Goal: Feedback & Contribution: Submit feedback/report problem

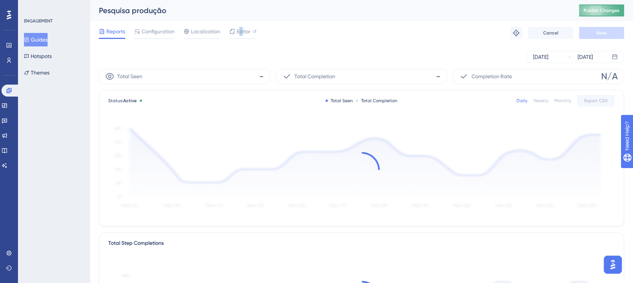
click at [600, 12] on span "Publish Changes" at bounding box center [602, 10] width 36 height 6
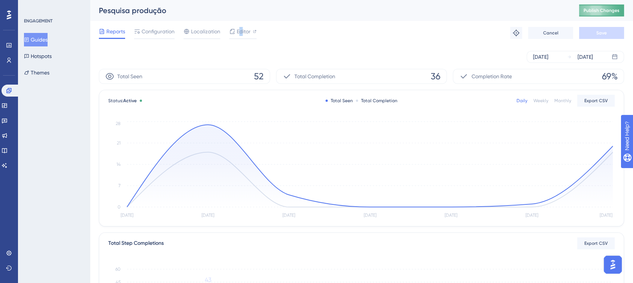
click at [604, 11] on span "Publish Changes" at bounding box center [602, 10] width 36 height 6
click at [39, 36] on button "Guides" at bounding box center [36, 39] width 24 height 13
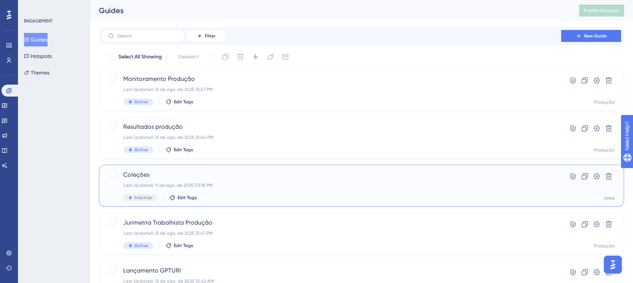
click at [224, 177] on span "Coleções" at bounding box center [331, 174] width 416 height 9
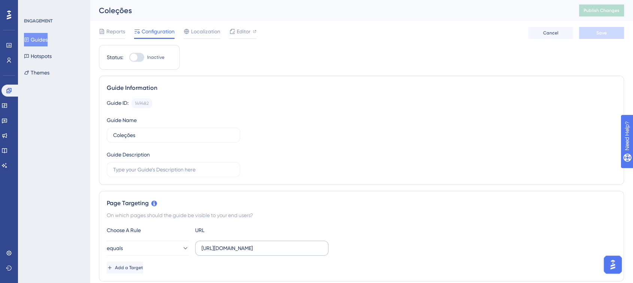
scroll to position [83, 0]
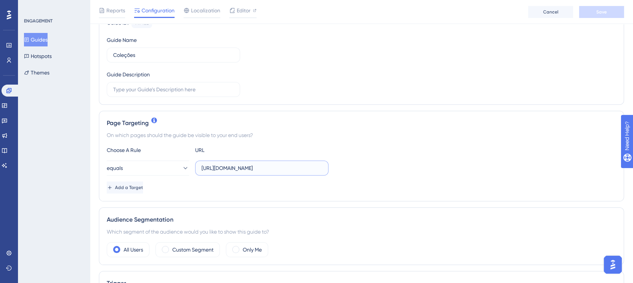
click at [228, 170] on input "https://app.turivius-showroom.com/colecoes" at bounding box center [261, 168] width 121 height 8
paste input "text"
type input "https://app.turivius.com/colecoes"
drag, startPoint x: 242, startPoint y: 250, endPoint x: 279, endPoint y: 243, distance: 38.0
click at [241, 251] on div "Only Me" at bounding box center [247, 249] width 42 height 15
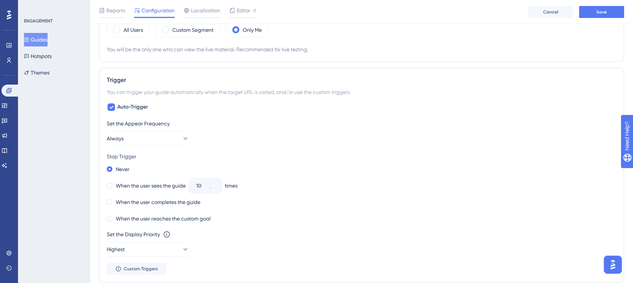
scroll to position [375, 0]
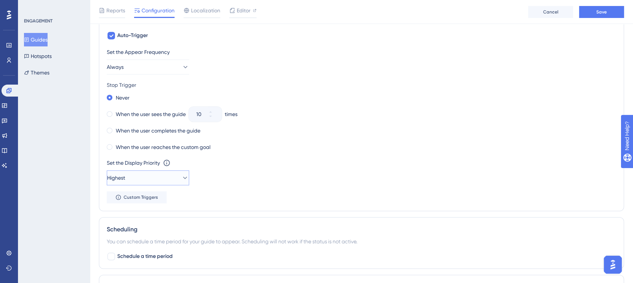
click at [125, 178] on span "Highest" at bounding box center [116, 177] width 18 height 9
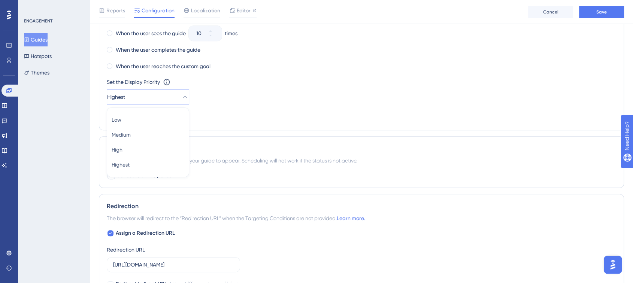
click at [378, 151] on div "Scheduling" at bounding box center [361, 148] width 509 height 9
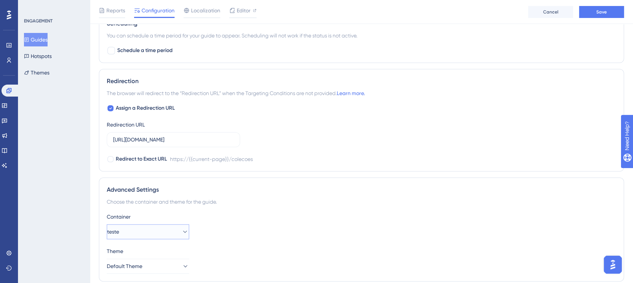
click at [142, 230] on button "teste" at bounding box center [148, 231] width 82 height 15
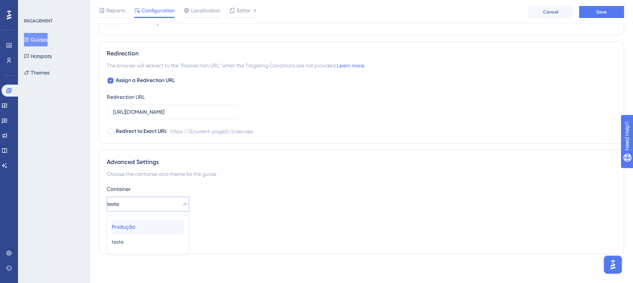
click at [135, 227] on span "Produção" at bounding box center [124, 226] width 24 height 9
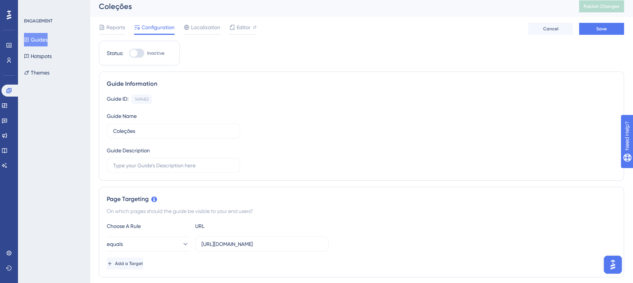
scroll to position [0, 0]
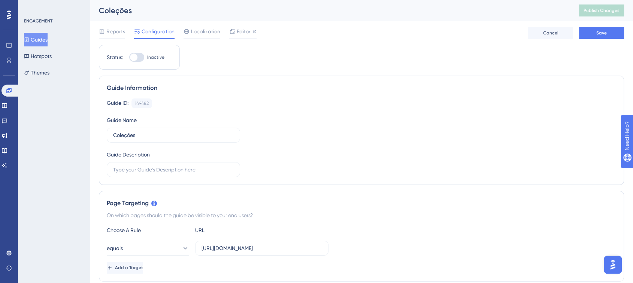
click at [136, 64] on div "Status: Inactive" at bounding box center [139, 57] width 81 height 25
click at [139, 60] on div at bounding box center [136, 57] width 15 height 9
click at [129, 58] on input "Inactive" at bounding box center [129, 57] width 0 height 0
checkbox input "true"
click at [590, 30] on button "Save" at bounding box center [601, 33] width 45 height 12
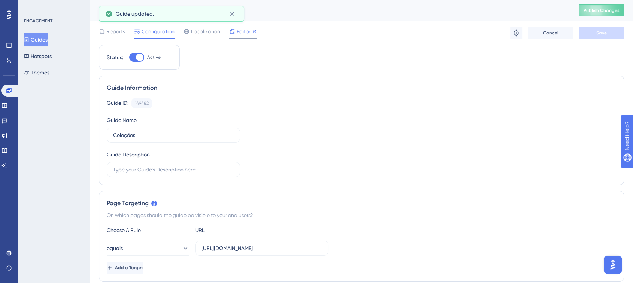
click at [239, 33] on span "Editor" at bounding box center [244, 31] width 14 height 9
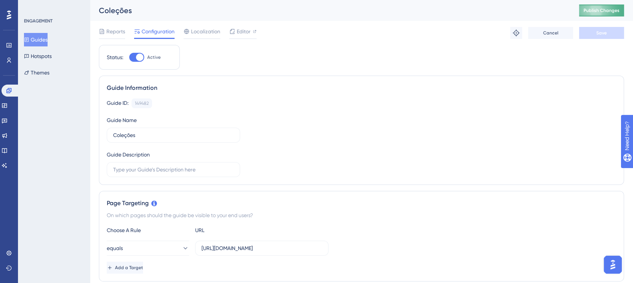
click at [592, 9] on span "Publish Changes" at bounding box center [602, 10] width 36 height 6
click at [612, 4] on div "Publish Changes" at bounding box center [601, 10] width 45 height 12
click at [612, 6] on button "Publish Changes" at bounding box center [601, 10] width 45 height 12
click at [7, 101] on link at bounding box center [4, 106] width 6 height 12
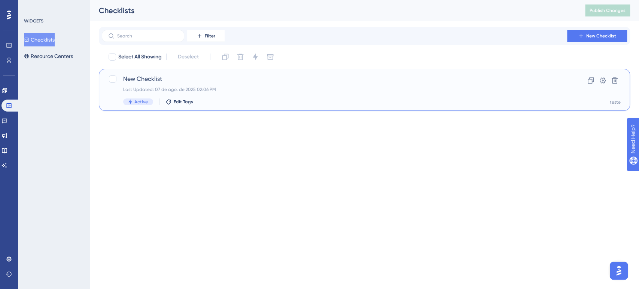
click at [149, 79] on span "New Checklist" at bounding box center [334, 79] width 423 height 9
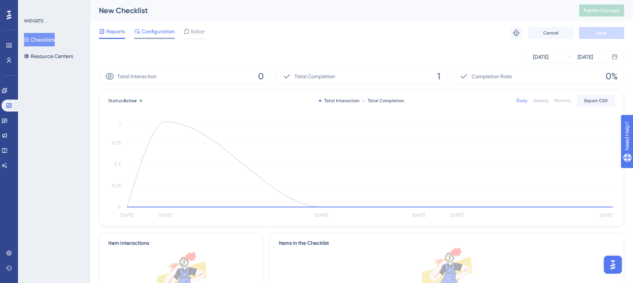
click at [172, 37] on div "Configuration" at bounding box center [154, 33] width 40 height 12
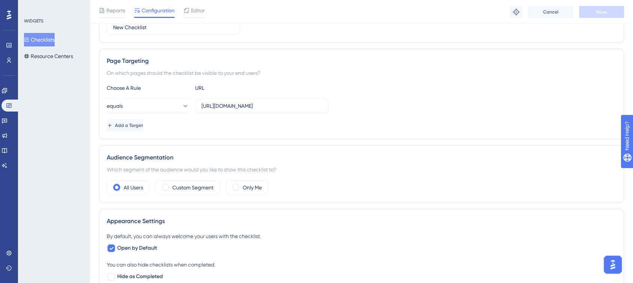
scroll to position [125, 0]
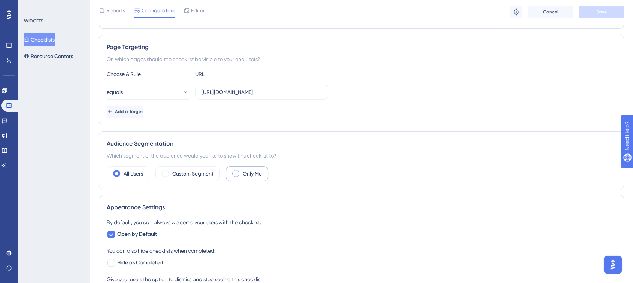
click at [238, 170] on span at bounding box center [235, 173] width 7 height 7
click at [242, 171] on input "radio" at bounding box center [242, 171] width 0 height 0
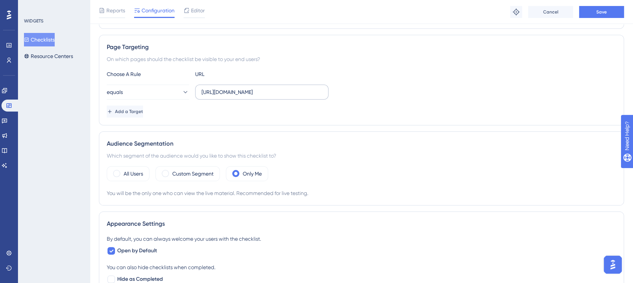
click at [230, 86] on label "https://app.turivius-showroom.com/pesquisa" at bounding box center [261, 92] width 133 height 15
click at [230, 88] on input "https://app.turivius-showroom.com/pesquisa" at bounding box center [261, 92] width 121 height 8
paste input "text"
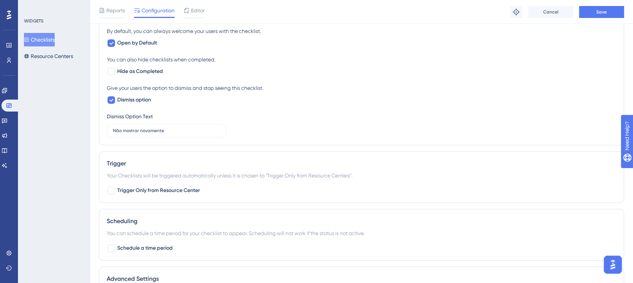
scroll to position [415, 0]
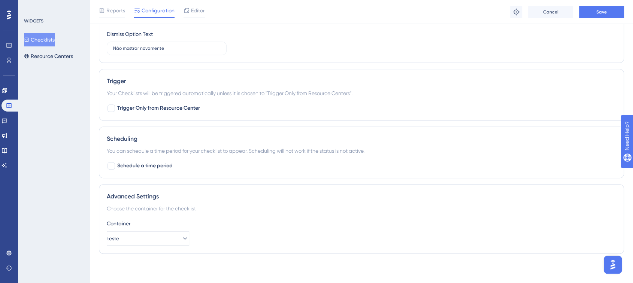
type input "https://app.turivius.com/pesquisa"
click at [119, 234] on span "teste" at bounding box center [113, 238] width 12 height 9
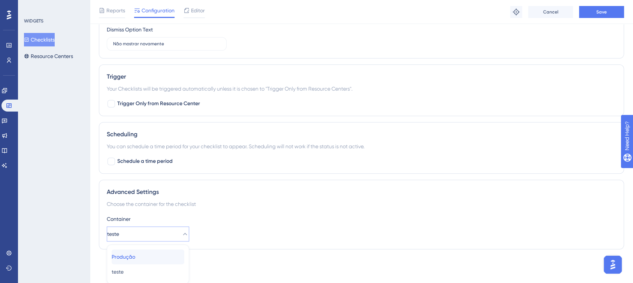
click at [135, 256] on span "Produção" at bounding box center [124, 256] width 24 height 9
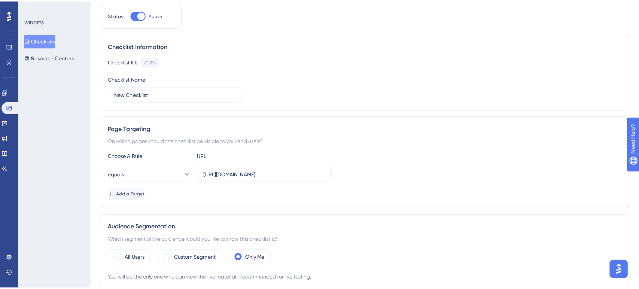
scroll to position [0, 0]
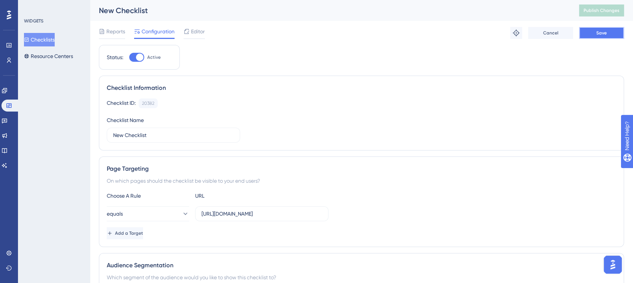
click at [605, 33] on span "Save" at bounding box center [601, 33] width 10 height 6
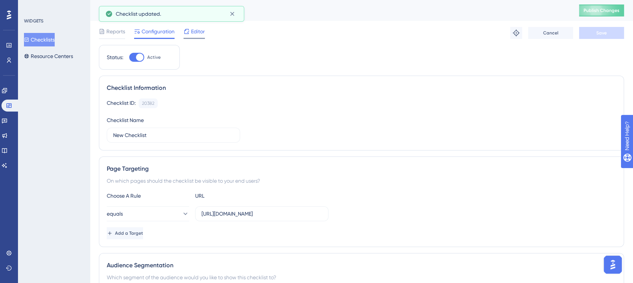
click at [199, 36] on div "Editor" at bounding box center [194, 33] width 21 height 12
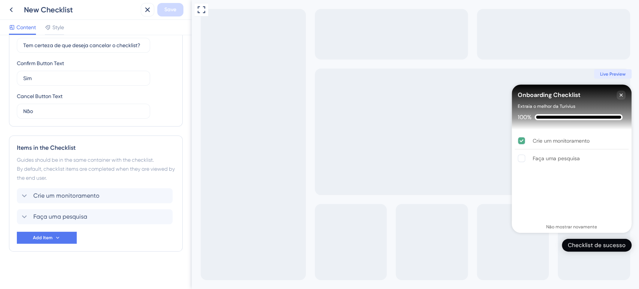
scroll to position [222, 0]
click at [51, 233] on button "Add Item" at bounding box center [47, 237] width 60 height 12
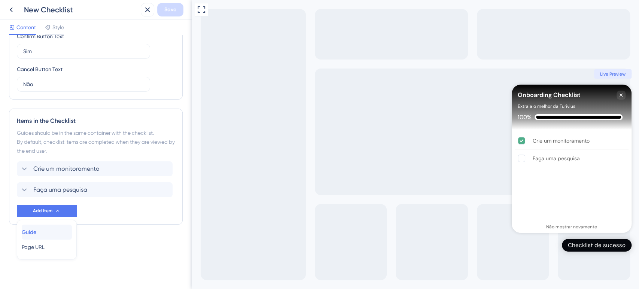
click at [45, 233] on div "Guide Guide" at bounding box center [47, 232] width 50 height 15
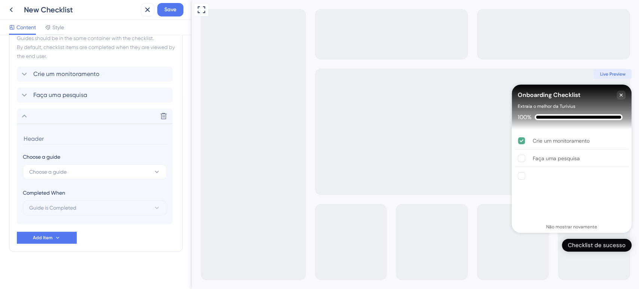
scroll to position [345, 0]
click at [90, 172] on button "Choose a guide" at bounding box center [95, 170] width 144 height 15
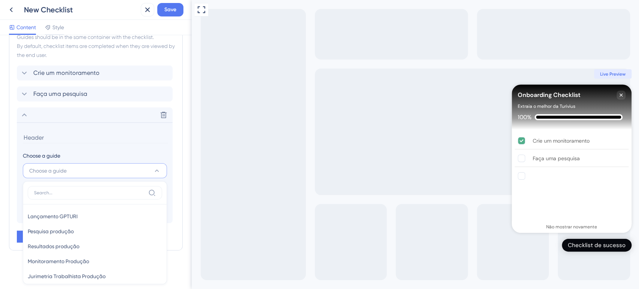
scroll to position [346, 0]
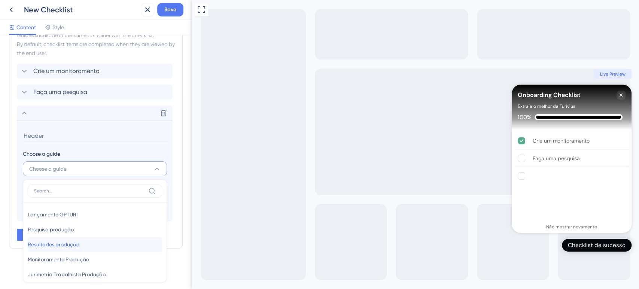
click at [106, 240] on div "Resultados produção Resultados produção" at bounding box center [95, 244] width 134 height 15
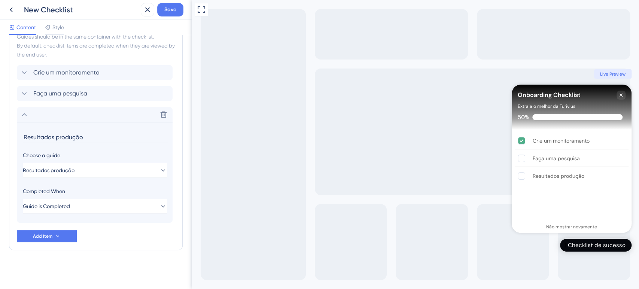
scroll to position [345, 0]
click at [48, 137] on input "Resultados produção" at bounding box center [95, 138] width 145 height 12
click at [62, 136] on input "Resultados produção" at bounding box center [95, 138] width 145 height 12
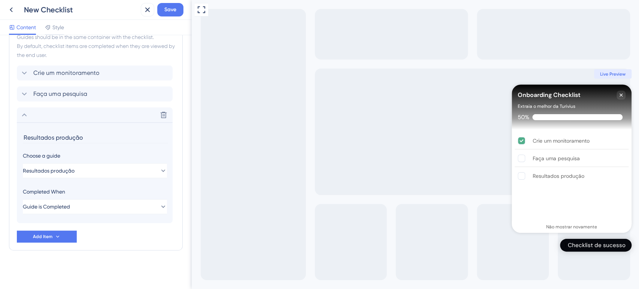
click at [62, 136] on input "Resultados produção" at bounding box center [95, 138] width 145 height 12
click at [34, 139] on input "Analise os resultadosta" at bounding box center [95, 138] width 145 height 12
click at [92, 139] on input "Análise os resultadosta" at bounding box center [95, 138] width 145 height 12
type input "Análise os resultados"
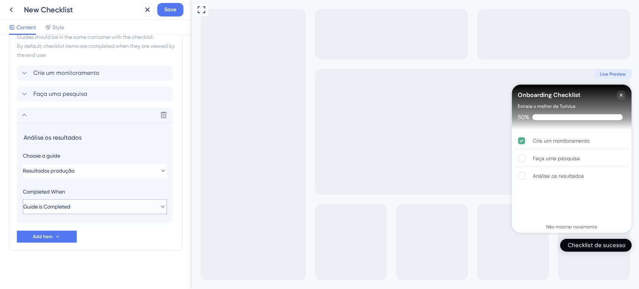
click at [78, 206] on button "Guide is Completed" at bounding box center [95, 206] width 144 height 15
click at [60, 233] on button "Add Item" at bounding box center [47, 237] width 60 height 12
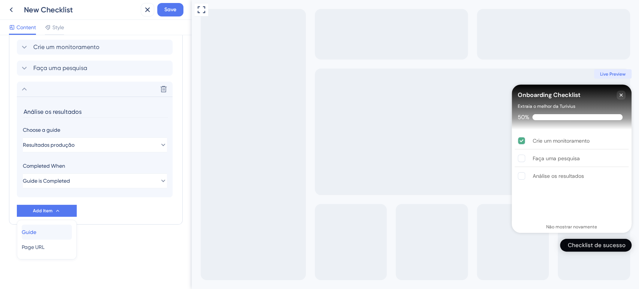
click at [50, 228] on div "Guide Guide" at bounding box center [47, 232] width 50 height 15
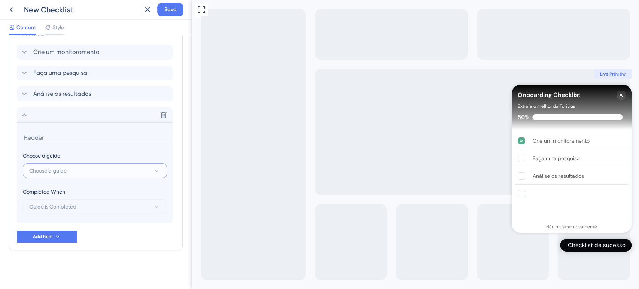
click at [81, 177] on button "Choose a guide" at bounding box center [95, 170] width 144 height 15
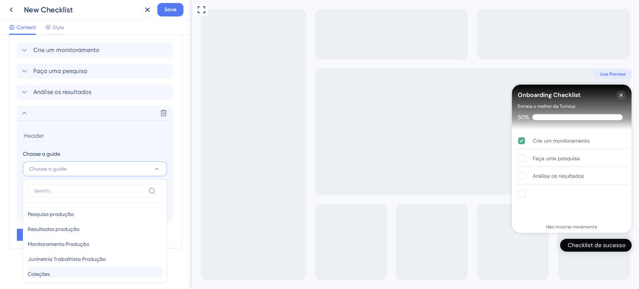
scroll to position [24, 0]
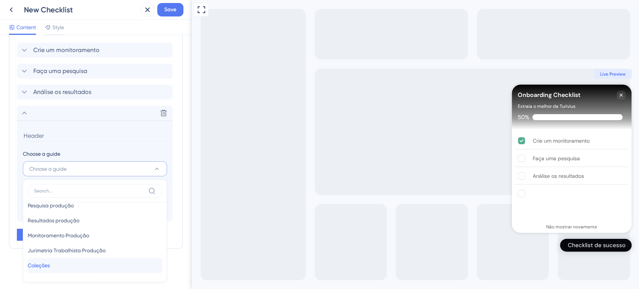
click at [79, 262] on div "Coleções Coleções" at bounding box center [95, 265] width 134 height 15
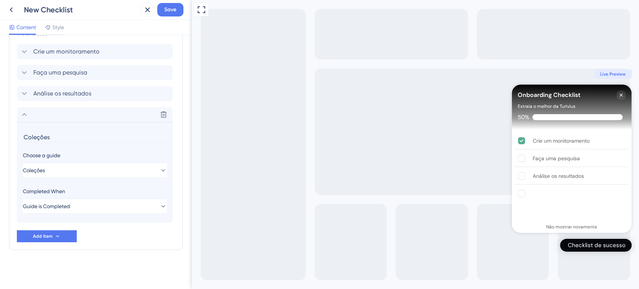
scroll to position [366, 0]
click at [46, 136] on input "Coleções" at bounding box center [95, 138] width 145 height 12
type input "Crie uma coleção"
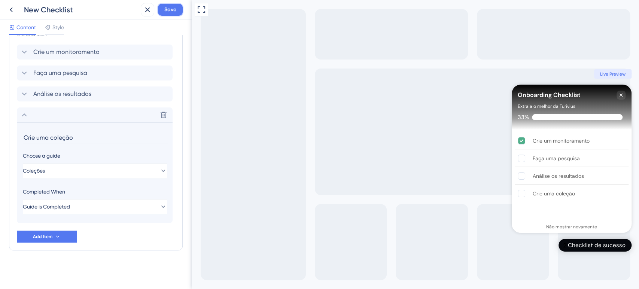
click at [171, 10] on span "Save" at bounding box center [170, 9] width 12 height 9
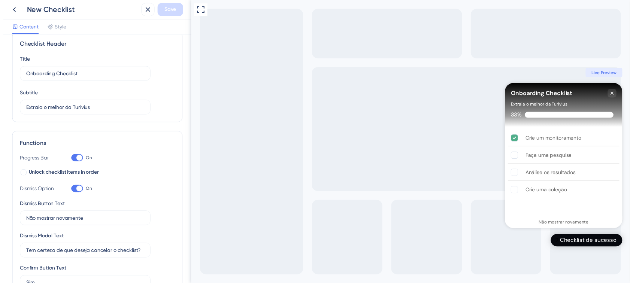
scroll to position [0, 0]
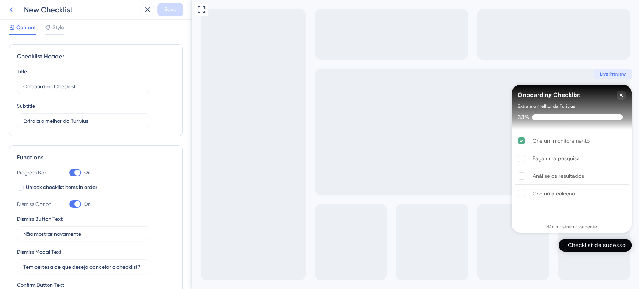
click at [17, 9] on button at bounding box center [10, 9] width 13 height 13
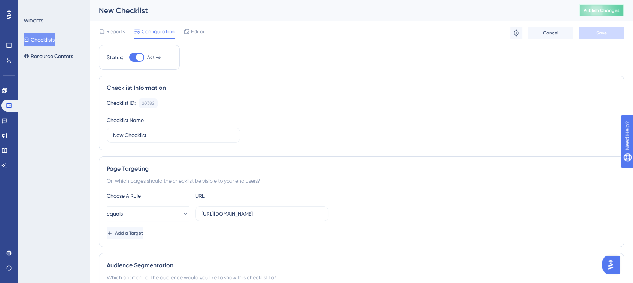
click at [607, 12] on span "Publish Changes" at bounding box center [602, 10] width 36 height 6
drag, startPoint x: 287, startPoint y: 212, endPoint x: 185, endPoint y: 206, distance: 102.1
click at [185, 206] on div "Choose A Rule URL equals https://app.turivius.com/pesquisa Add a Target" at bounding box center [361, 215] width 509 height 48
drag, startPoint x: 158, startPoint y: 138, endPoint x: 50, endPoint y: 128, distance: 109.1
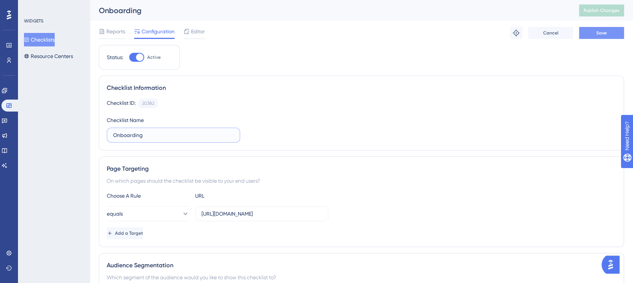
type input "Onboarding"
click at [602, 34] on span "Save" at bounding box center [601, 33] width 10 height 6
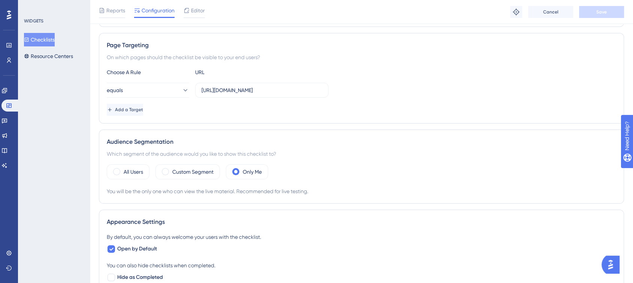
scroll to position [124, 0]
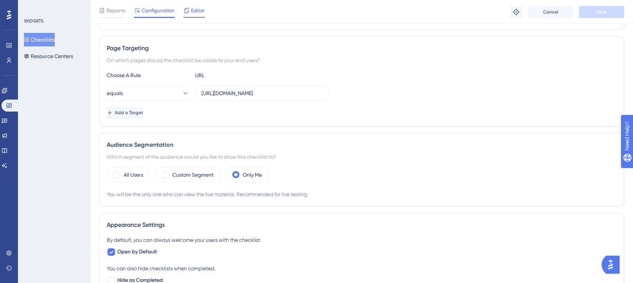
click at [192, 17] on div at bounding box center [194, 17] width 21 height 1
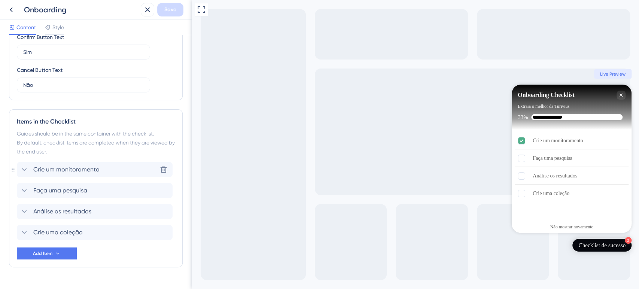
scroll to position [249, 0]
click at [105, 173] on div "Crie um monitoramento Delete" at bounding box center [95, 168] width 156 height 15
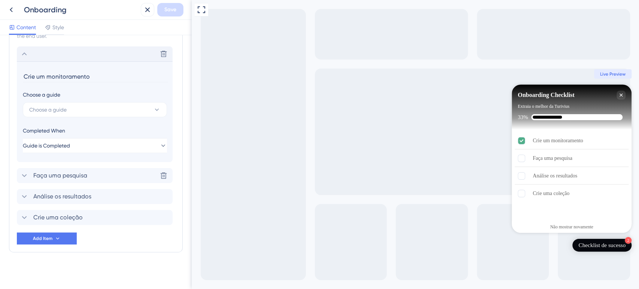
scroll to position [366, 0]
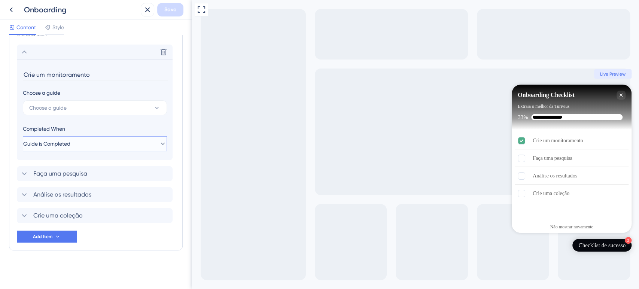
click at [87, 148] on button "Guide is Completed" at bounding box center [95, 143] width 144 height 15
click at [77, 104] on button "Choose a guide" at bounding box center [95, 107] width 144 height 15
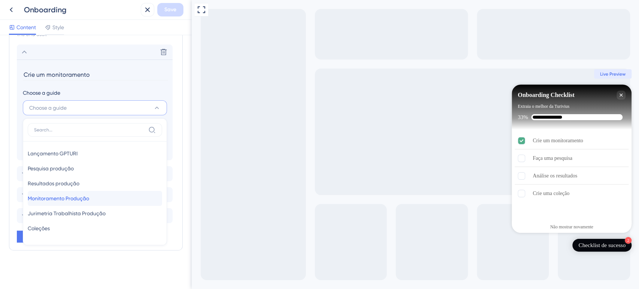
click at [85, 200] on span "Monitoramento Produção" at bounding box center [58, 198] width 61 height 9
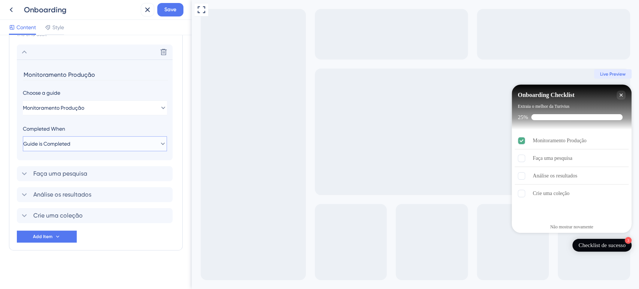
click at [93, 149] on button "Guide is Completed" at bounding box center [95, 143] width 144 height 15
click at [82, 183] on div "Goal is Reached Goal is Reached" at bounding box center [95, 181] width 134 height 15
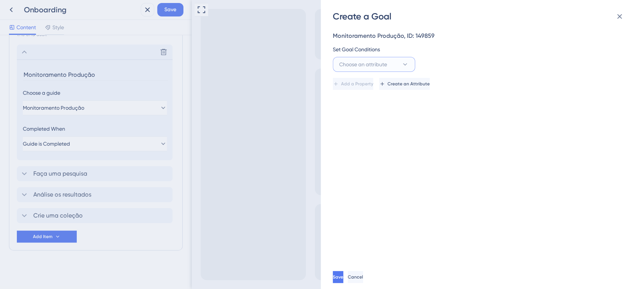
click at [369, 67] on span "Choose an attribute" at bounding box center [363, 64] width 48 height 9
click at [366, 113] on span "Visited Page" at bounding box center [353, 110] width 30 height 9
click at [363, 278] on span "Cancel" at bounding box center [355, 277] width 15 height 6
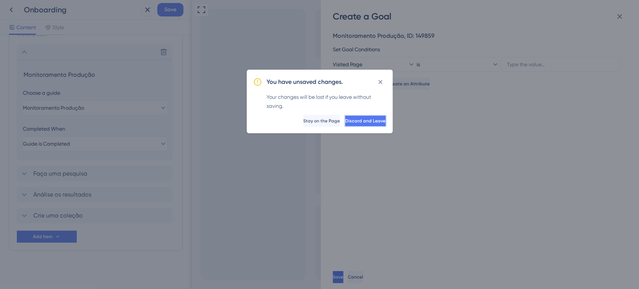
click at [345, 119] on button "Discard and Leave" at bounding box center [366, 121] width 42 height 12
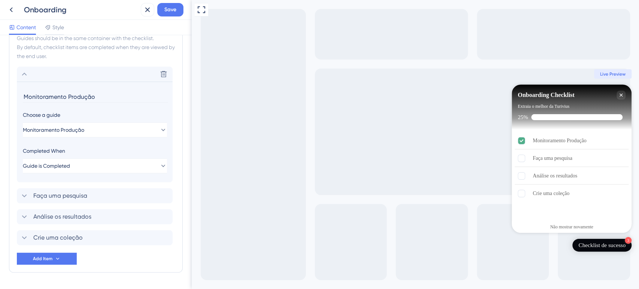
scroll to position [324, 0]
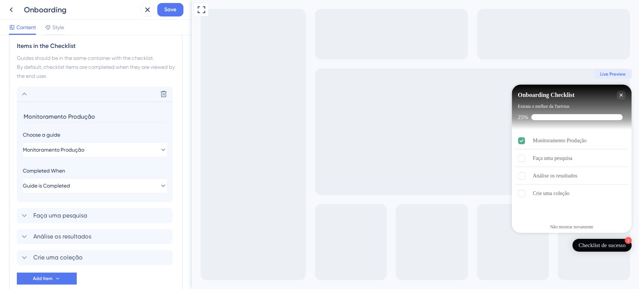
click at [74, 116] on input "Monitoramento Produção" at bounding box center [95, 117] width 145 height 12
type input "Crie um monitoramento"
click at [173, 9] on span "Save" at bounding box center [170, 9] width 12 height 9
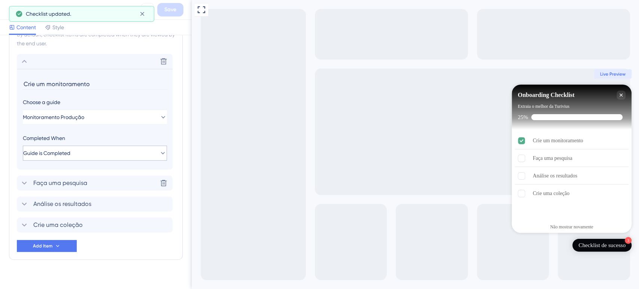
scroll to position [366, 0]
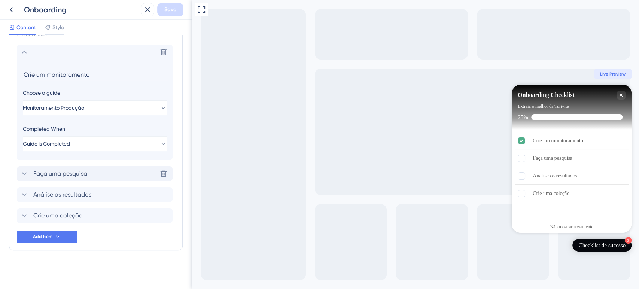
click at [125, 173] on div "Faça uma pesquisa Delete" at bounding box center [95, 173] width 156 height 15
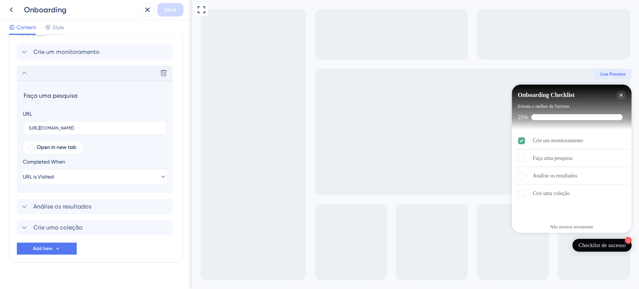
scroll to position [378, 0]
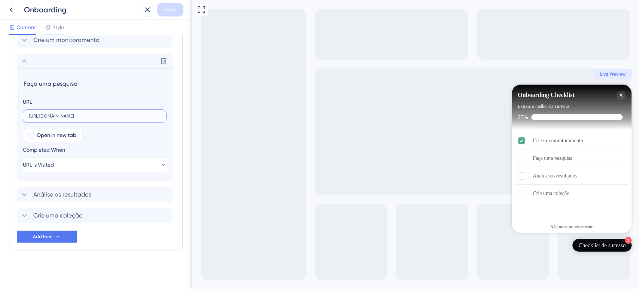
click at [98, 116] on input "https://app.turivius-showroom.com/pesquisa/resultados" at bounding box center [94, 115] width 131 height 5
click at [106, 116] on input "https://app.turivius-showroom.com/pesquisa/resultados" at bounding box center [94, 115] width 131 height 5
paste input ".com/pesquisa"
type input "https://app.turivius.com/pesquisa"
click at [175, 10] on span "Save" at bounding box center [170, 9] width 12 height 9
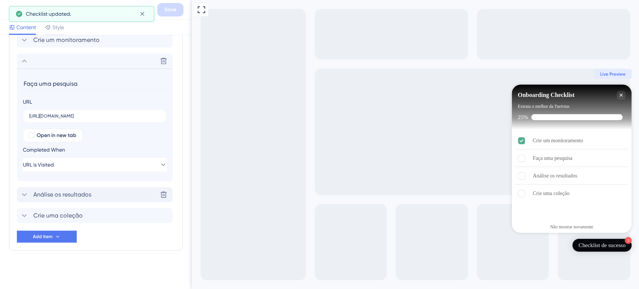
click at [97, 191] on div "Análise os resultados Delete" at bounding box center [95, 194] width 156 height 15
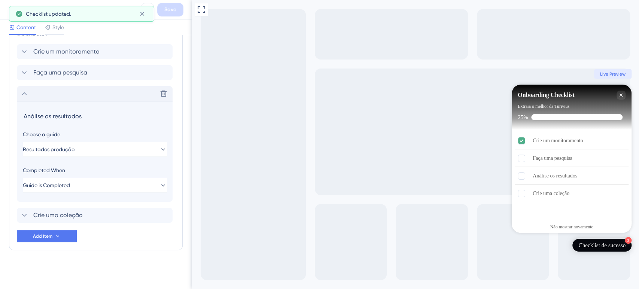
scroll to position [366, 0]
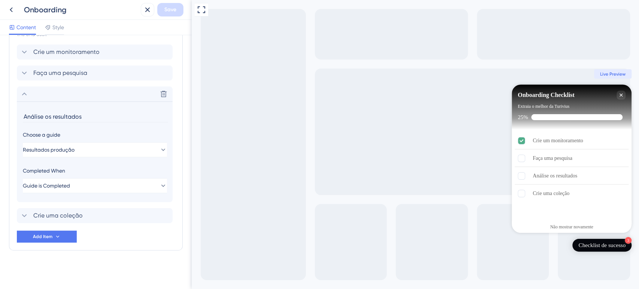
click at [60, 114] on input "Análise os resultados" at bounding box center [95, 117] width 145 height 12
click at [69, 69] on span "Faça uma pesquisa" at bounding box center [60, 73] width 54 height 9
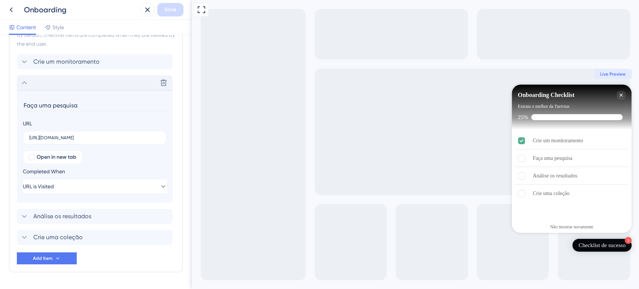
scroll to position [336, 0]
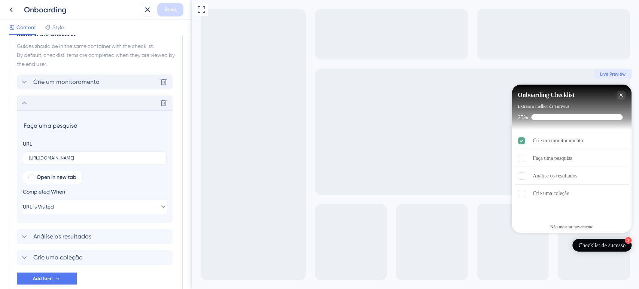
click at [27, 87] on div "Crie um monitoramento Delete" at bounding box center [95, 82] width 156 height 15
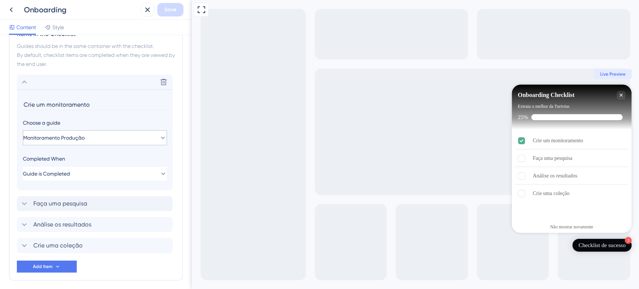
scroll to position [366, 0]
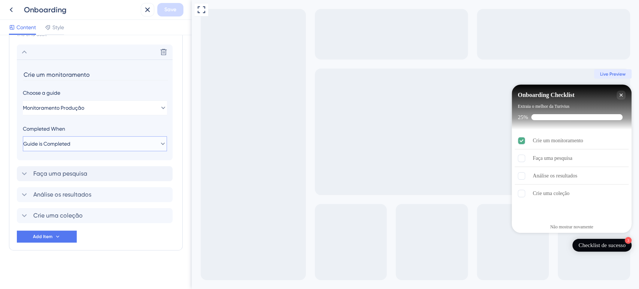
click at [87, 143] on button "Guide is Completed" at bounding box center [95, 143] width 144 height 15
click at [81, 177] on div "Goal is Reached Goal is Reached" at bounding box center [95, 181] width 134 height 15
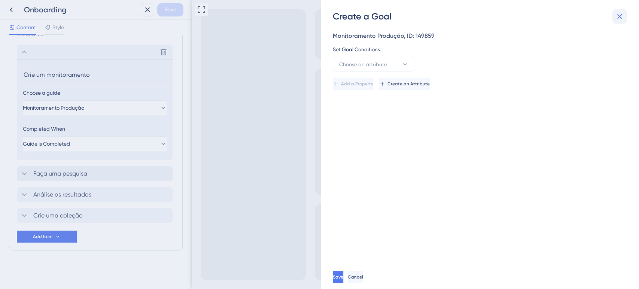
click at [624, 18] on button at bounding box center [619, 16] width 15 height 15
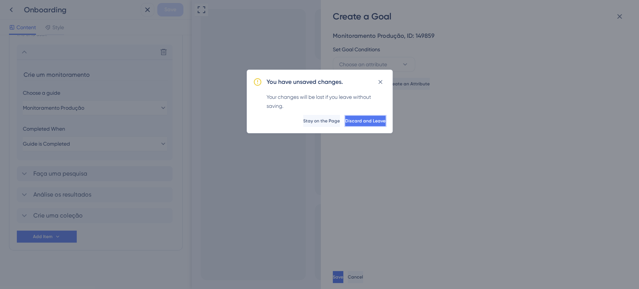
click at [348, 120] on span "Discard and Leave" at bounding box center [365, 121] width 40 height 6
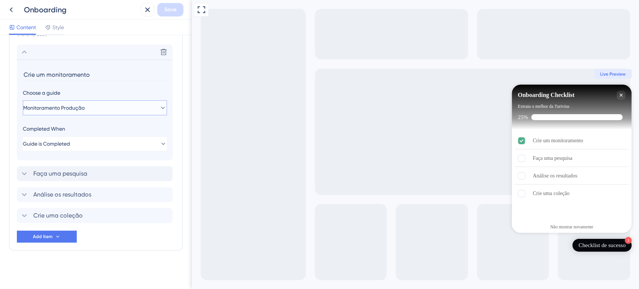
click at [54, 103] on span "Monitoramento Produção" at bounding box center [53, 107] width 61 height 9
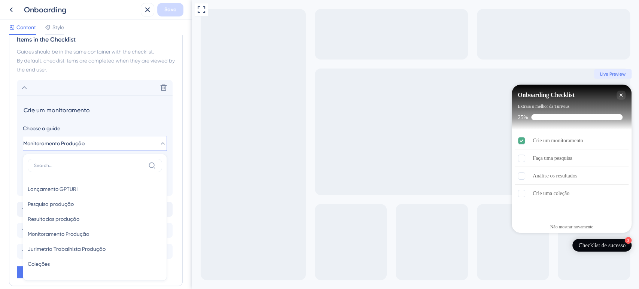
scroll to position [282, 0]
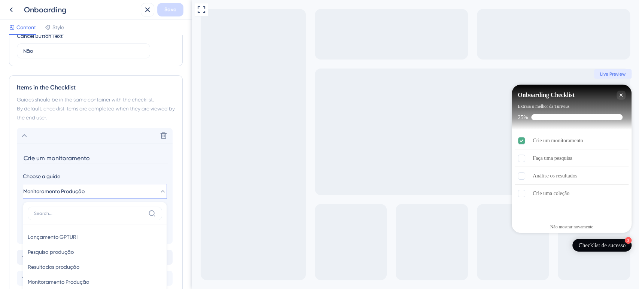
click at [100, 144] on section "Crie um monitoramento Choose a guide Monitoramento Produção Lançamento GPTURI L…" at bounding box center [95, 193] width 156 height 101
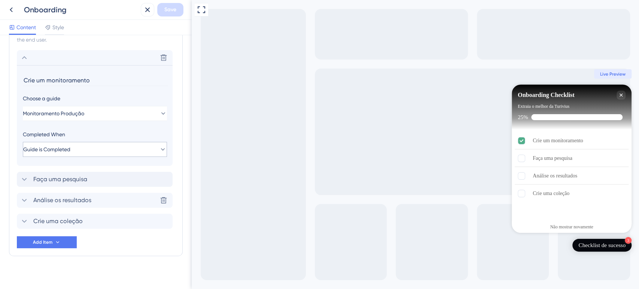
scroll to position [366, 0]
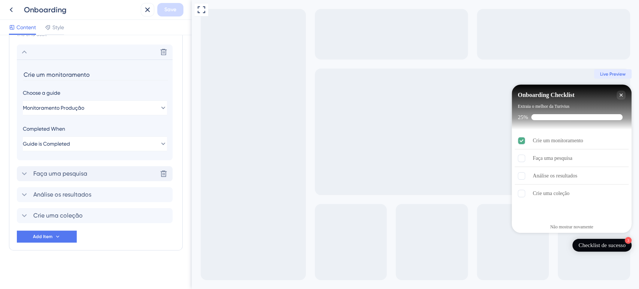
click at [63, 179] on div "Faça uma pesquisa Delete" at bounding box center [95, 173] width 156 height 15
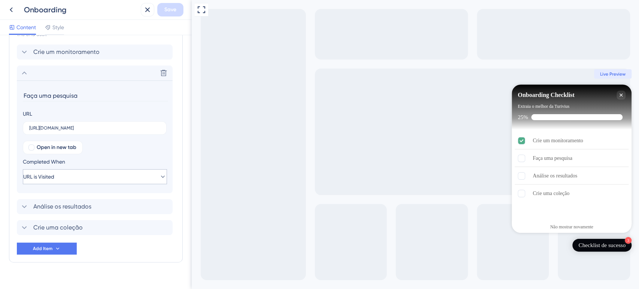
scroll to position [378, 0]
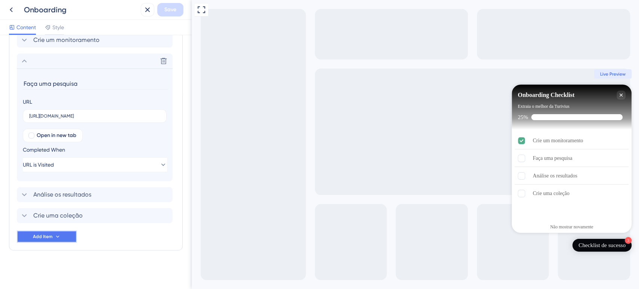
click at [61, 239] on button "Add Item" at bounding box center [47, 237] width 60 height 12
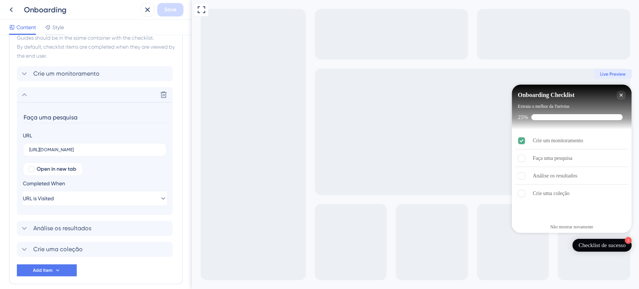
scroll to position [294, 0]
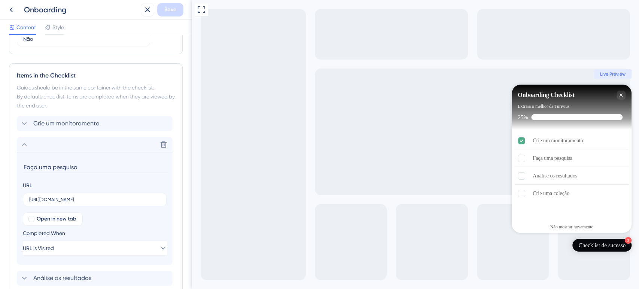
click at [24, 147] on icon at bounding box center [24, 144] width 9 height 9
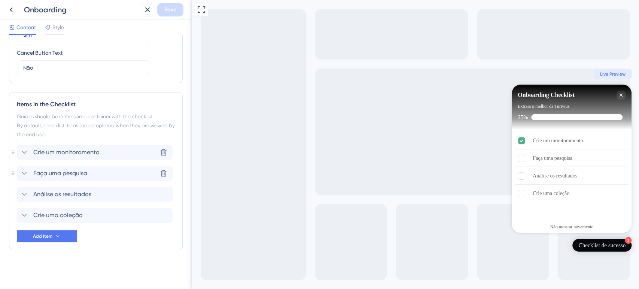
scroll to position [265, 0]
click at [615, 139] on div "Crie um monitoramento" at bounding box center [572, 141] width 114 height 17
click at [588, 143] on icon "Crie um monitoramento is complete." at bounding box center [586, 140] width 3 height 6
click at [579, 158] on div "Faça uma pesquisa is incomplete." at bounding box center [576, 158] width 6 height 7
click at [609, 174] on div "Análise os resultados" at bounding box center [572, 176] width 114 height 17
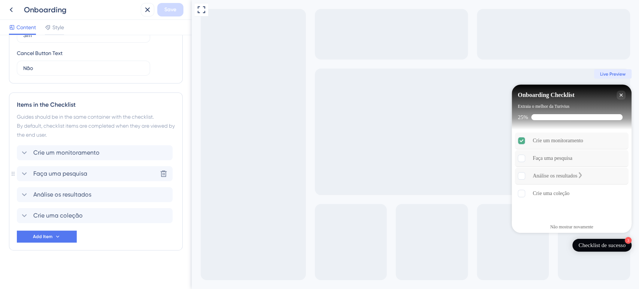
click at [569, 178] on div "Análise os resultados" at bounding box center [555, 176] width 45 height 9
click at [51, 157] on div "Crie um monitoramento Delete" at bounding box center [95, 152] width 156 height 15
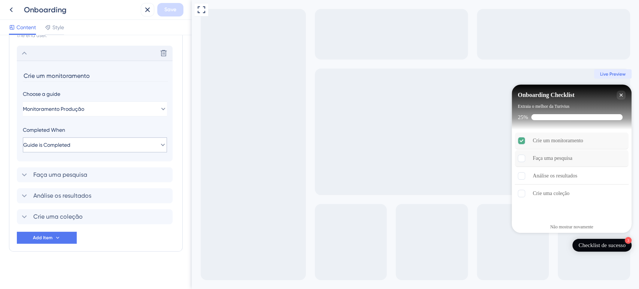
scroll to position [366, 0]
click at [87, 173] on span "Faça uma pesquisa" at bounding box center [60, 173] width 54 height 9
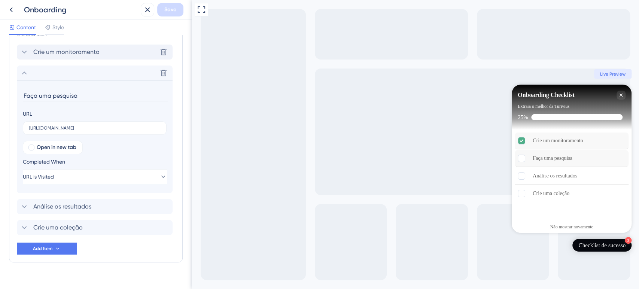
scroll to position [378, 0]
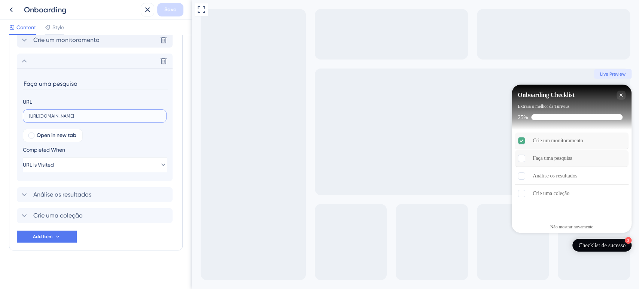
drag, startPoint x: 102, startPoint y: 116, endPoint x: 82, endPoint y: 115, distance: 19.9
click at [82, 115] on input "https://app.turivius.com/pesquisa" at bounding box center [94, 115] width 131 height 5
type input "https://app.turivius.com/pesquisa"
click at [165, 94] on section "Faça uma pesquisa URL https://app.turivius.com/pesquisa Open in new tab Complet…" at bounding box center [95, 125] width 156 height 113
click at [110, 213] on div "Crie uma coleção Delete" at bounding box center [95, 215] width 156 height 15
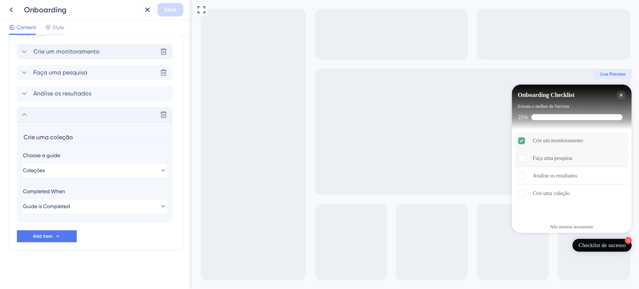
scroll to position [366, 0]
drag, startPoint x: 73, startPoint y: 140, endPoint x: 7, endPoint y: 138, distance: 66.0
click at [7, 138] on div "Checklist Header Title Onboarding Checklist Subtitle Extraia o melhor da Turivi…" at bounding box center [96, 162] width 192 height 254
click at [159, 114] on button at bounding box center [164, 115] width 12 height 12
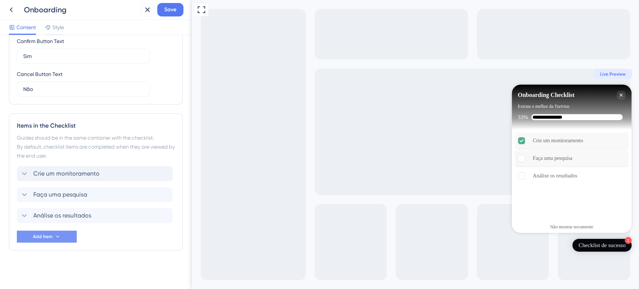
click at [54, 234] on button "Add Item" at bounding box center [47, 237] width 60 height 12
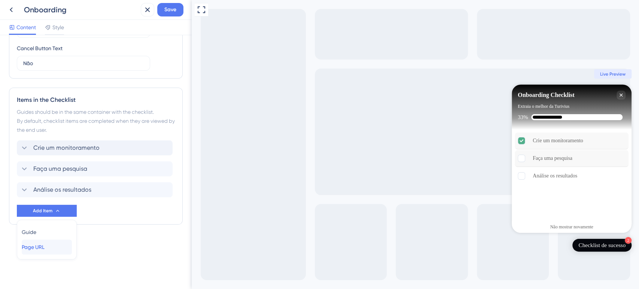
click at [46, 242] on div "Page URL Page URL" at bounding box center [47, 247] width 50 height 15
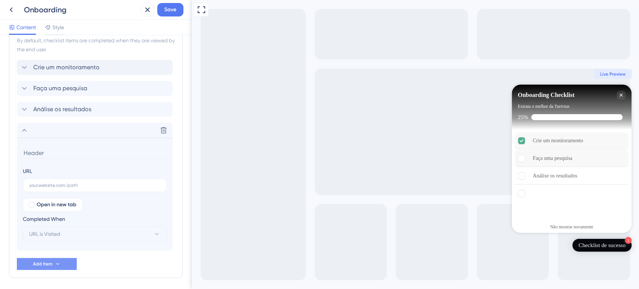
scroll to position [378, 0]
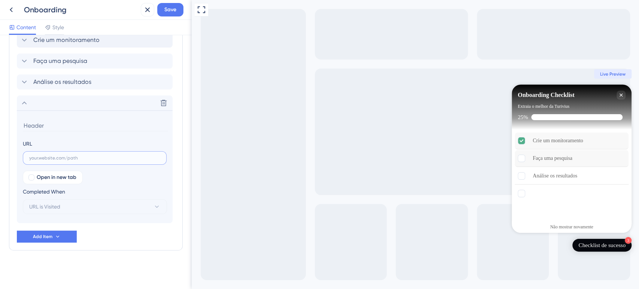
click at [51, 158] on input "text" at bounding box center [94, 157] width 131 height 5
paste input "Crie uma coleção"
type input "Crie uma coleção"
click at [36, 127] on input at bounding box center [95, 126] width 145 height 12
paste input "Crie uma coleção"
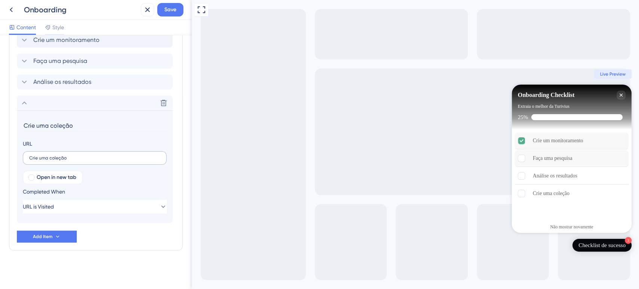
type input "Crie uma coleção"
click at [59, 153] on label "Crie uma coleção" at bounding box center [95, 157] width 144 height 13
click at [59, 155] on input "Crie uma coleção" at bounding box center [94, 157] width 131 height 5
click at [33, 179] on div at bounding box center [31, 178] width 6 height 6
checkbox input "true"
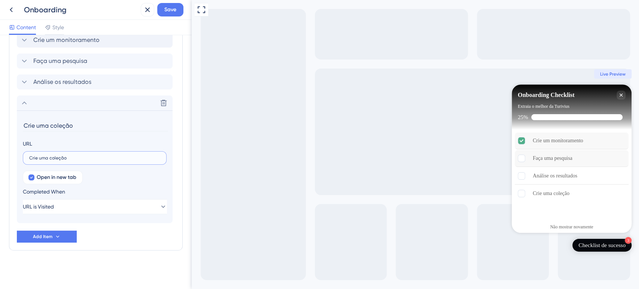
click at [65, 158] on input "Crie uma coleção" at bounding box center [94, 157] width 131 height 5
paste input "https://app.turivius.com/colecoes"
type input "https://app.turivius.com/colecoes"
click at [153, 235] on div "Crie um monitoramento Faça uma pesquisa Análise os resultados Delete Crie uma c…" at bounding box center [96, 138] width 158 height 210
click at [27, 104] on icon at bounding box center [24, 102] width 9 height 9
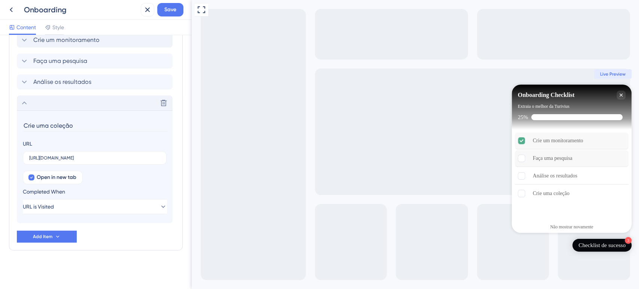
scroll to position [265, 0]
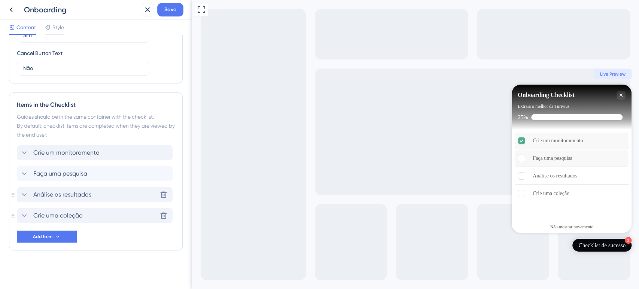
click at [75, 192] on span "Análise os resultados" at bounding box center [62, 194] width 58 height 9
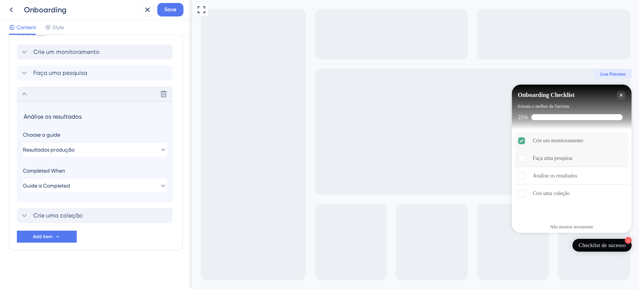
click at [22, 100] on div "Delete" at bounding box center [95, 94] width 156 height 15
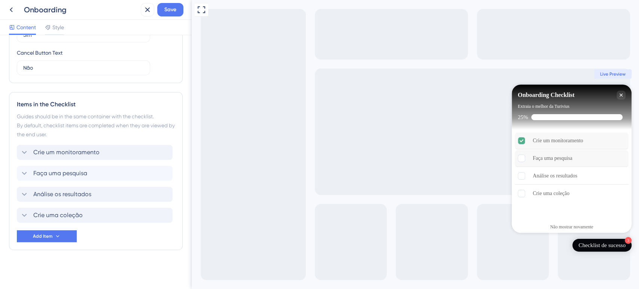
scroll to position [265, 0]
click at [81, 157] on span "Crie um monitoramento" at bounding box center [66, 152] width 66 height 9
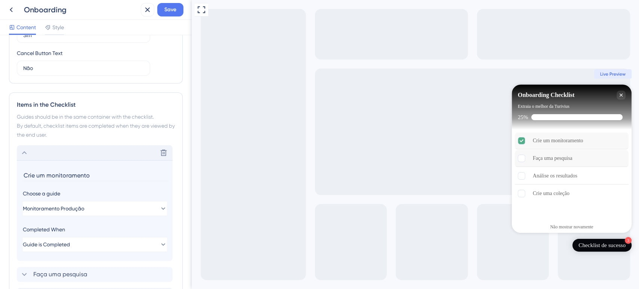
scroll to position [366, 0]
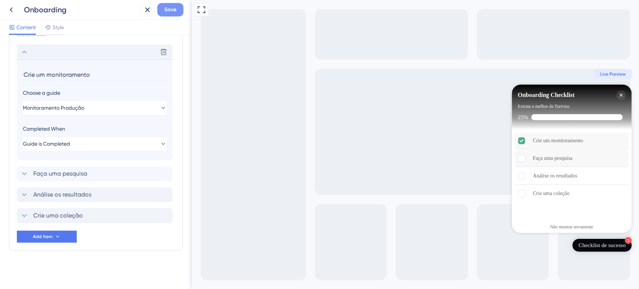
click at [168, 14] on button "Save" at bounding box center [170, 9] width 26 height 13
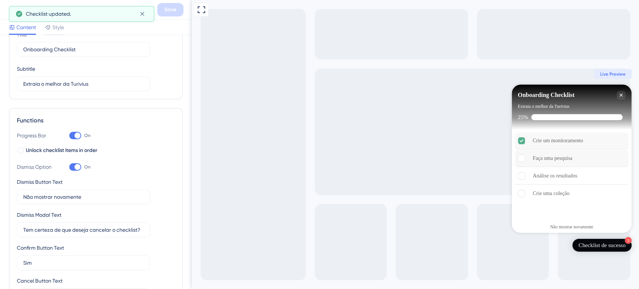
scroll to position [0, 0]
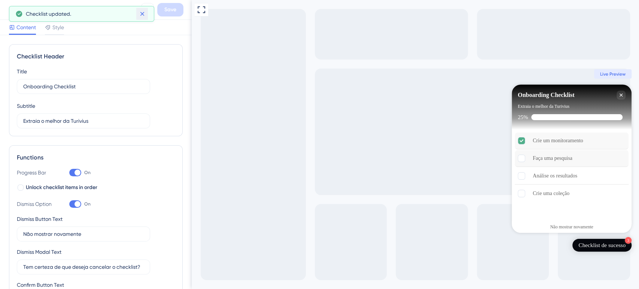
click at [142, 8] on button at bounding box center [142, 14] width 12 height 12
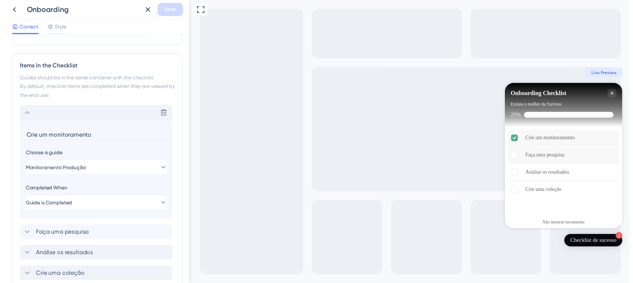
scroll to position [366, 0]
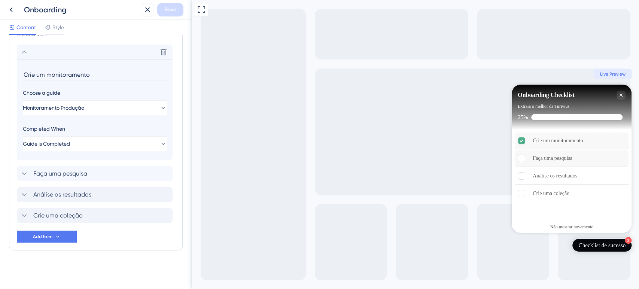
click at [13, 10] on icon at bounding box center [11, 9] width 9 height 9
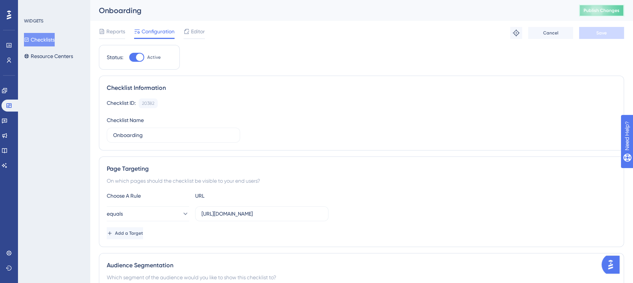
click at [617, 10] on span "Publish Changes" at bounding box center [602, 10] width 36 height 6
click at [49, 60] on button "Resource Centers" at bounding box center [48, 55] width 49 height 13
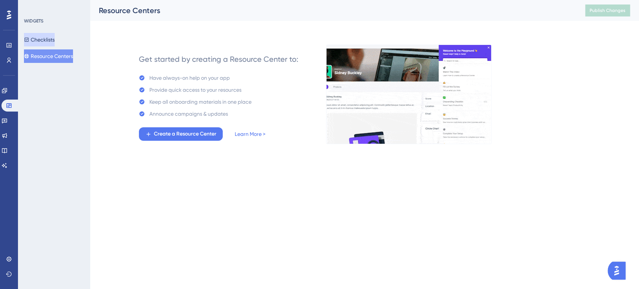
click at [55, 41] on button "Checklists" at bounding box center [39, 39] width 31 height 13
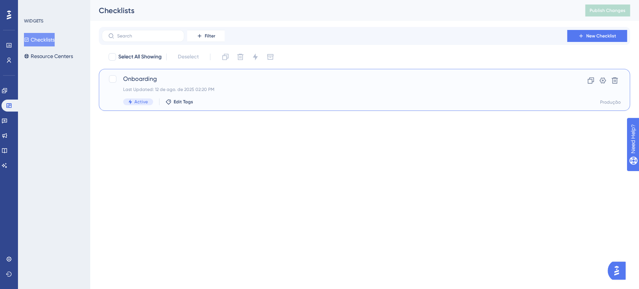
click at [238, 85] on div "Onboarding Last Updated: 12 de ago. de 2025 02:20 PM Active Edit Tags" at bounding box center [334, 90] width 423 height 31
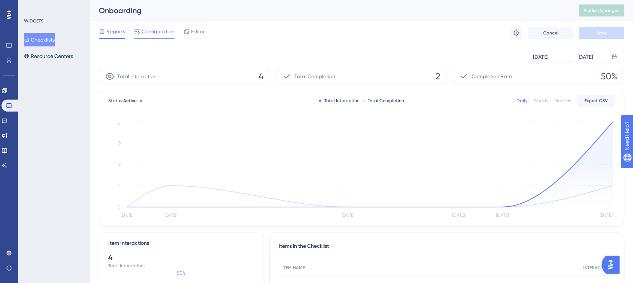
click at [166, 31] on span "Configuration" at bounding box center [158, 31] width 33 height 9
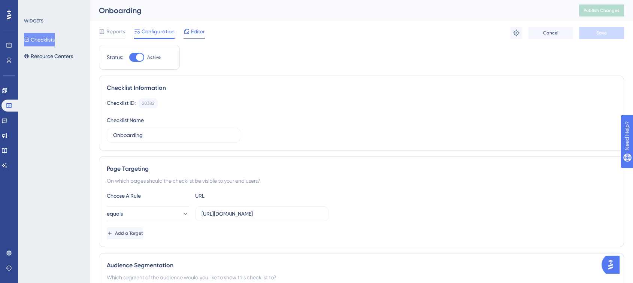
click at [193, 33] on span "Editor" at bounding box center [198, 31] width 14 height 9
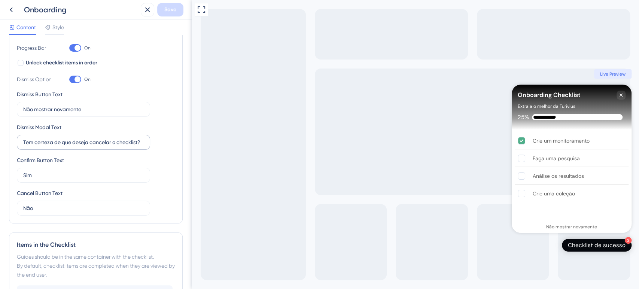
scroll to position [249, 0]
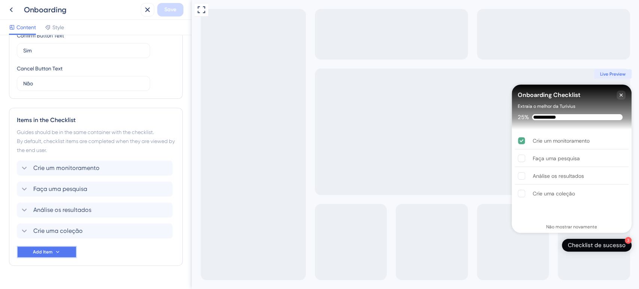
click at [54, 255] on button "Add Item" at bounding box center [47, 252] width 60 height 12
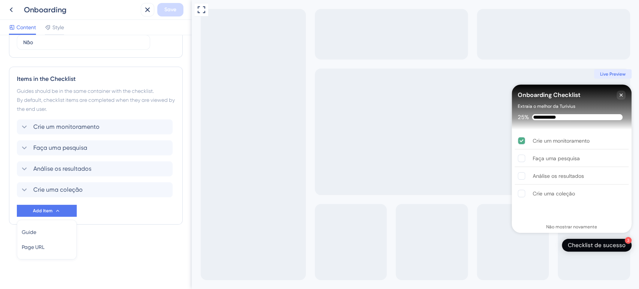
click at [133, 236] on div "Checklist Header Title Onboarding Checklist Subtitle Extraia o melhor da Turivi…" at bounding box center [96, 4] width 174 height 501
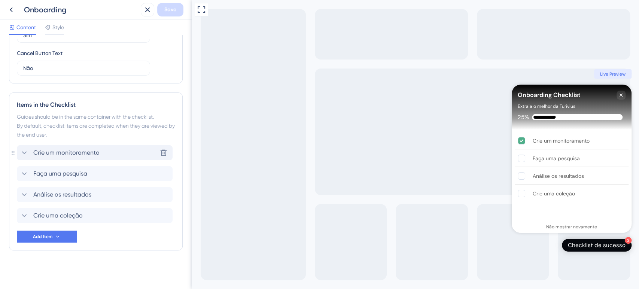
click at [27, 150] on icon at bounding box center [24, 152] width 9 height 9
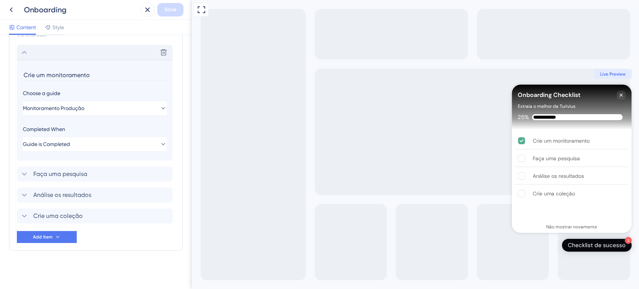
scroll to position [366, 0]
click at [26, 54] on icon at bounding box center [24, 52] width 9 height 9
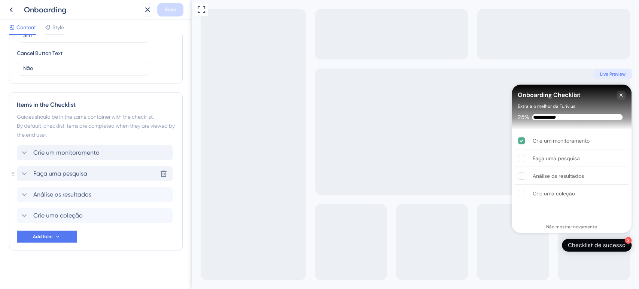
click at [52, 170] on span "Faça uma pesquisa" at bounding box center [60, 173] width 54 height 9
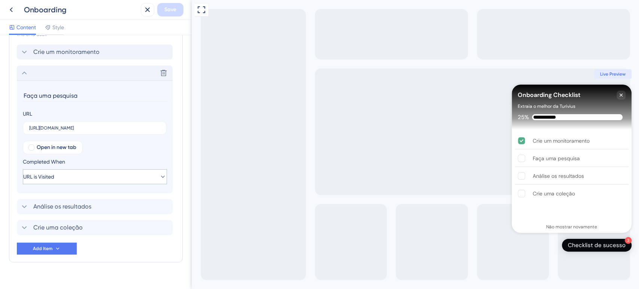
scroll to position [378, 0]
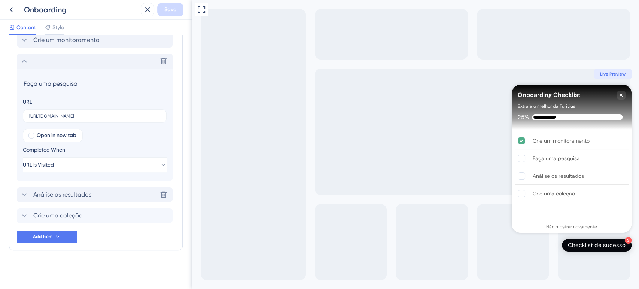
click at [71, 193] on span "Análise os resultados" at bounding box center [62, 194] width 58 height 9
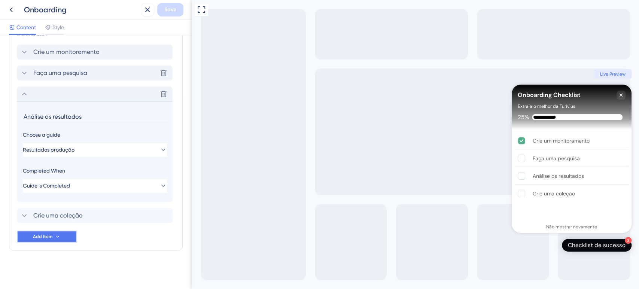
click at [54, 239] on button "Add Item" at bounding box center [47, 237] width 60 height 12
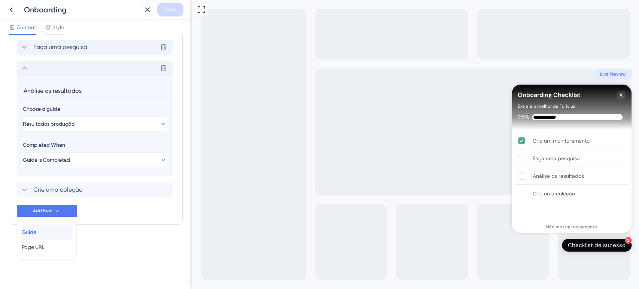
click at [47, 235] on div "Guide Guide" at bounding box center [47, 232] width 50 height 15
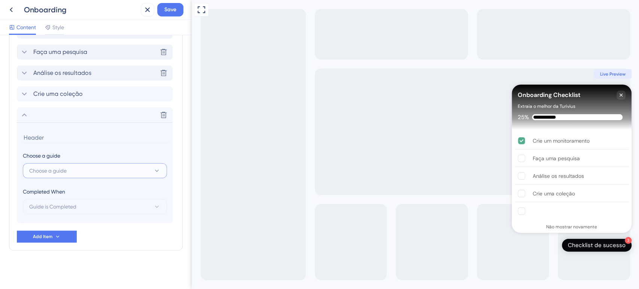
click at [54, 172] on span "Choose a guide" at bounding box center [47, 170] width 37 height 9
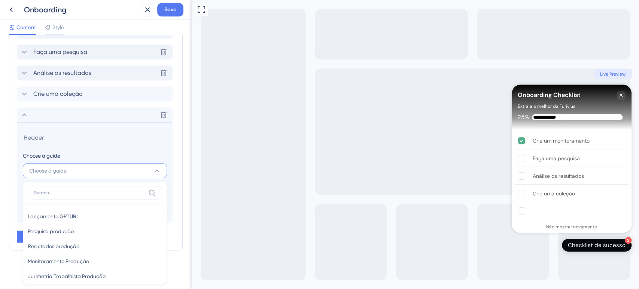
scroll to position [388, 0]
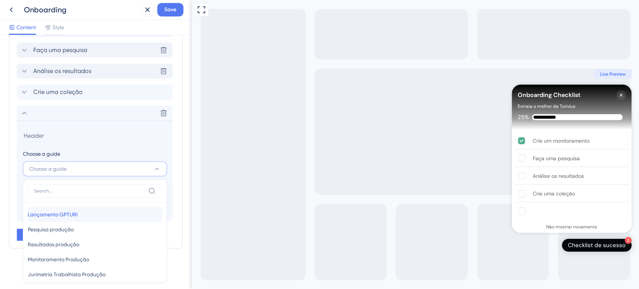
click at [63, 208] on div "Lançamento GPTURI Lançamento GPTURI" at bounding box center [95, 214] width 134 height 15
type input "Lançamento GPTURI"
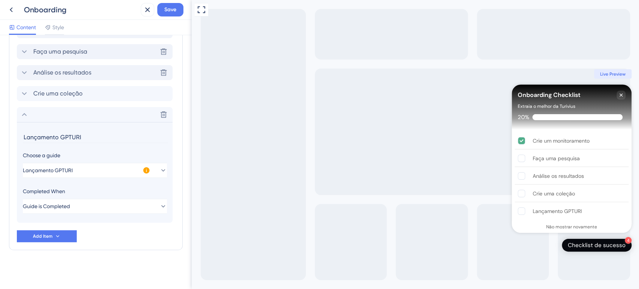
scroll to position [387, 0]
click at [141, 200] on button "Guide is Completed" at bounding box center [95, 206] width 144 height 15
click at [73, 242] on div "Goal is Reached Goal is Reached" at bounding box center [95, 244] width 134 height 15
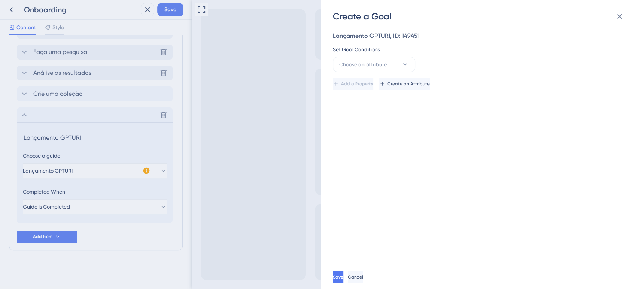
click at [403, 73] on div "Add a Property Create an Attribute" at bounding box center [478, 81] width 290 height 18
click at [400, 62] on button "Choose an attribute" at bounding box center [374, 64] width 82 height 15
click at [363, 276] on span "Cancel" at bounding box center [355, 277] width 15 height 6
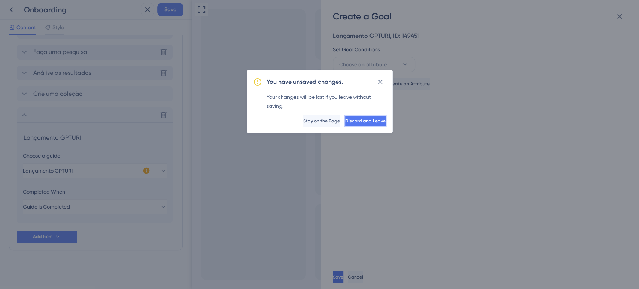
click at [358, 125] on button "Discard and Leave" at bounding box center [366, 121] width 42 height 12
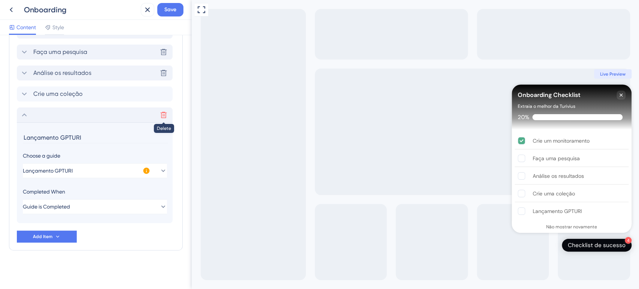
click at [162, 114] on icon at bounding box center [163, 114] width 7 height 7
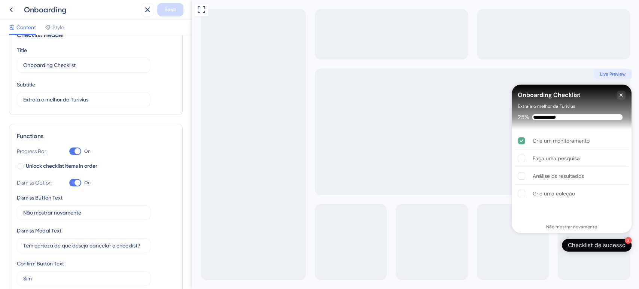
scroll to position [42, 0]
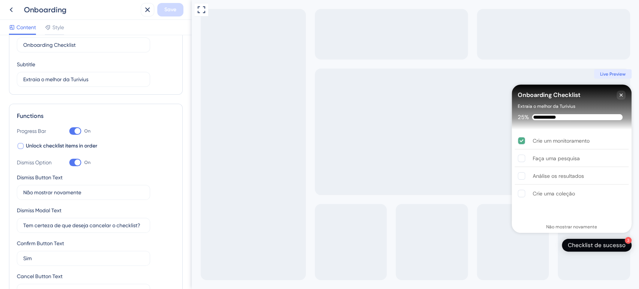
click at [23, 145] on div at bounding box center [21, 146] width 6 height 6
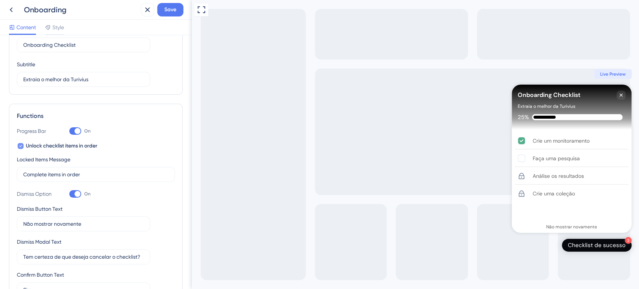
click at [22, 145] on div at bounding box center [21, 146] width 6 height 6
checkbox input "false"
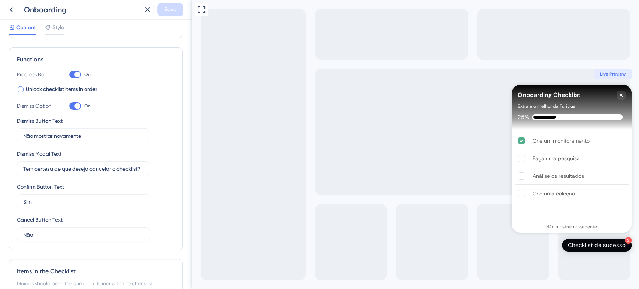
scroll to position [0, 0]
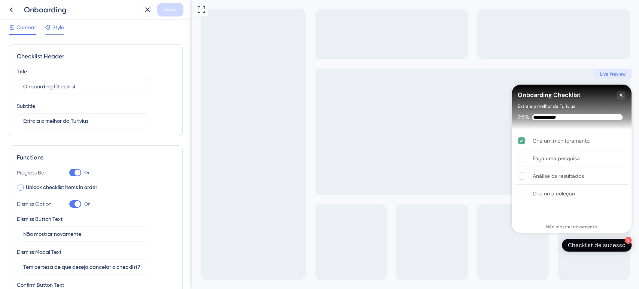
click at [55, 26] on span "Style" at bounding box center [58, 27] width 12 height 9
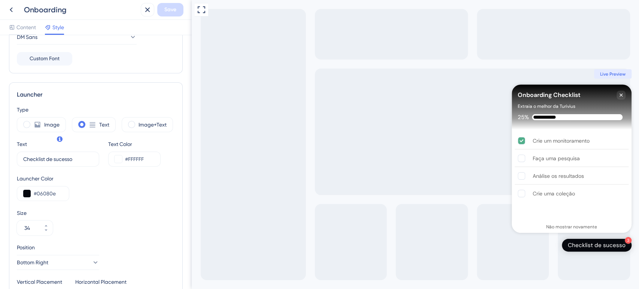
scroll to position [166, 0]
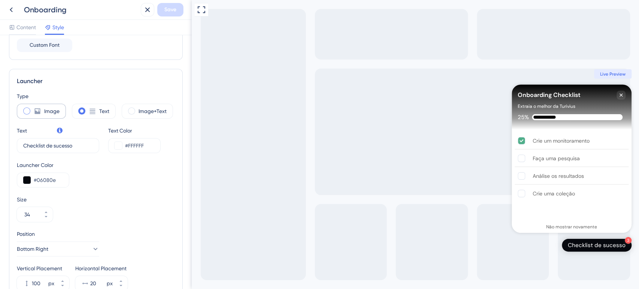
click at [49, 112] on label "Image" at bounding box center [51, 111] width 15 height 9
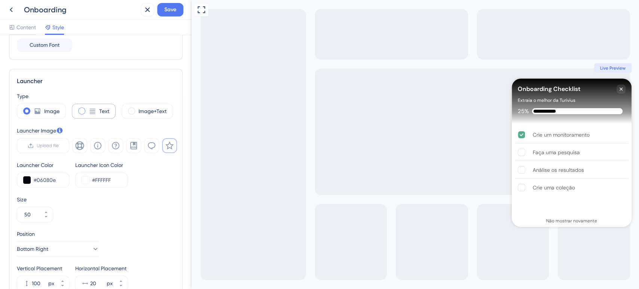
click at [81, 110] on span at bounding box center [81, 110] width 7 height 7
click at [88, 109] on input "radio" at bounding box center [88, 109] width 0 height 0
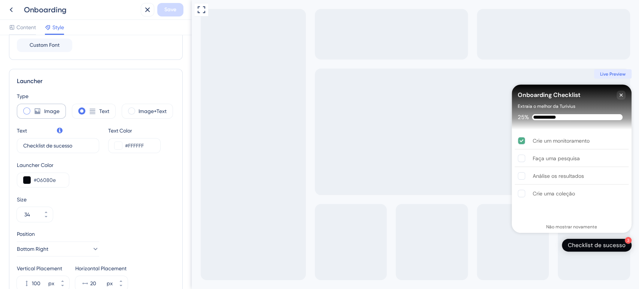
click at [39, 114] on icon at bounding box center [37, 110] width 7 height 7
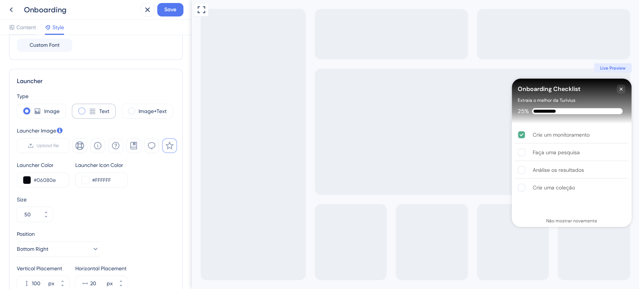
click at [78, 109] on span at bounding box center [81, 110] width 7 height 7
click at [88, 109] on input "radio" at bounding box center [88, 109] width 0 height 0
type input "34"
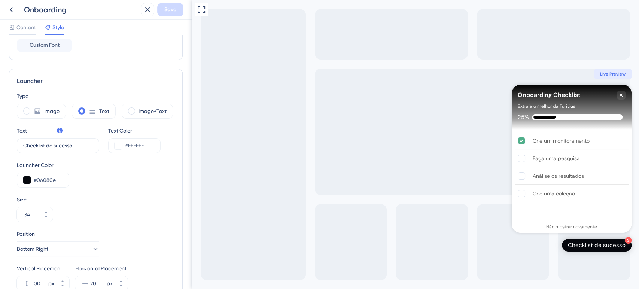
click at [138, 112] on div "Image+Text" at bounding box center [147, 111] width 51 height 15
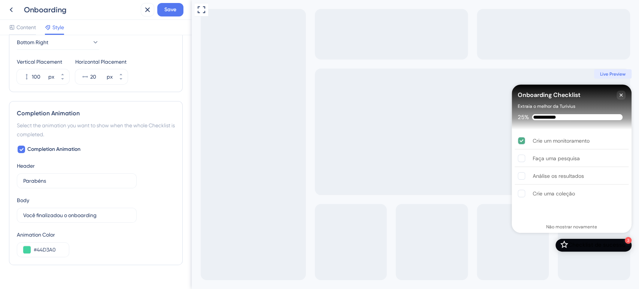
scroll to position [416, 0]
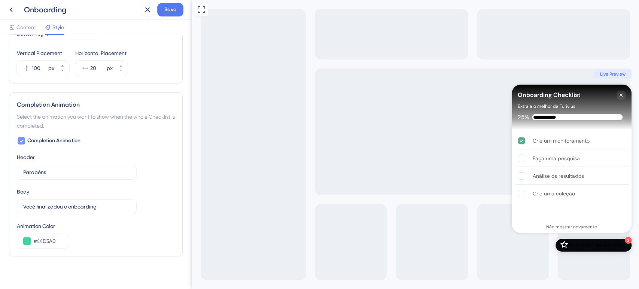
click at [23, 141] on icon at bounding box center [21, 141] width 4 height 6
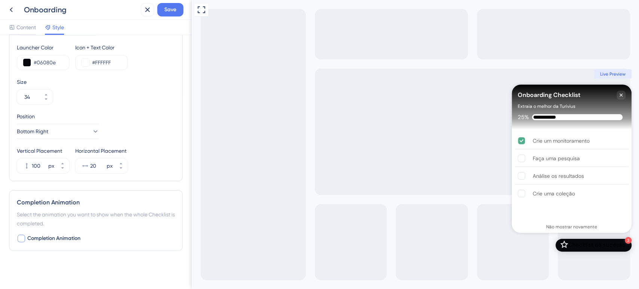
click at [23, 237] on div at bounding box center [21, 238] width 7 height 7
checkbox input "true"
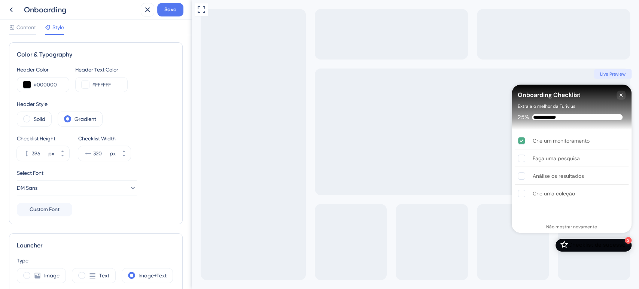
scroll to position [0, 0]
click at [27, 28] on span "Content" at bounding box center [25, 27] width 19 height 9
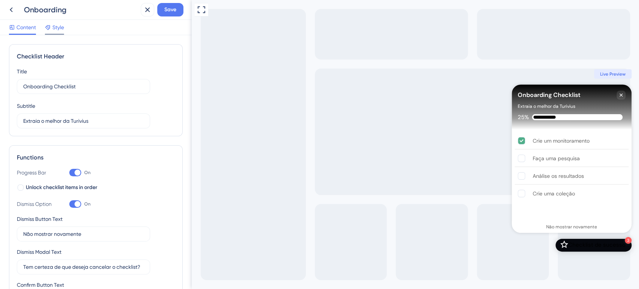
click at [54, 31] on span "Style" at bounding box center [58, 27] width 12 height 9
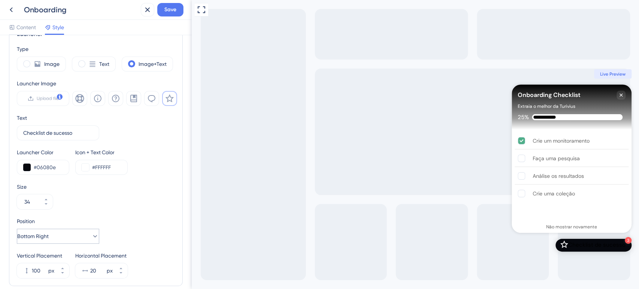
scroll to position [130, 0]
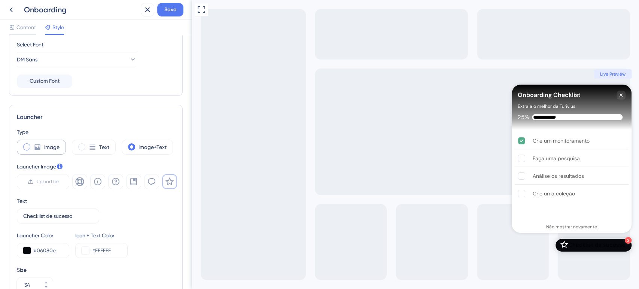
click at [40, 148] on icon at bounding box center [37, 146] width 7 height 7
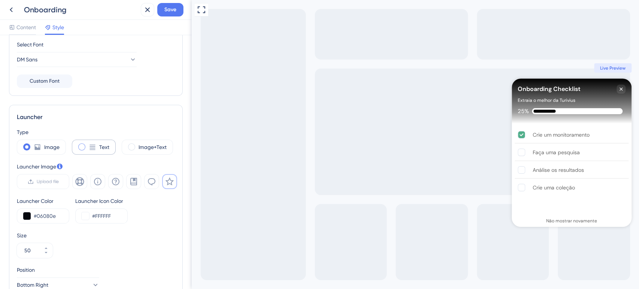
click at [78, 142] on div "Text" at bounding box center [94, 147] width 44 height 15
type input "34"
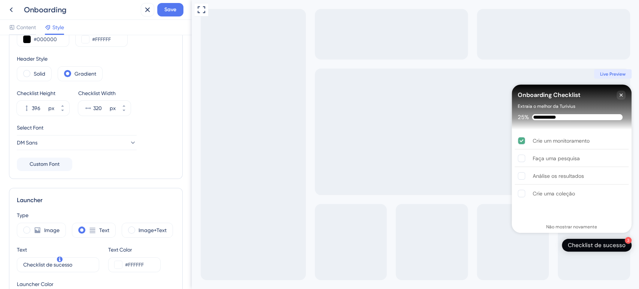
scroll to position [0, 0]
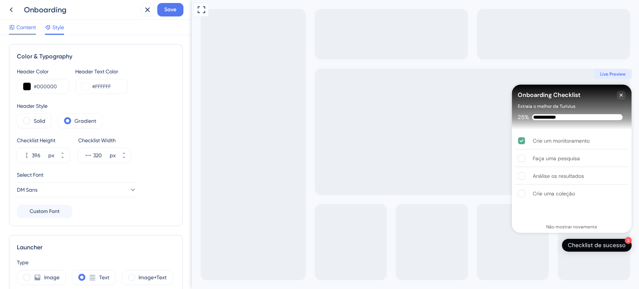
click at [26, 33] on div "Content" at bounding box center [22, 29] width 27 height 12
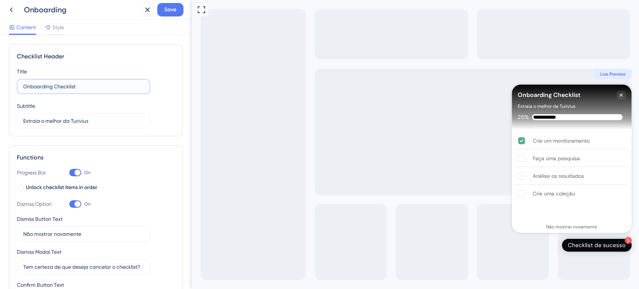
click at [66, 86] on input "Onboarding Checklist" at bounding box center [83, 86] width 121 height 8
click at [49, 31] on div at bounding box center [48, 27] width 6 height 9
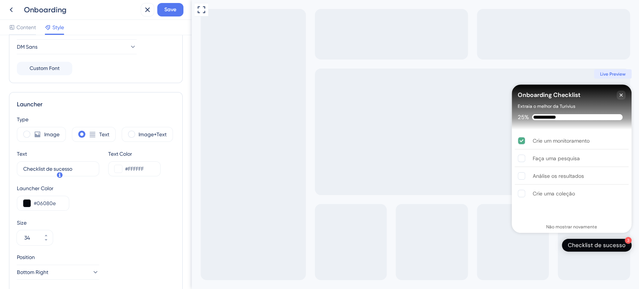
scroll to position [166, 0]
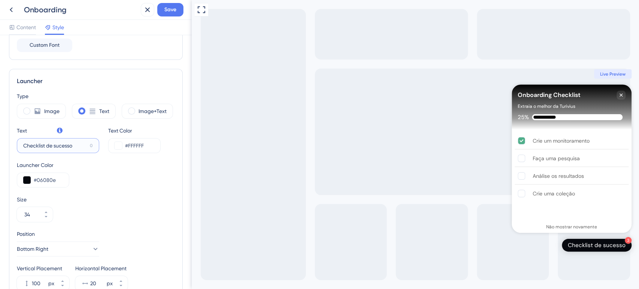
click at [77, 142] on input "Checklist de sucesso" at bounding box center [55, 146] width 64 height 8
drag, startPoint x: 74, startPoint y: 146, endPoint x: 46, endPoint y: 146, distance: 28.5
click at [46, 146] on input "Checklist de sucesso" at bounding box center [55, 146] width 64 height 8
type input "Checklist"
click at [57, 248] on button "Bottom Right" at bounding box center [58, 249] width 82 height 15
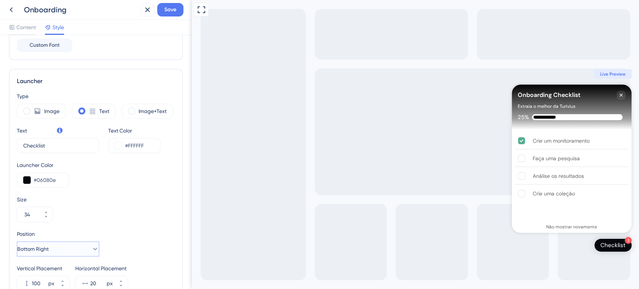
scroll to position [313, 0]
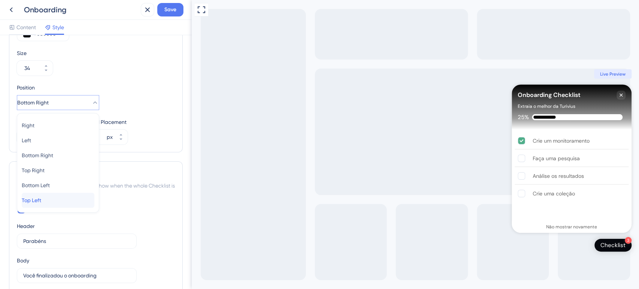
click at [48, 197] on div "Top Left Top Left" at bounding box center [58, 200] width 73 height 15
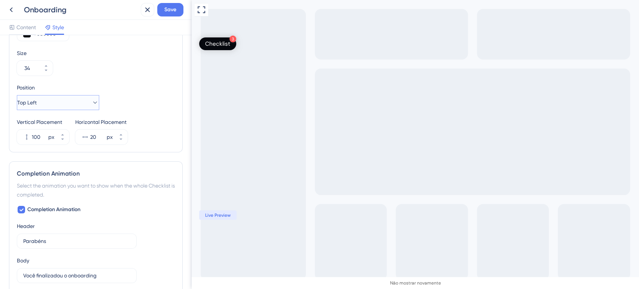
click at [50, 101] on button "Top Left" at bounding box center [58, 102] width 82 height 15
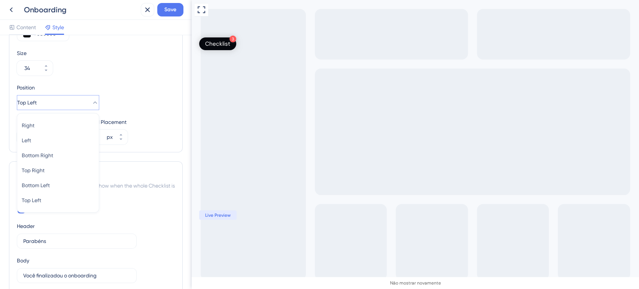
scroll to position [312, 0]
click at [53, 157] on span "Bottom Right" at bounding box center [37, 156] width 31 height 9
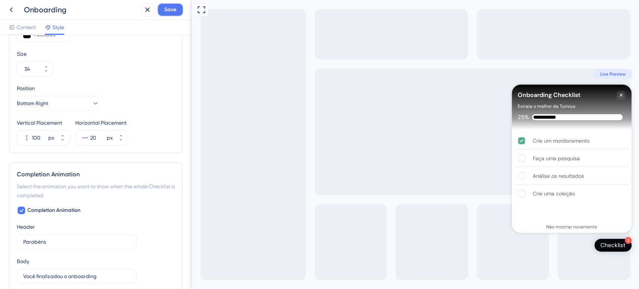
click at [165, 14] on button "Save" at bounding box center [170, 9] width 26 height 13
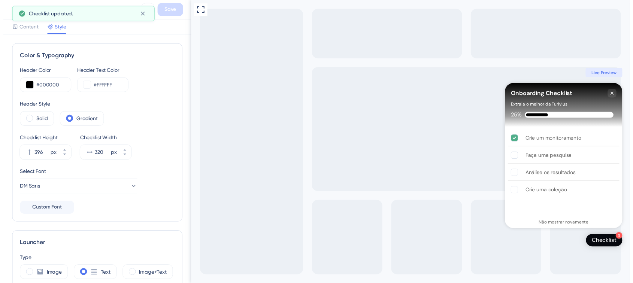
scroll to position [0, 0]
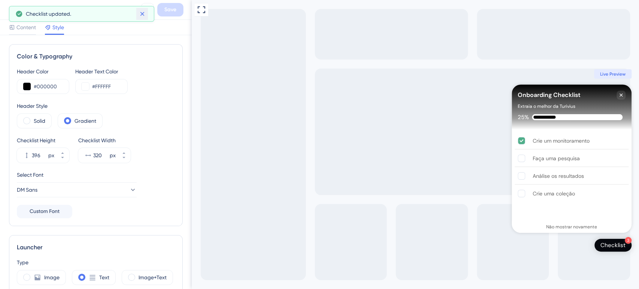
click at [141, 13] on icon at bounding box center [142, 13] width 7 height 7
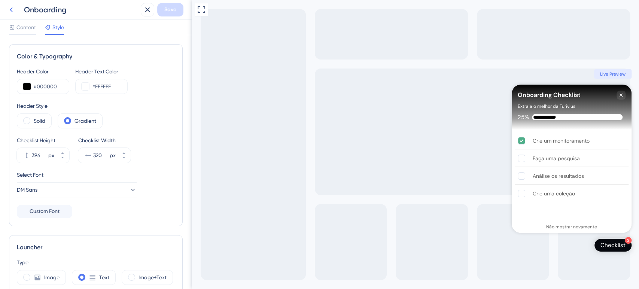
click at [15, 11] on icon at bounding box center [11, 9] width 9 height 9
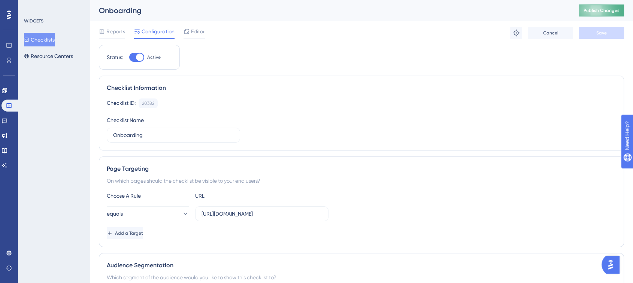
click at [605, 12] on span "Publish Changes" at bounding box center [602, 10] width 36 height 6
click at [195, 30] on span "Editor" at bounding box center [198, 31] width 14 height 9
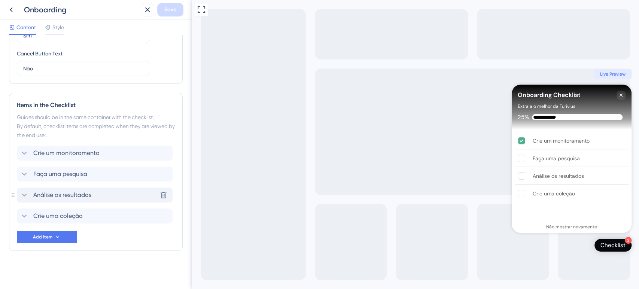
click at [56, 198] on span "Análise os resultados" at bounding box center [62, 195] width 58 height 9
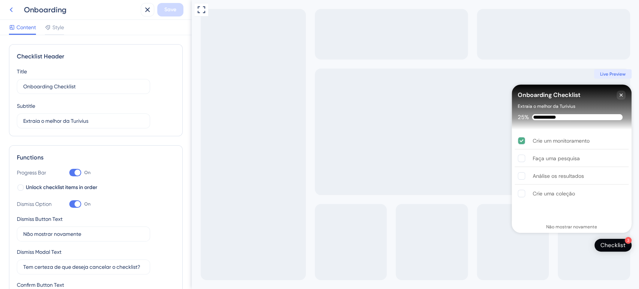
click at [10, 7] on icon at bounding box center [11, 9] width 9 height 9
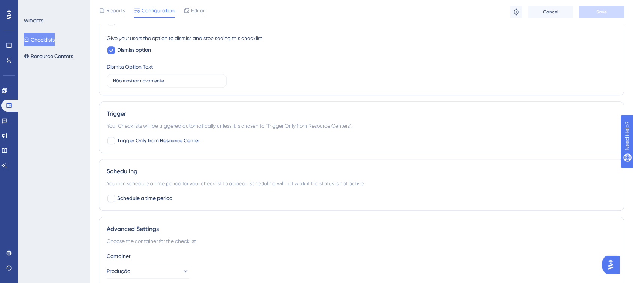
scroll to position [373, 0]
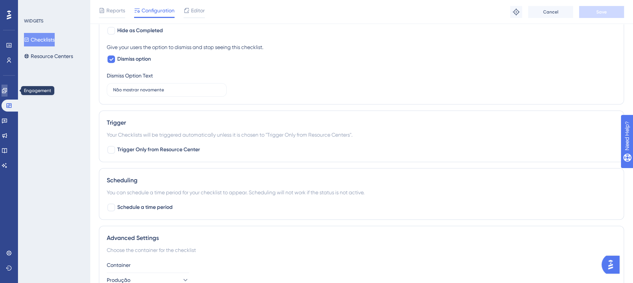
click at [6, 90] on icon at bounding box center [4, 90] width 5 height 5
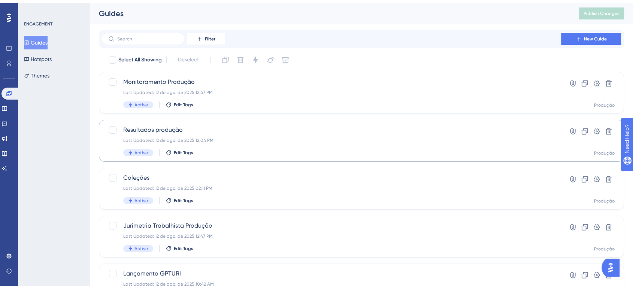
scroll to position [83, 0]
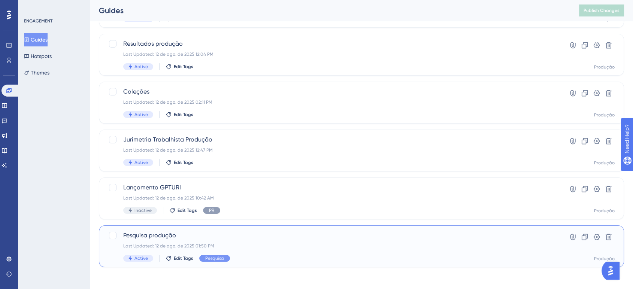
click at [270, 236] on span "Pesquisa produção" at bounding box center [331, 235] width 416 height 9
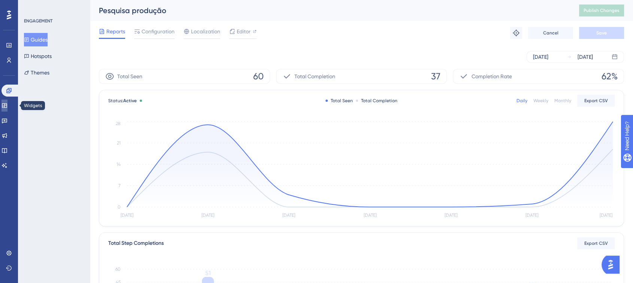
click at [7, 106] on icon at bounding box center [4, 105] width 5 height 4
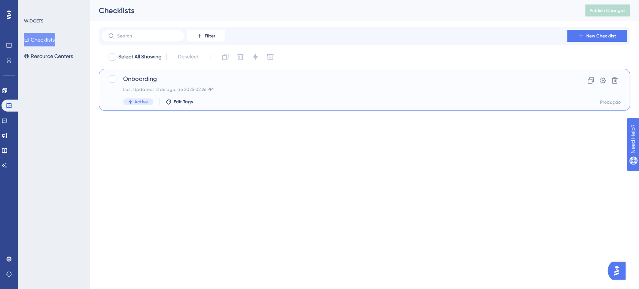
click at [133, 80] on span "Onboarding" at bounding box center [334, 79] width 423 height 9
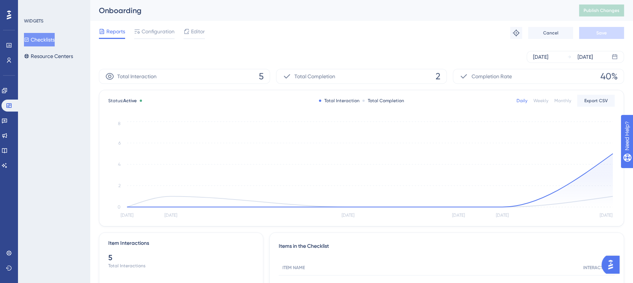
click at [201, 31] on span "Editor" at bounding box center [198, 31] width 14 height 9
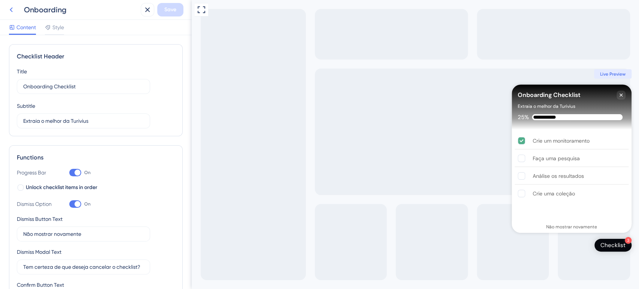
click at [13, 8] on icon at bounding box center [11, 9] width 9 height 9
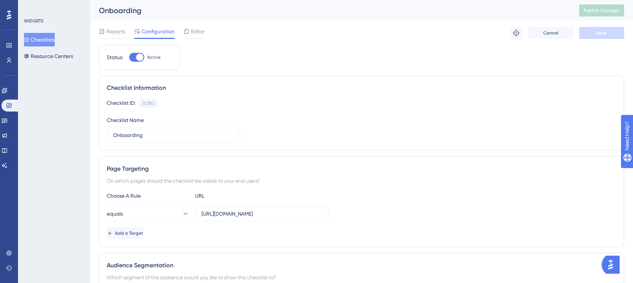
click at [137, 64] on div "Status: Active" at bounding box center [139, 57] width 81 height 25
click at [143, 59] on div at bounding box center [136, 57] width 15 height 9
click at [129, 58] on input "Active" at bounding box center [129, 57] width 0 height 0
click at [602, 31] on span "Save" at bounding box center [601, 33] width 10 height 6
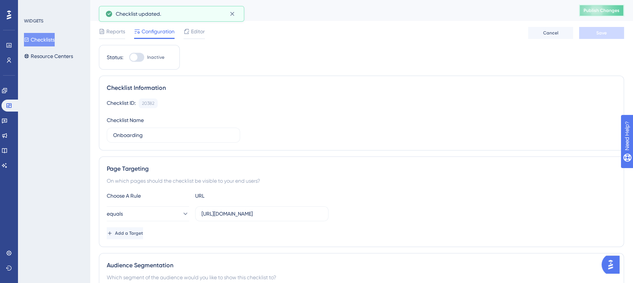
click at [611, 12] on button "Publish Changes" at bounding box center [601, 10] width 45 height 12
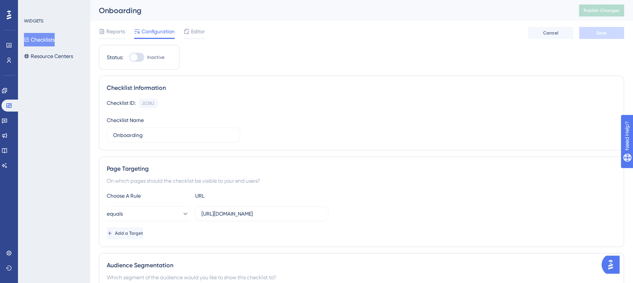
click at [142, 59] on div at bounding box center [136, 57] width 15 height 9
click at [129, 58] on input "Inactive" at bounding box center [129, 57] width 0 height 0
click at [137, 58] on div at bounding box center [139, 57] width 7 height 7
click at [129, 58] on input "Active" at bounding box center [129, 57] width 0 height 0
click at [137, 58] on div at bounding box center [133, 57] width 7 height 7
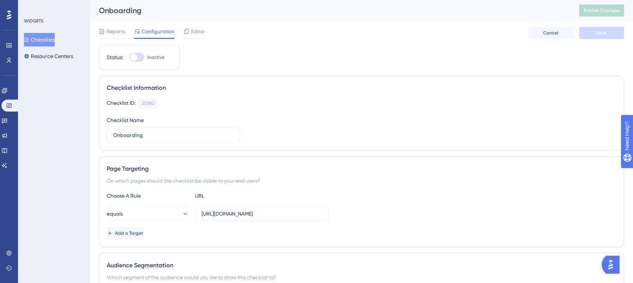
click at [129, 58] on input "Inactive" at bounding box center [129, 57] width 0 height 0
checkbox input "true"
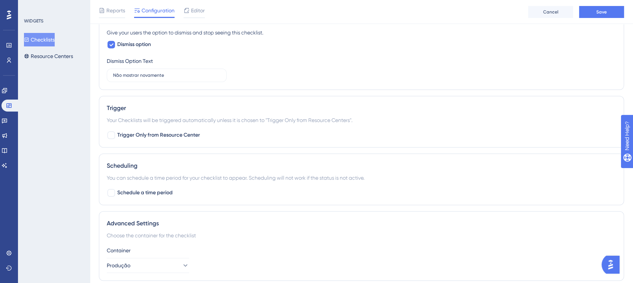
scroll to position [373, 0]
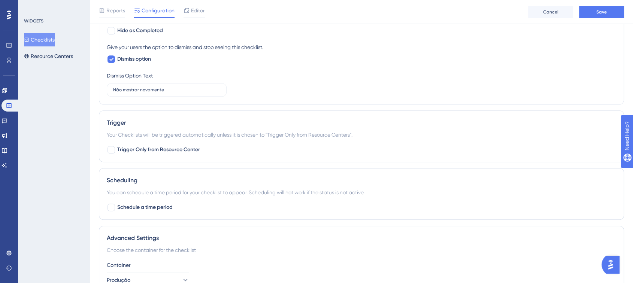
click at [607, 5] on div "Reports Configuration Editor Cancel Save" at bounding box center [361, 12] width 543 height 24
click at [605, 7] on button "Save" at bounding box center [601, 12] width 45 height 12
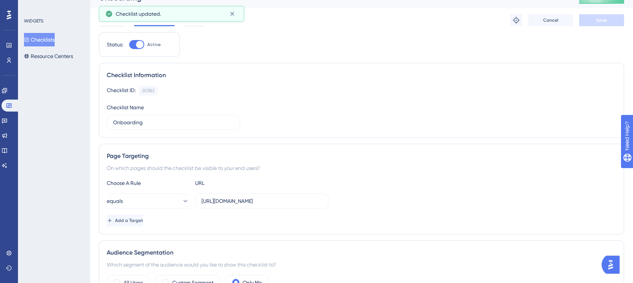
scroll to position [0, 0]
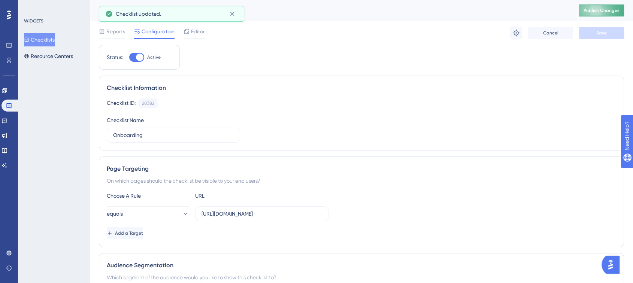
click at [610, 10] on span "Publish Changes" at bounding box center [602, 10] width 36 height 6
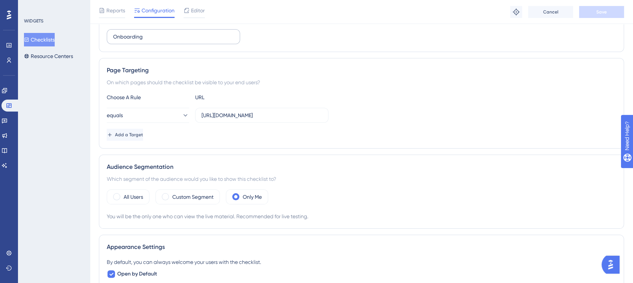
scroll to position [42, 0]
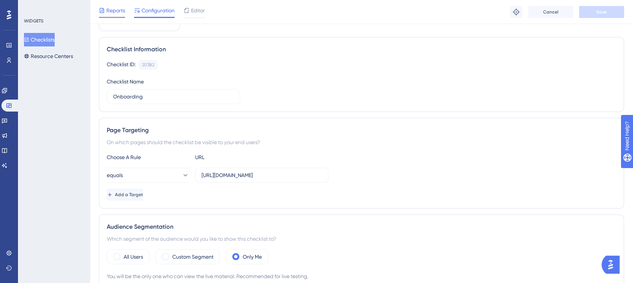
click at [120, 7] on span "Reports" at bounding box center [115, 10] width 19 height 9
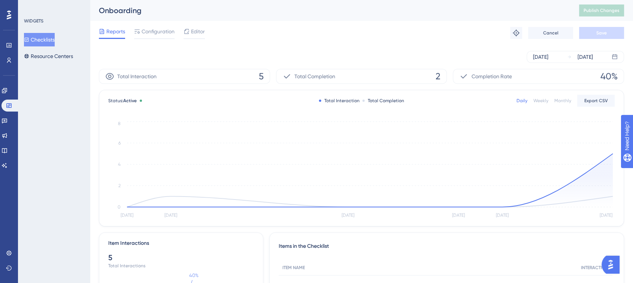
click at [182, 78] on div "Total Interaction 5" at bounding box center [184, 76] width 171 height 15
click at [296, 81] on span "Total Completion" at bounding box center [314, 76] width 41 height 9
drag, startPoint x: 321, startPoint y: 72, endPoint x: 405, endPoint y: 81, distance: 84.4
click at [327, 73] on span "Total Completion" at bounding box center [314, 76] width 41 height 9
drag, startPoint x: 485, startPoint y: 74, endPoint x: 490, endPoint y: 73, distance: 4.6
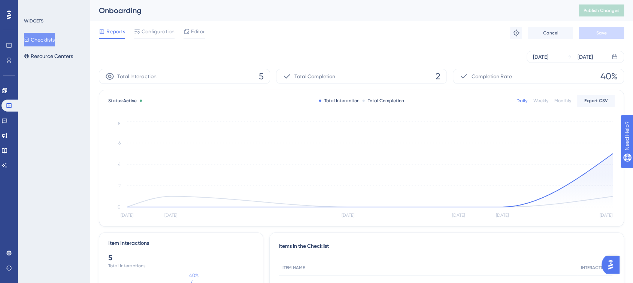
click at [486, 74] on span "Completion Rate" at bounding box center [491, 76] width 40 height 9
click at [158, 34] on span "Configuration" at bounding box center [158, 31] width 33 height 9
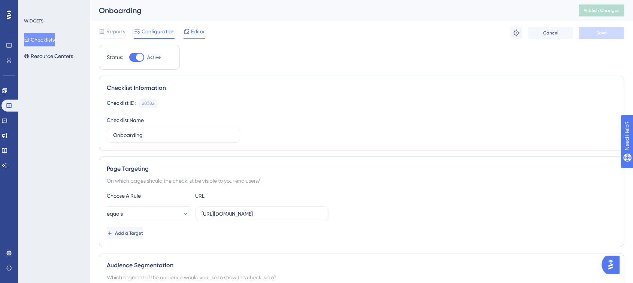
click at [196, 32] on span "Editor" at bounding box center [198, 31] width 14 height 9
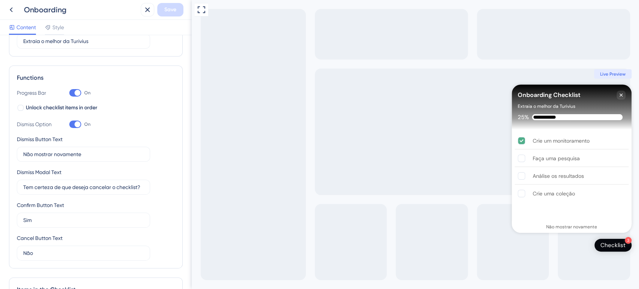
scroll to position [83, 0]
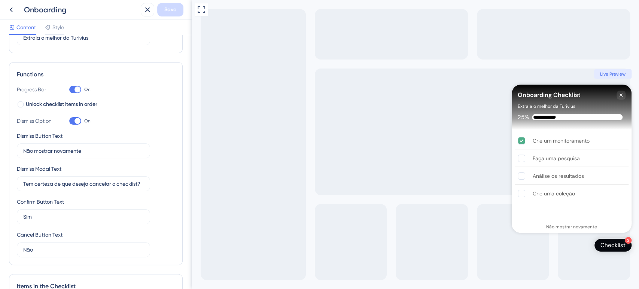
click at [73, 90] on div at bounding box center [75, 89] width 12 height 7
click at [69, 90] on input "On" at bounding box center [69, 90] width 0 height 0
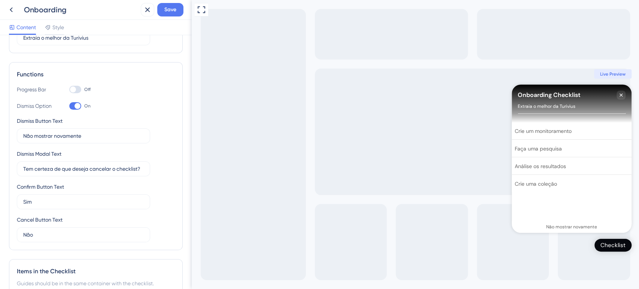
click at [73, 90] on div at bounding box center [73, 90] width 6 height 6
click at [69, 90] on input "Off" at bounding box center [69, 90] width 0 height 0
checkbox input "true"
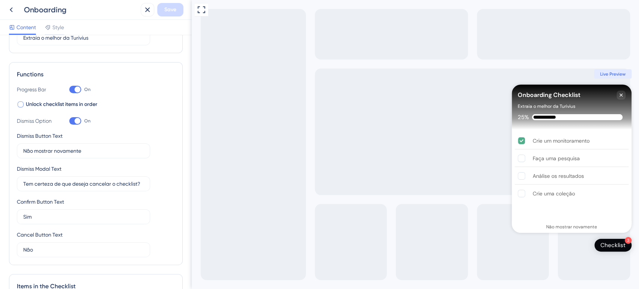
click at [21, 104] on div at bounding box center [21, 104] width 6 height 6
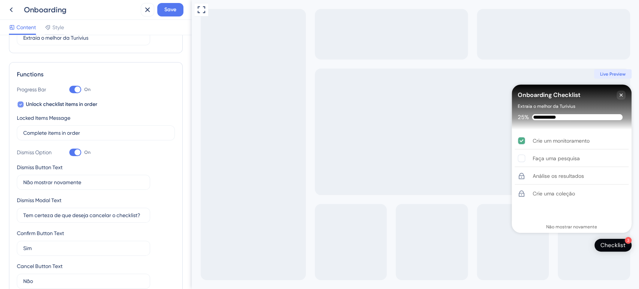
click at [21, 104] on icon at bounding box center [20, 105] width 3 height 2
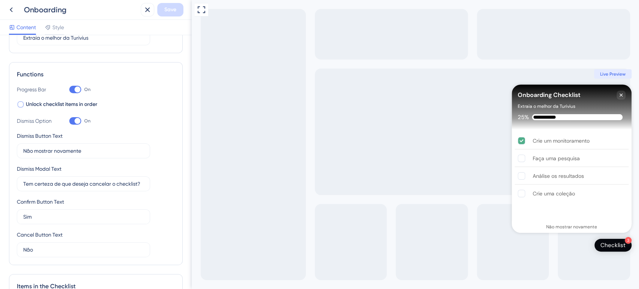
click at [24, 104] on div at bounding box center [20, 104] width 7 height 7
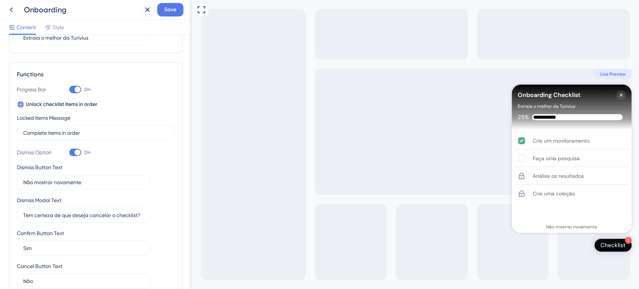
click at [24, 103] on div at bounding box center [20, 104] width 7 height 7
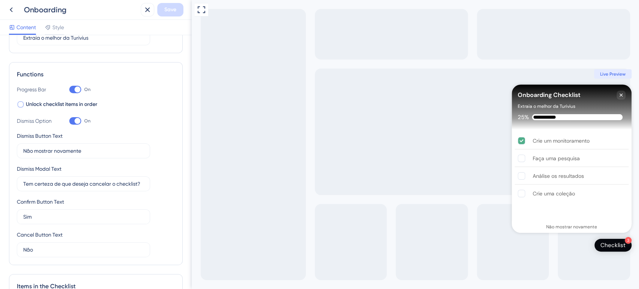
click at [27, 106] on span "Unlock checklist items in order" at bounding box center [62, 104] width 72 height 9
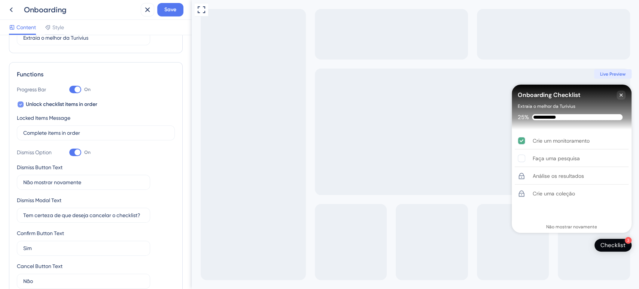
click at [27, 106] on span "Unlock checklist items in order" at bounding box center [62, 104] width 72 height 9
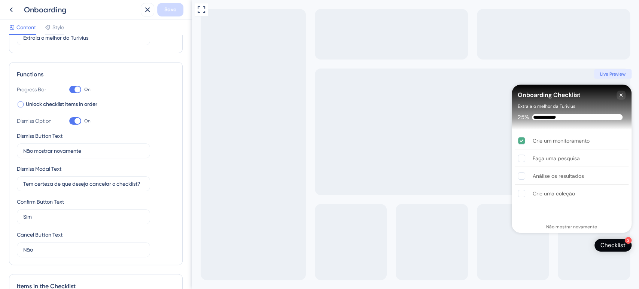
click at [27, 106] on span "Unlock checklist items in order" at bounding box center [62, 104] width 72 height 9
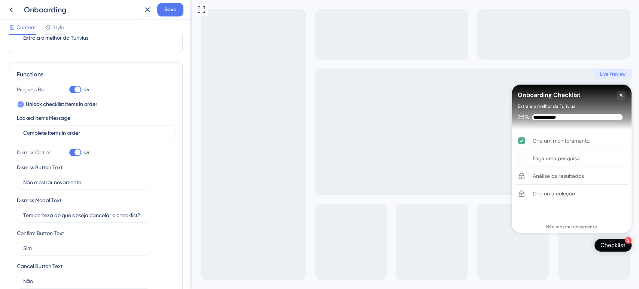
click at [27, 106] on span "Unlock checklist items in order" at bounding box center [62, 104] width 72 height 9
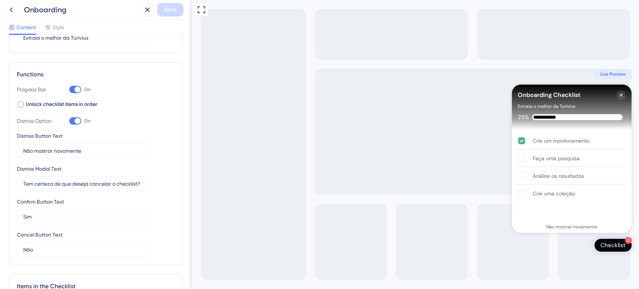
click at [27, 106] on span "Unlock checklist items in order" at bounding box center [62, 104] width 72 height 9
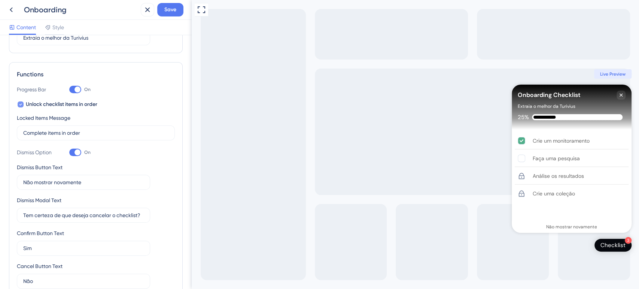
click at [27, 106] on span "Unlock checklist items in order" at bounding box center [62, 104] width 72 height 9
checkbox input "false"
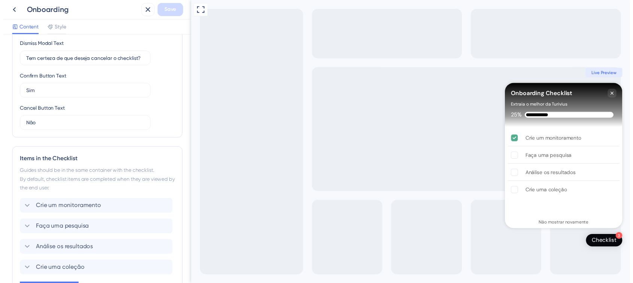
scroll to position [249, 0]
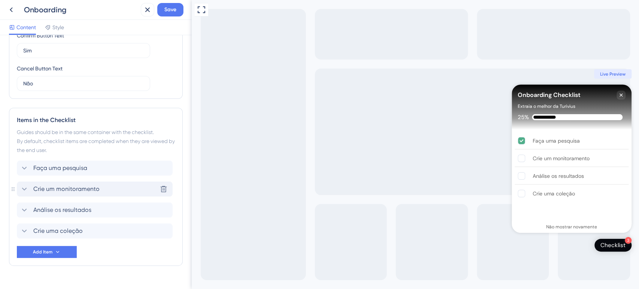
click at [19, 186] on div "Items in the Checklist Guides should be in the same container with the checklis…" at bounding box center [96, 187] width 174 height 158
click at [161, 12] on button "Save" at bounding box center [170, 9] width 26 height 13
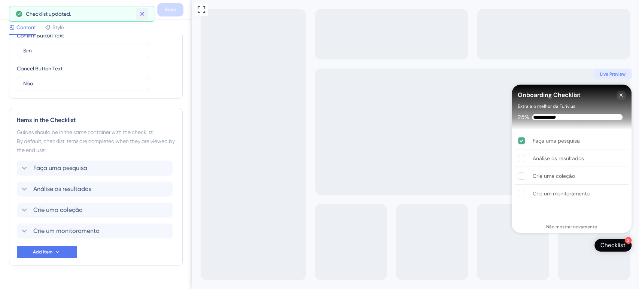
click at [141, 13] on icon at bounding box center [142, 13] width 7 height 7
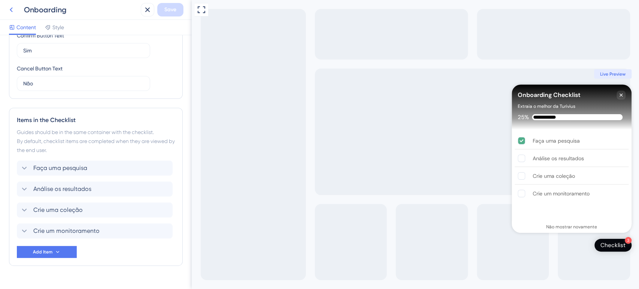
click at [12, 10] on icon at bounding box center [11, 9] width 9 height 9
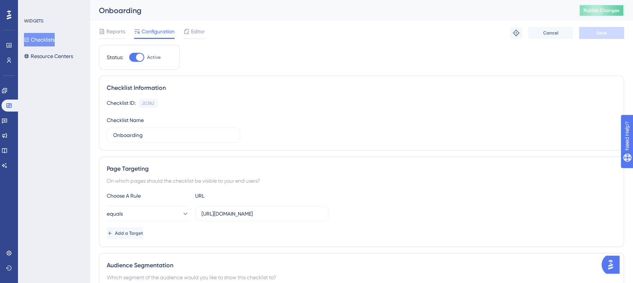
click at [608, 14] on button "Publish Changes" at bounding box center [601, 10] width 45 height 12
click at [7, 91] on icon at bounding box center [4, 90] width 5 height 5
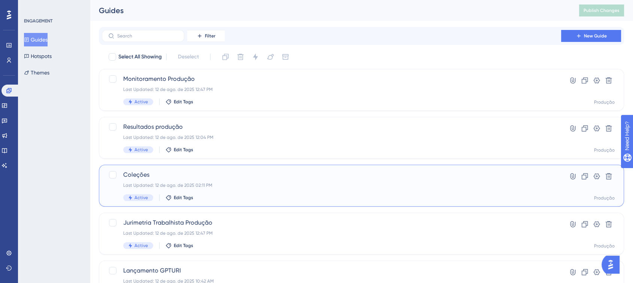
click at [236, 175] on span "Coleções" at bounding box center [331, 174] width 416 height 9
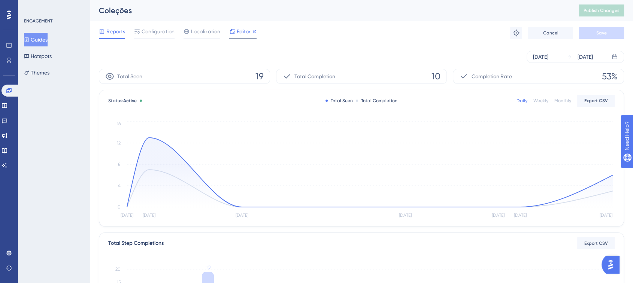
click at [250, 37] on div "Editor" at bounding box center [242, 33] width 27 height 12
click at [593, 8] on span "Publish Changes" at bounding box center [602, 10] width 36 height 6
drag, startPoint x: 10, startPoint y: 87, endPoint x: 15, endPoint y: 87, distance: 5.3
click at [10, 87] on link at bounding box center [10, 91] width 18 height 12
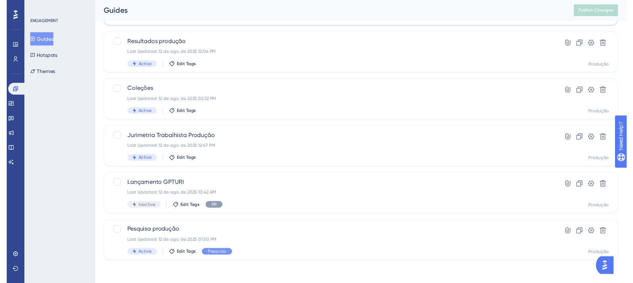
scroll to position [2, 0]
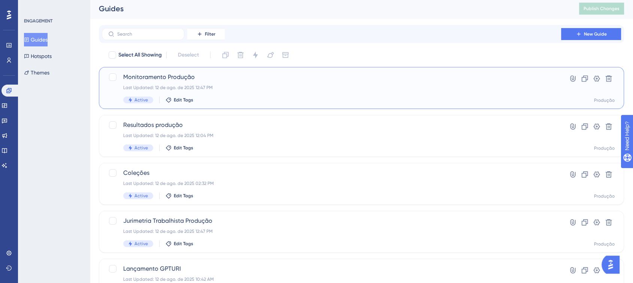
click at [245, 81] on span "Monitoramento Produção" at bounding box center [331, 77] width 416 height 9
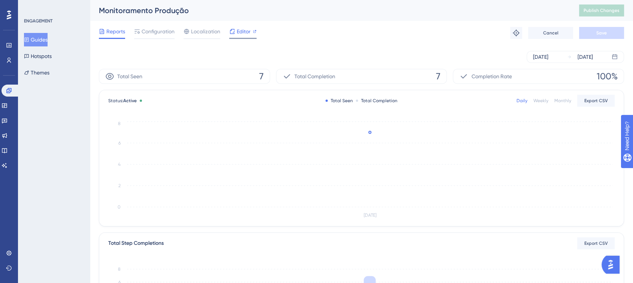
click at [246, 34] on span "Editor" at bounding box center [244, 31] width 14 height 9
click at [38, 37] on button "Guides" at bounding box center [36, 39] width 24 height 13
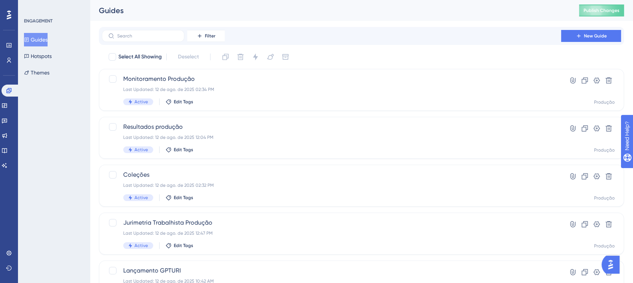
click at [45, 44] on button "Guides" at bounding box center [36, 39] width 24 height 13
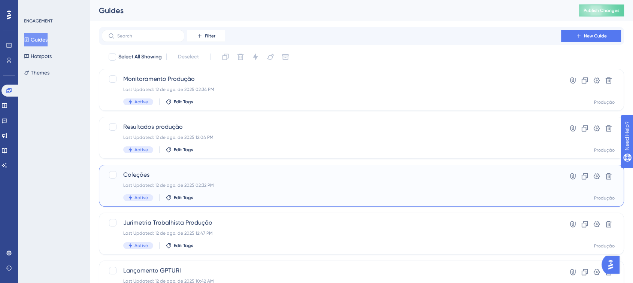
click at [273, 182] on div "Coleções Last Updated: 12 de ago. de 2025 02:32 PM Active Edit Tags" at bounding box center [331, 185] width 416 height 31
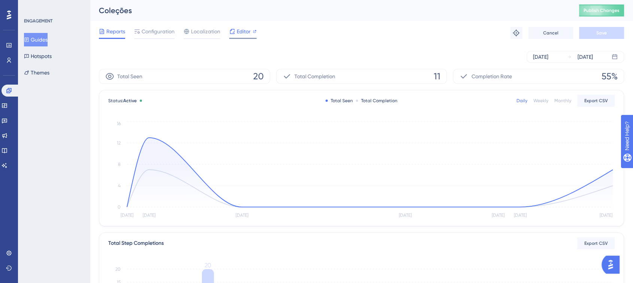
click at [241, 30] on span "Editor" at bounding box center [244, 31] width 14 height 9
click at [602, 6] on button "Publish Changes" at bounding box center [601, 10] width 45 height 12
click at [44, 38] on button "Guides" at bounding box center [36, 39] width 24 height 13
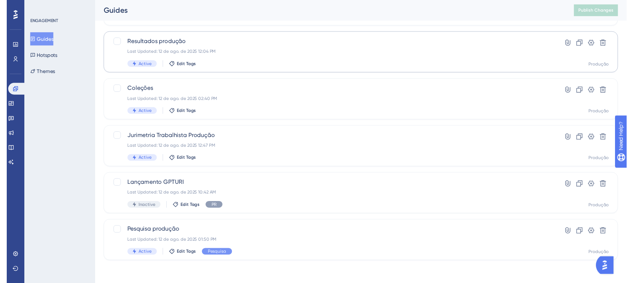
scroll to position [2, 0]
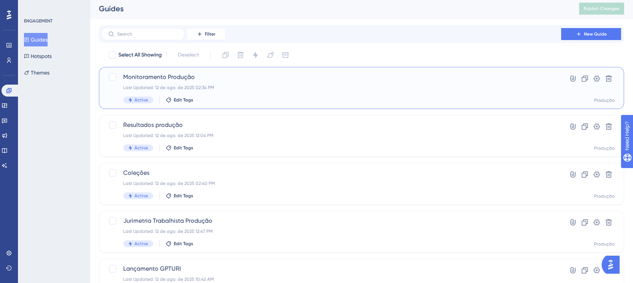
click at [229, 85] on div "Last Updated: 12 de ago. de 2025 02:34 PM" at bounding box center [331, 88] width 416 height 6
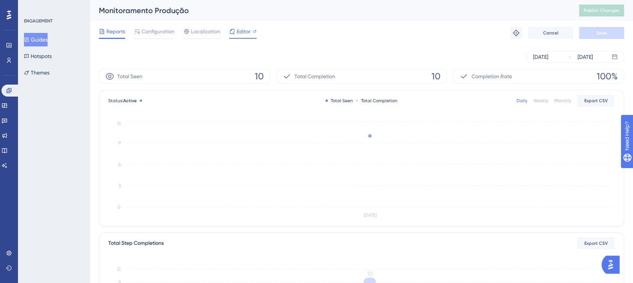
click at [238, 30] on span "Editor" at bounding box center [244, 31] width 14 height 9
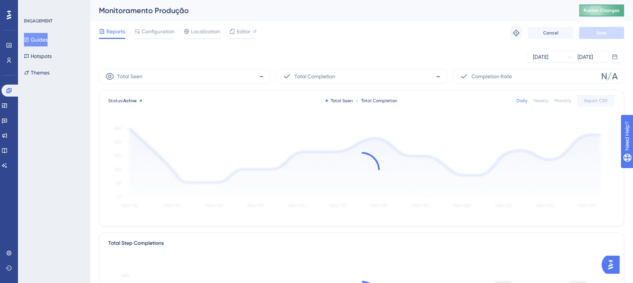
click at [596, 12] on span "Publish Changes" at bounding box center [602, 10] width 36 height 6
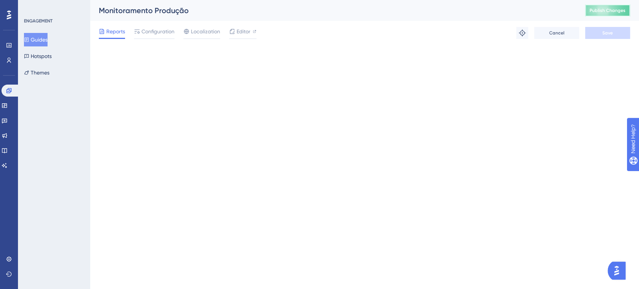
click at [604, 8] on span "Publish Changes" at bounding box center [608, 10] width 36 height 6
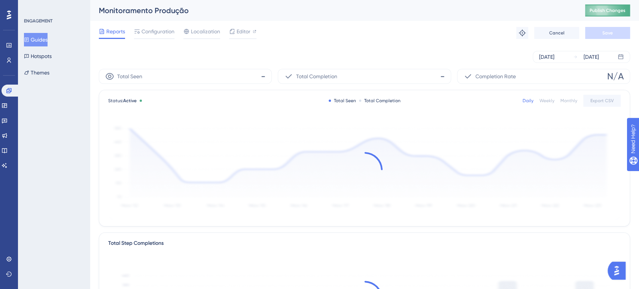
click at [595, 6] on button "Publish Changes" at bounding box center [607, 10] width 45 height 12
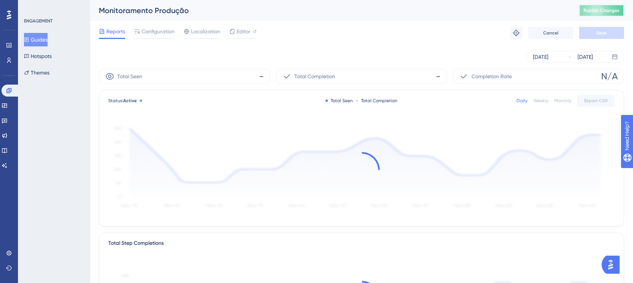
click at [597, 9] on span "Publish Changes" at bounding box center [602, 10] width 36 height 6
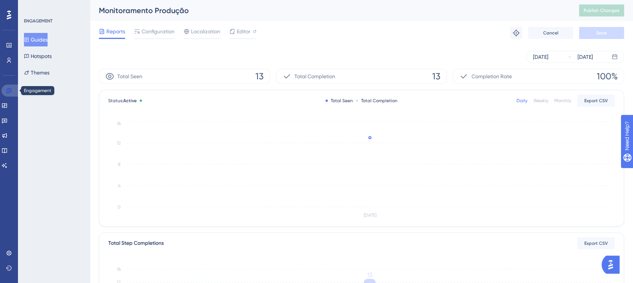
click at [12, 88] on link at bounding box center [10, 91] width 18 height 12
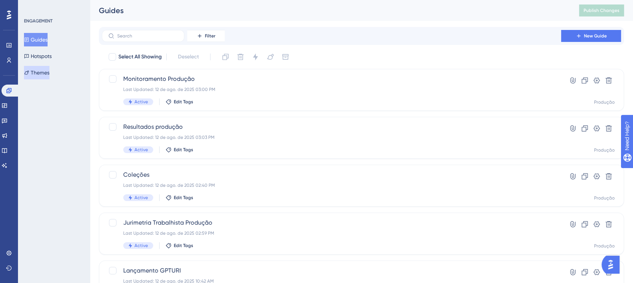
drag, startPoint x: 43, startPoint y: 66, endPoint x: 51, endPoint y: 76, distance: 13.0
click at [42, 67] on button "Themes" at bounding box center [36, 72] width 25 height 13
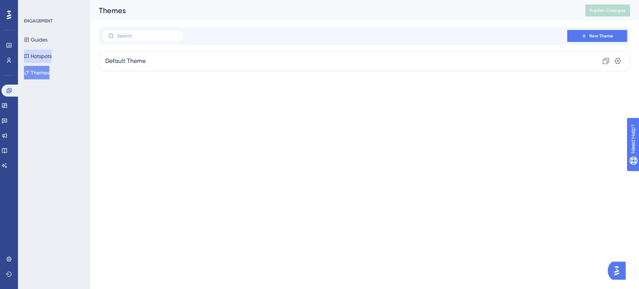
click at [45, 54] on button "Hotspots" at bounding box center [38, 55] width 28 height 13
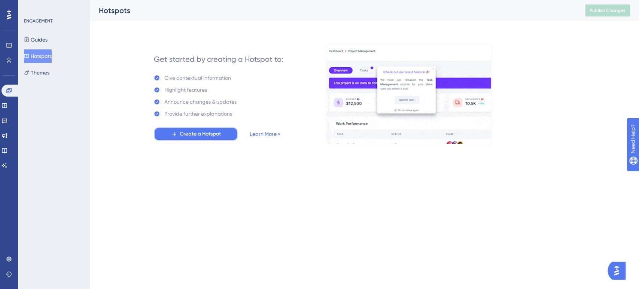
click at [217, 132] on span "Create a Hotspot" at bounding box center [200, 134] width 41 height 9
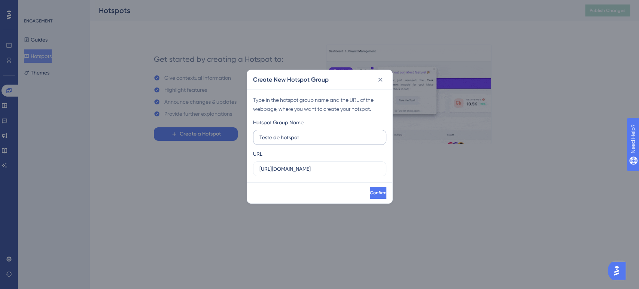
type input "Teste de hotspot"
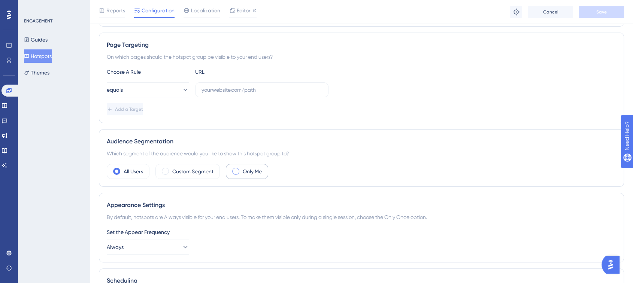
scroll to position [208, 0]
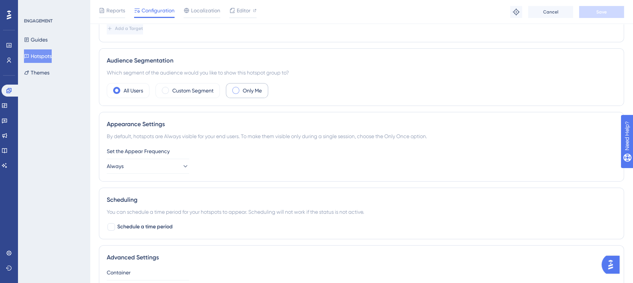
click at [246, 91] on label "Only Me" at bounding box center [252, 90] width 19 height 9
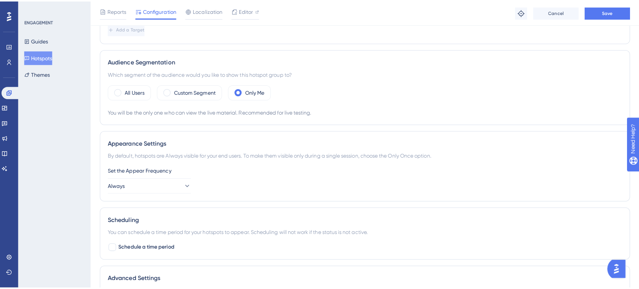
scroll to position [0, 0]
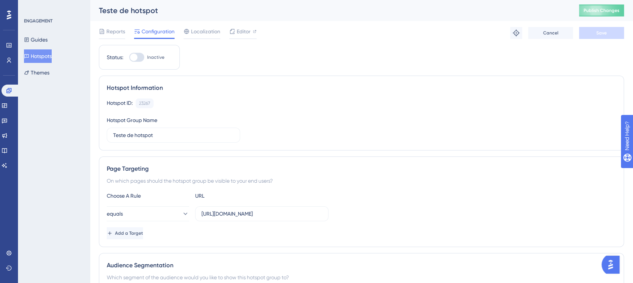
click at [45, 57] on button "Hotspots" at bounding box center [38, 55] width 28 height 13
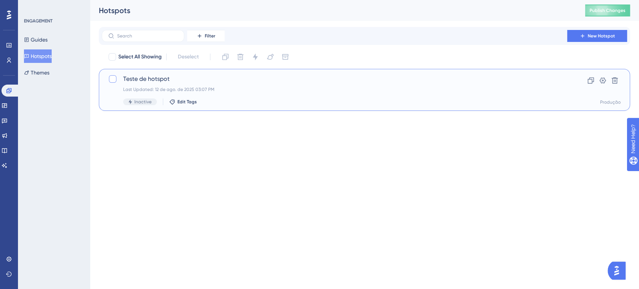
click at [116, 81] on div at bounding box center [112, 79] width 9 height 9
checkbox input "true"
click at [610, 78] on button at bounding box center [615, 81] width 12 height 12
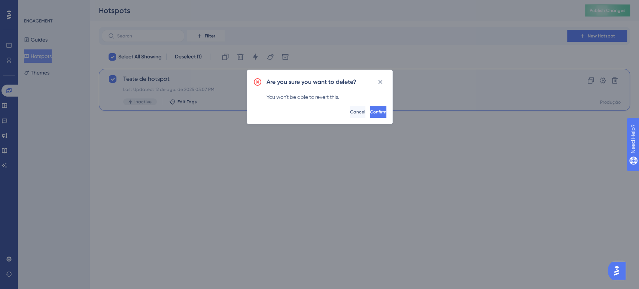
click at [381, 114] on button "Confirm" at bounding box center [378, 112] width 16 height 12
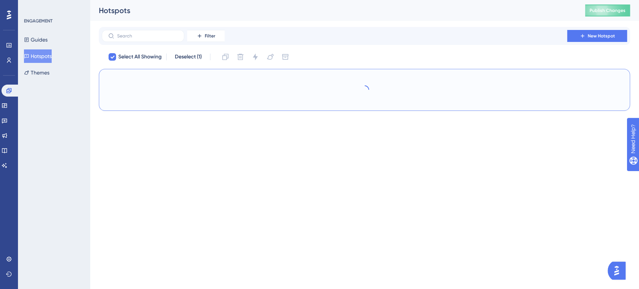
click at [363, 110] on div at bounding box center [364, 90] width 531 height 42
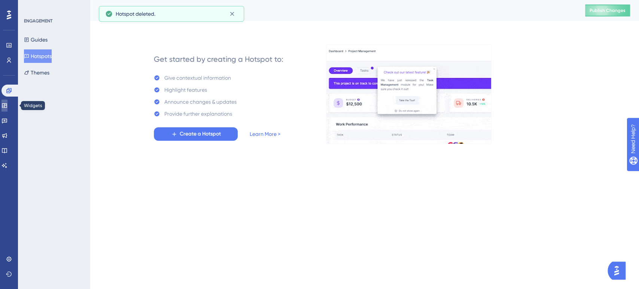
click at [7, 104] on icon at bounding box center [4, 105] width 5 height 4
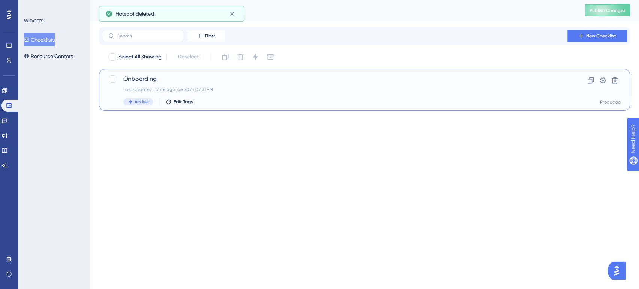
click at [186, 78] on span "Onboarding" at bounding box center [334, 79] width 423 height 9
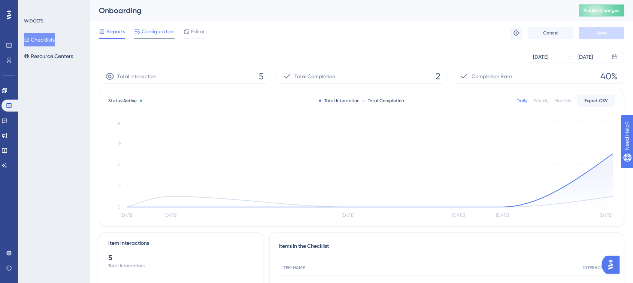
click at [163, 32] on span "Configuration" at bounding box center [158, 31] width 33 height 9
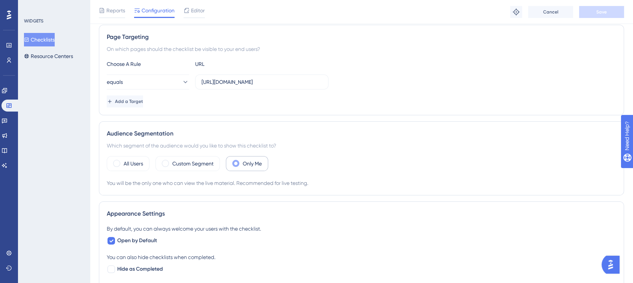
scroll to position [208, 0]
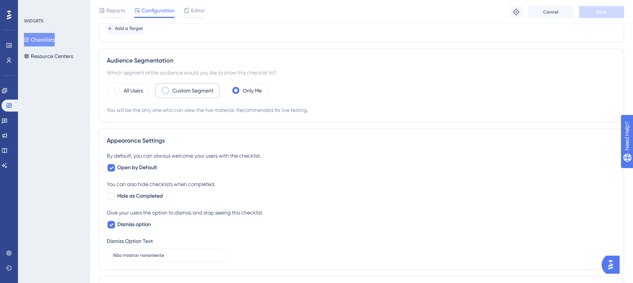
click at [184, 91] on label "Custom Segment" at bounding box center [192, 90] width 41 height 9
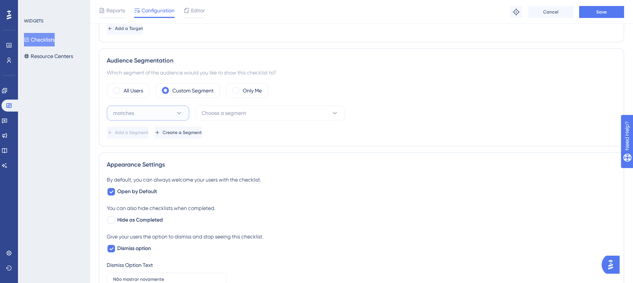
click at [159, 113] on button "matches" at bounding box center [148, 113] width 82 height 15
click at [156, 132] on div "matches matches" at bounding box center [148, 135] width 73 height 15
click at [230, 113] on span "Choose a segment" at bounding box center [223, 113] width 45 height 9
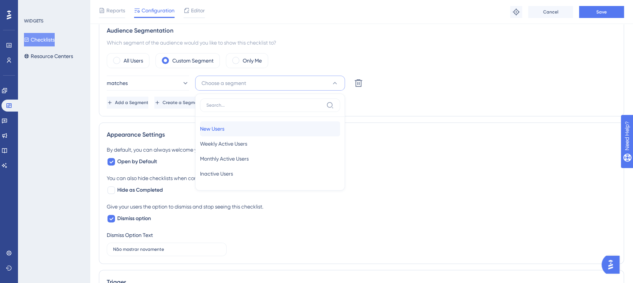
click at [257, 124] on div "New Users New Users" at bounding box center [270, 128] width 140 height 15
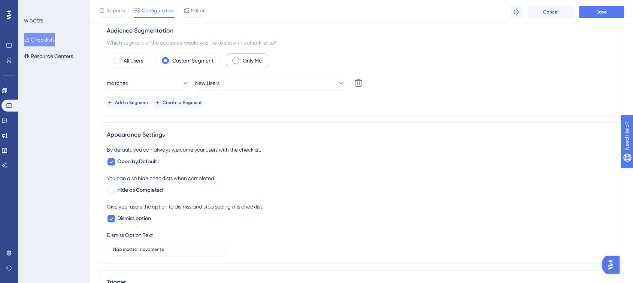
click at [240, 65] on div "Only Me" at bounding box center [247, 60] width 42 height 15
click at [239, 61] on span at bounding box center [235, 60] width 7 height 7
click at [242, 58] on input "radio" at bounding box center [242, 58] width 0 height 0
click at [238, 58] on span at bounding box center [235, 60] width 7 height 7
click at [242, 58] on input "radio" at bounding box center [242, 58] width 0 height 0
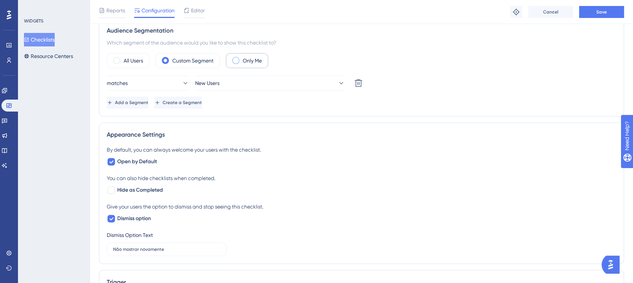
click at [237, 58] on span at bounding box center [235, 60] width 7 height 7
click at [242, 58] on input "radio" at bounding box center [242, 58] width 0 height 0
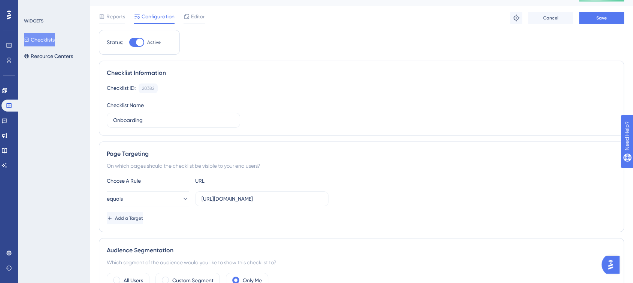
scroll to position [0, 0]
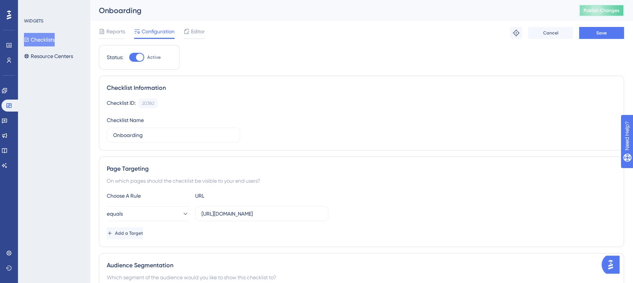
click at [607, 10] on span "Publish Changes" at bounding box center [602, 10] width 36 height 6
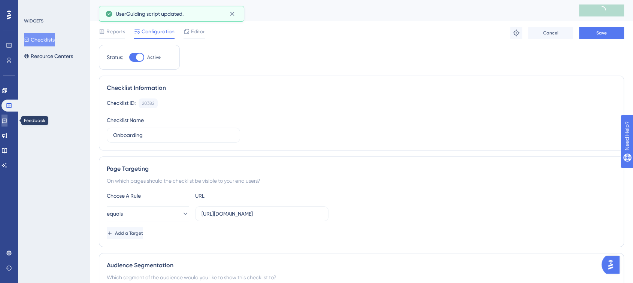
click at [7, 121] on link at bounding box center [4, 121] width 6 height 12
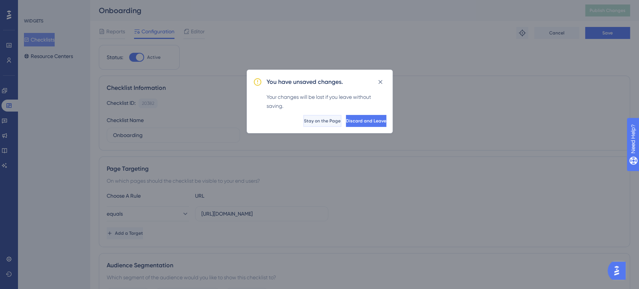
click at [304, 124] on span "Stay on the Page" at bounding box center [322, 121] width 37 height 6
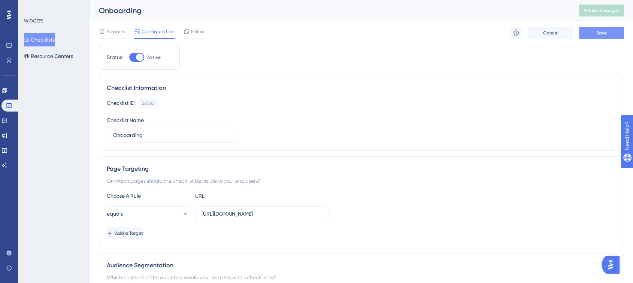
click at [602, 31] on span "Save" at bounding box center [601, 33] width 10 height 6
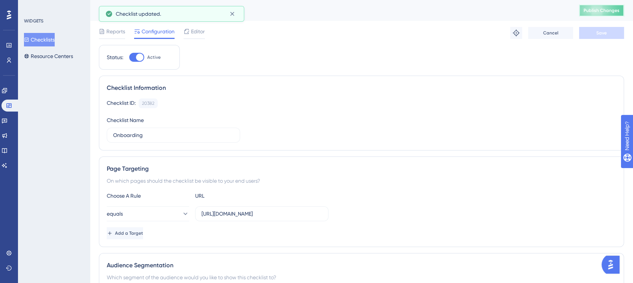
click at [601, 6] on button "Publish Changes" at bounding box center [601, 10] width 45 height 12
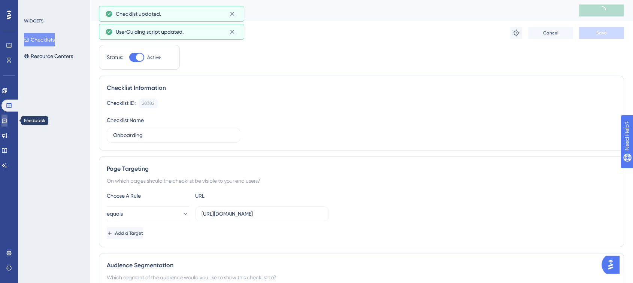
click at [4, 116] on link at bounding box center [4, 121] width 6 height 12
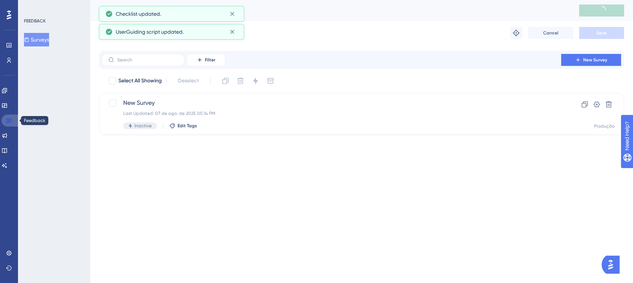
click at [8, 118] on icon at bounding box center [9, 121] width 6 height 6
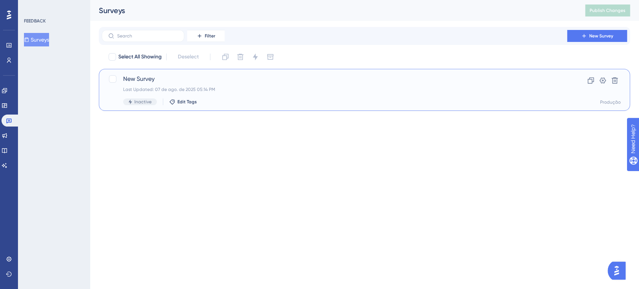
click at [183, 77] on span "New Survey" at bounding box center [334, 79] width 423 height 9
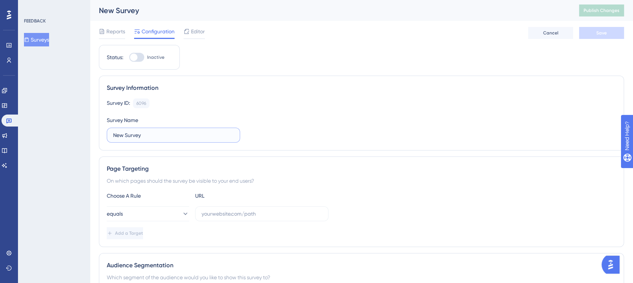
drag, startPoint x: 158, startPoint y: 131, endPoint x: 55, endPoint y: 125, distance: 103.1
type input "p"
type input "Pesquisa CSAT"
click at [165, 136] on input "Pesquisa CSAT" at bounding box center [173, 135] width 121 height 8
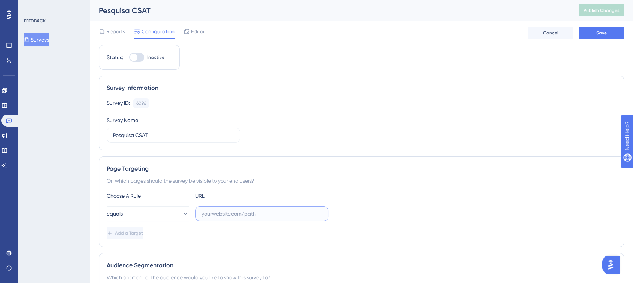
click at [242, 215] on input "text" at bounding box center [261, 214] width 121 height 8
paste input "https://app.turivius.com/pesquisa/resultados"
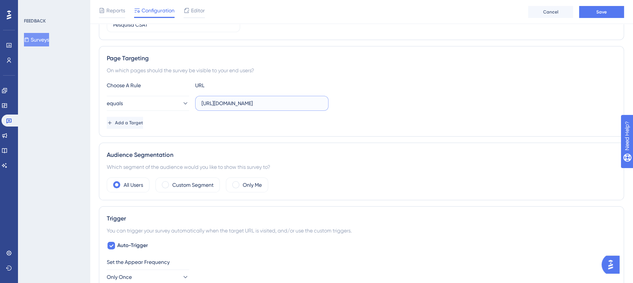
scroll to position [125, 0]
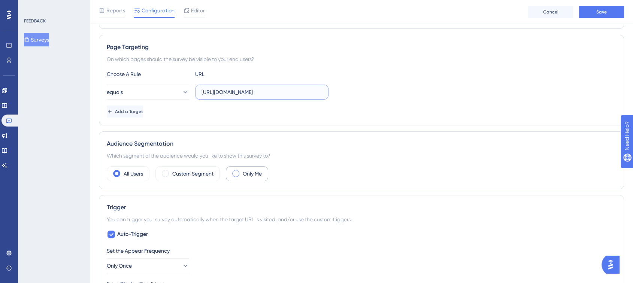
type input "https://app.turivius.com/pesquisa/resultados"
click at [250, 175] on label "Only Me" at bounding box center [252, 173] width 19 height 9
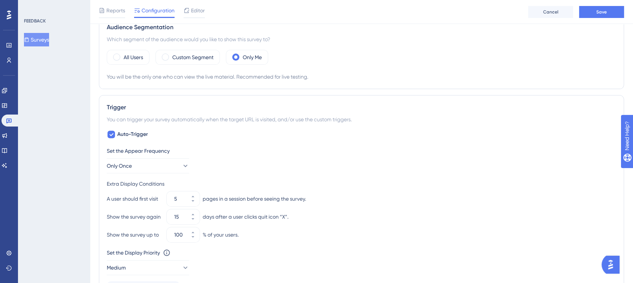
scroll to position [291, 0]
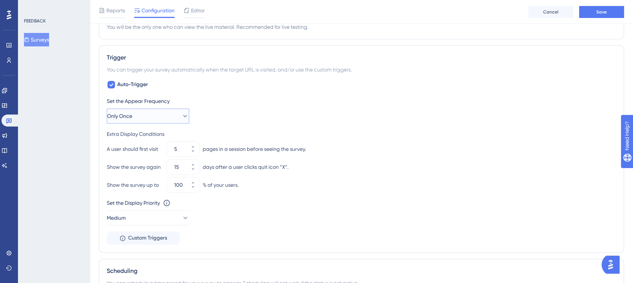
click at [156, 116] on button "Only Once" at bounding box center [148, 116] width 82 height 15
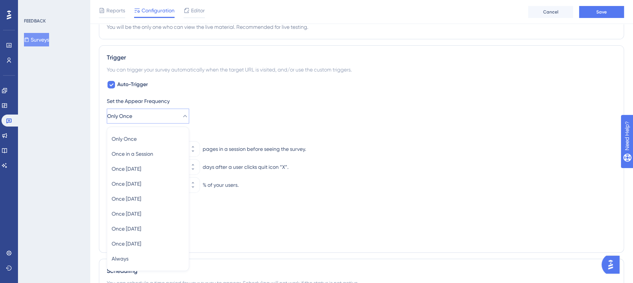
scroll to position [348, 0]
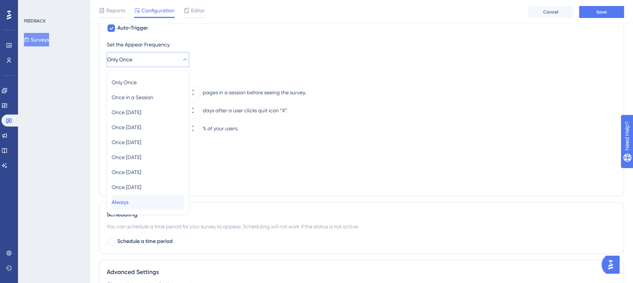
click at [148, 195] on div "Always Always" at bounding box center [148, 202] width 73 height 15
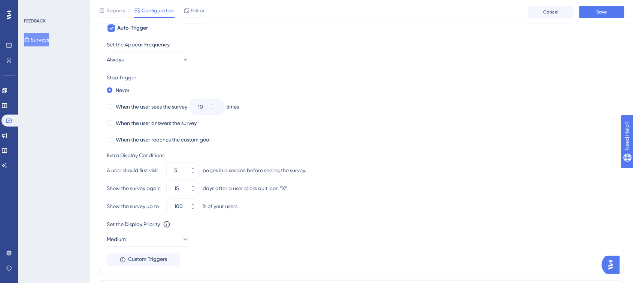
click at [382, 152] on div "Extra Display Conditions" at bounding box center [361, 155] width 509 height 9
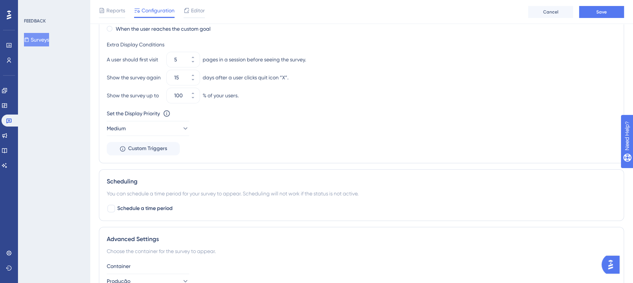
scroll to position [473, 0]
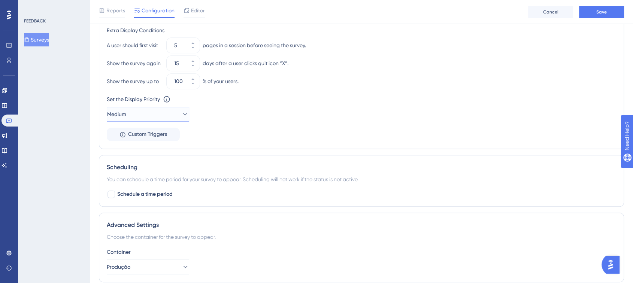
click at [165, 118] on button "Medium" at bounding box center [148, 114] width 82 height 15
click at [147, 175] on div "Highest Highest" at bounding box center [148, 182] width 73 height 15
click at [289, 130] on div "Set the Appear Frequency Always Stop Trigger Never When the user sees the surve…" at bounding box center [361, 28] width 509 height 226
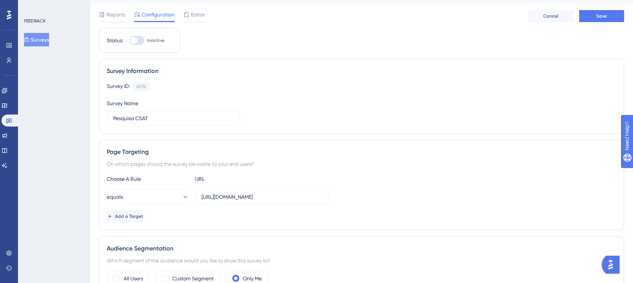
scroll to position [0, 0]
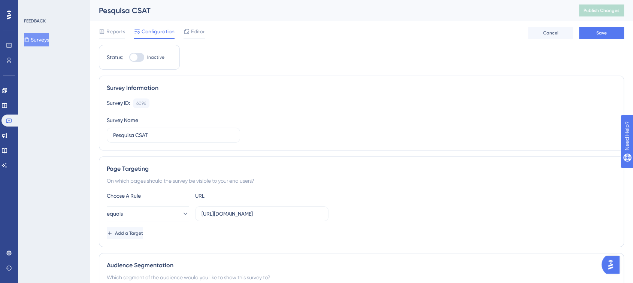
click at [142, 59] on div at bounding box center [136, 57] width 15 height 9
click at [129, 58] on input "Inactive" at bounding box center [129, 57] width 0 height 0
checkbox input "true"
click at [592, 35] on button "Save" at bounding box center [601, 33] width 45 height 12
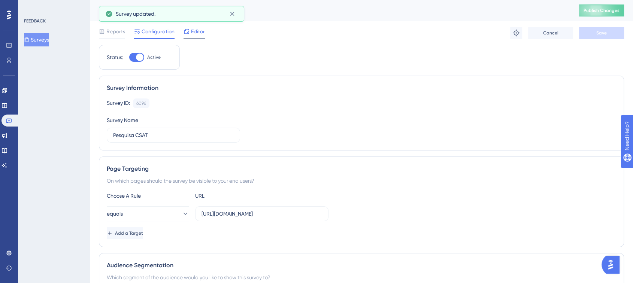
click at [198, 31] on span "Editor" at bounding box center [198, 31] width 14 height 9
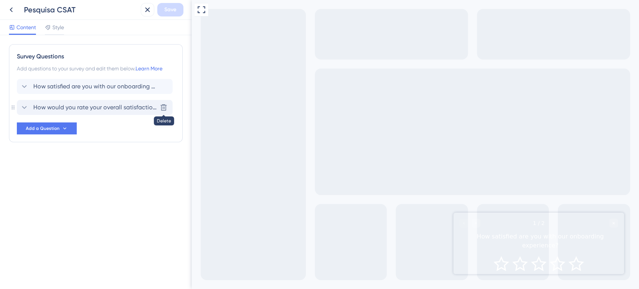
click at [162, 101] on button at bounding box center [164, 107] width 12 height 12
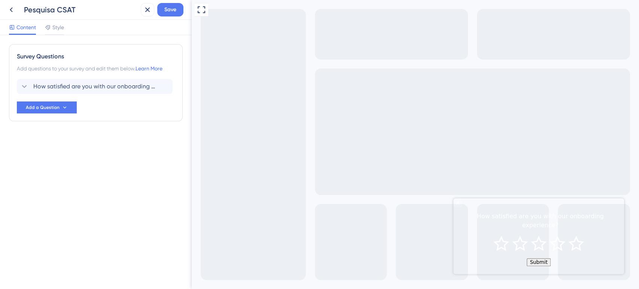
click at [54, 22] on div "Content Style" at bounding box center [96, 27] width 192 height 15
click at [56, 26] on span "Style" at bounding box center [58, 27] width 12 height 9
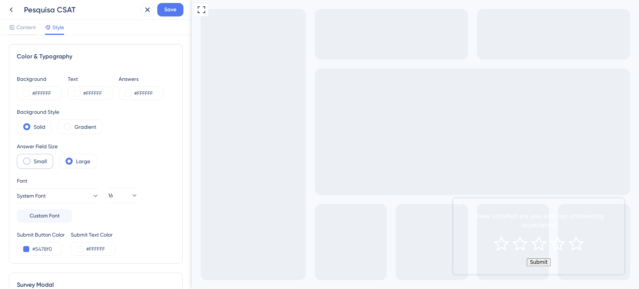
click at [66, 128] on span at bounding box center [67, 126] width 7 height 7
click at [73, 124] on input "radio" at bounding box center [73, 124] width 0 height 0
click at [29, 127] on span at bounding box center [26, 126] width 7 height 7
click at [33, 124] on input "radio" at bounding box center [33, 124] width 0 height 0
click at [69, 127] on span at bounding box center [67, 126] width 7 height 7
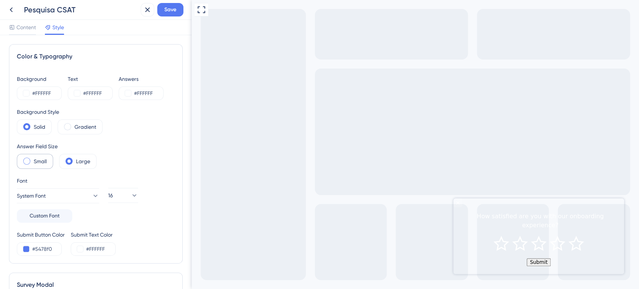
click at [73, 124] on input "radio" at bounding box center [73, 124] width 0 height 0
click at [22, 130] on div "Solid" at bounding box center [34, 126] width 35 height 15
click at [24, 158] on span at bounding box center [26, 161] width 7 height 7
click at [33, 159] on input "radio" at bounding box center [33, 159] width 0 height 0
click at [63, 158] on div "Large" at bounding box center [77, 161] width 37 height 15
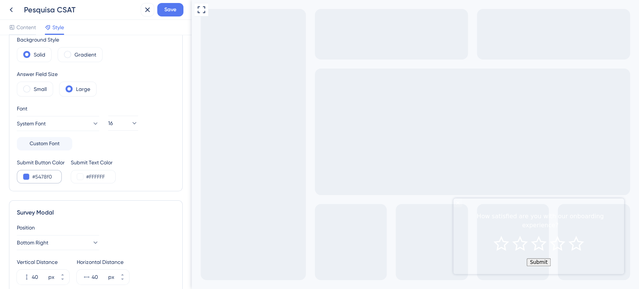
scroll to position [83, 0]
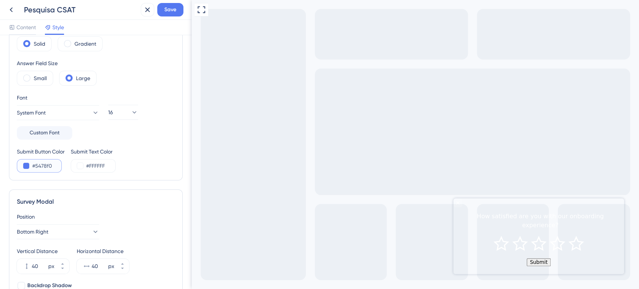
click at [27, 166] on button at bounding box center [26, 166] width 6 height 6
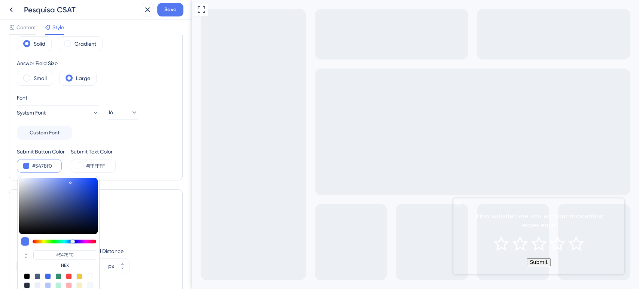
type input "#435696"
type input "#374983"
type input "#1c2950"
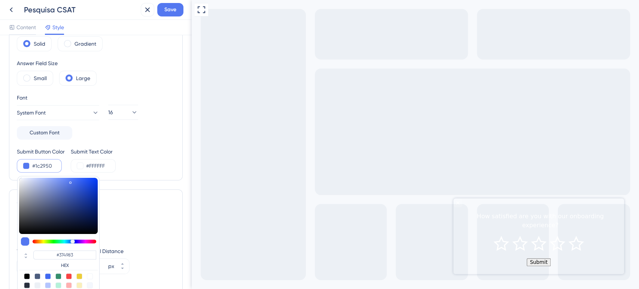
type input "#1C2950"
type input "#0e152c"
type input "#0E152C"
type input "#080d1d"
type input "#080D1D"
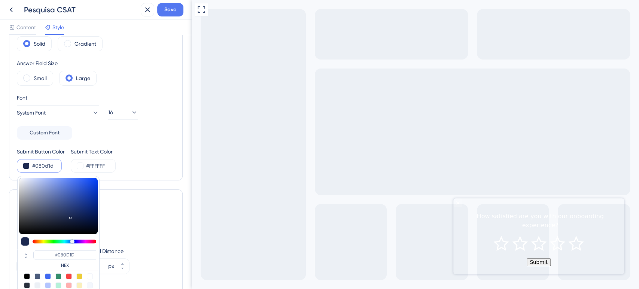
type input "#060a16"
type input "#060A16"
type input "#070b18"
type input "#070B18"
type input "#2a365a"
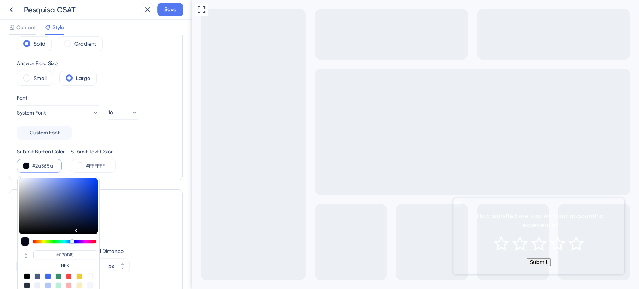
type input "#2A365A"
type input "#495780"
type input "#8793b4"
type input "#8793B4"
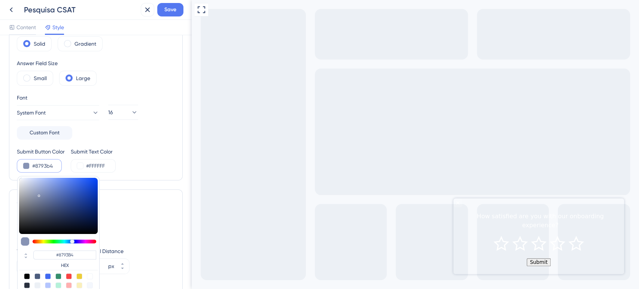
type input "#c2c8d6"
type input "#C2C8D6"
type input "#fafafa"
type input "#FAFAFA"
type input "#ffffff"
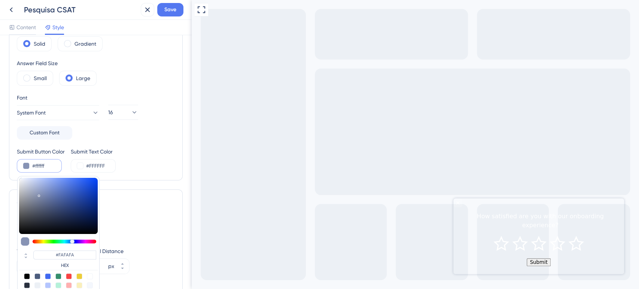
type input "#FFFFFF"
drag, startPoint x: 63, startPoint y: 201, endPoint x: 11, endPoint y: 170, distance: 60.3
click at [10, 170] on div "Color & Typography Background #FFFFFF Text #FFFFFF Answers #FFFFFF Background S…" at bounding box center [96, 70] width 174 height 219
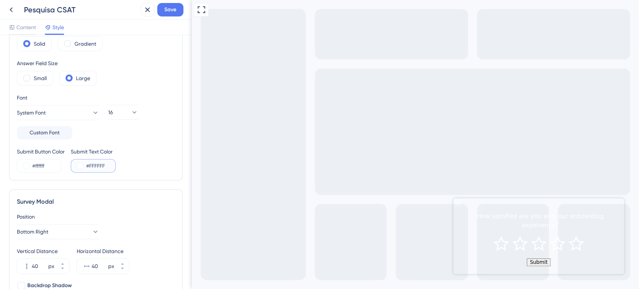
click at [97, 169] on input "#FFFFFF" at bounding box center [101, 165] width 31 height 9
click at [79, 165] on button at bounding box center [80, 166] width 6 height 6
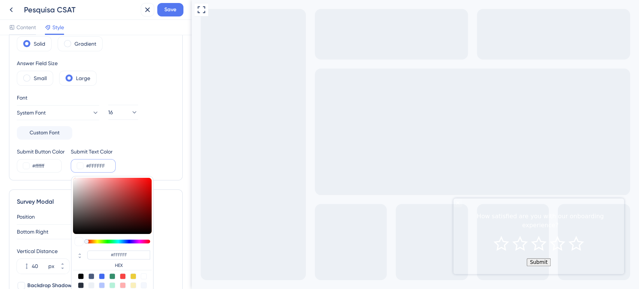
type input "#c78a8a"
type input "#C78A8A"
type input "#c79090"
type input "#C79090"
type input "#dab2b2"
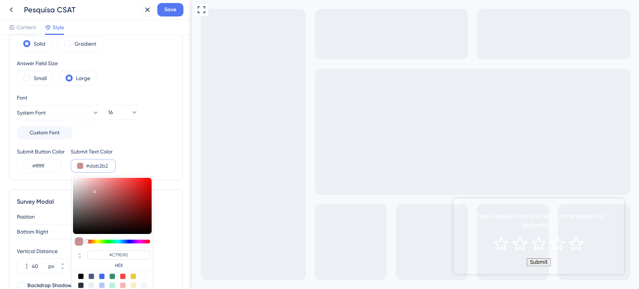
type input "#DAB2B2"
type input "#f0dada"
type input "#F0DADA"
type input "#fff9f9"
type input "#FFF9F9"
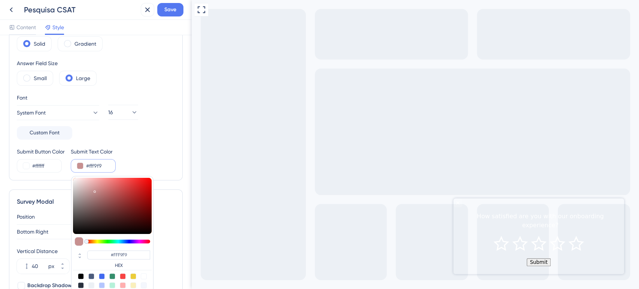
type input "#fffbfb"
type input "#FFFBFB"
type input "#fffefe"
type input "#FFFEFE"
type input "#ffffff"
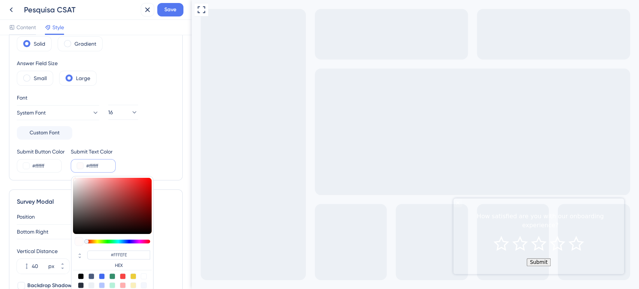
type input "#FFFFFF"
type input "#fffdfd"
type input "#FFFDFD"
type input "#9c8e8e"
type input "#9C8E8E"
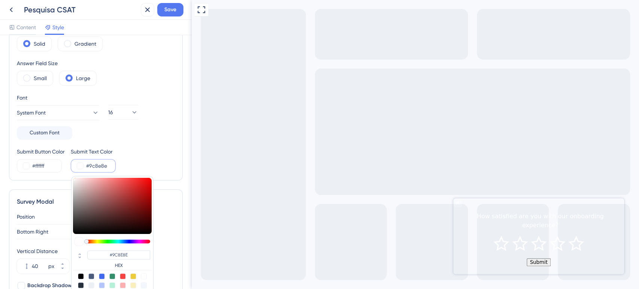
type input "#3d3636"
type input "#3D3636"
type input "#141212"
type input "#030303"
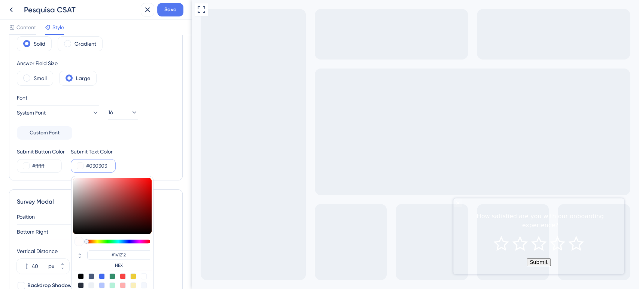
type input "#030303"
type input "#000000"
drag, startPoint x: 91, startPoint y: 188, endPoint x: 82, endPoint y: 238, distance: 50.9
click at [82, 238] on div "#000000 HEX" at bounding box center [112, 235] width 82 height 119
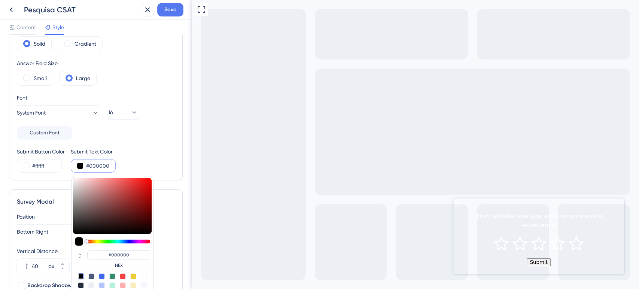
click at [149, 149] on div "Submit Button Color #ffffff Submit Text Color #000000 #000000 HEX" at bounding box center [96, 159] width 158 height 25
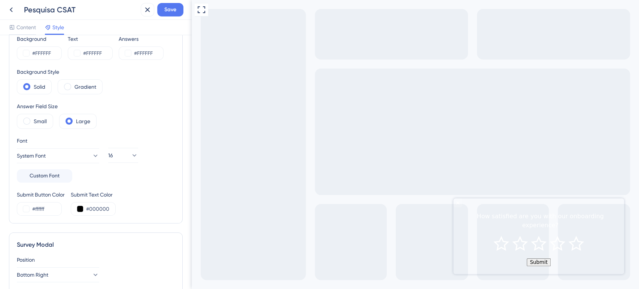
scroll to position [0, 0]
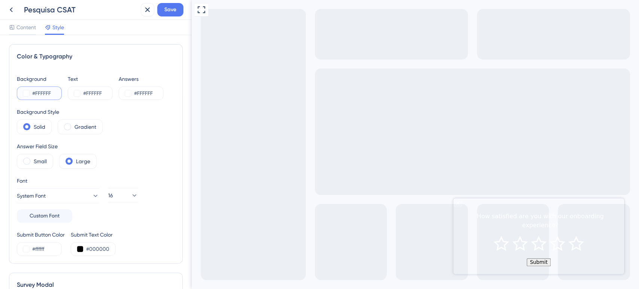
click at [27, 94] on button at bounding box center [26, 93] width 6 height 6
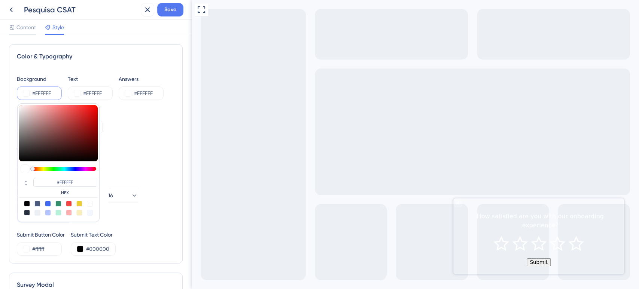
type input "#a44747"
type input "#A44747"
type input "#622424"
type input "#170808"
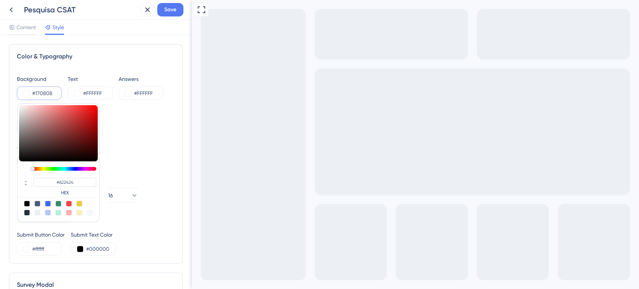
type input "#170808"
type input "#000000"
drag, startPoint x: 72, startPoint y: 160, endPoint x: 74, endPoint y: 172, distance: 11.7
click at [74, 172] on div "#000000 HEX" at bounding box center [58, 162] width 82 height 119
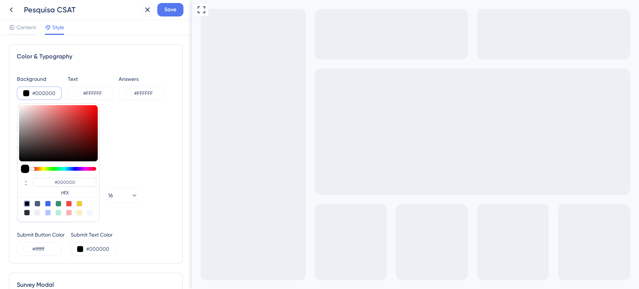
click at [132, 142] on div "Answer Field Size Small Large" at bounding box center [96, 155] width 158 height 27
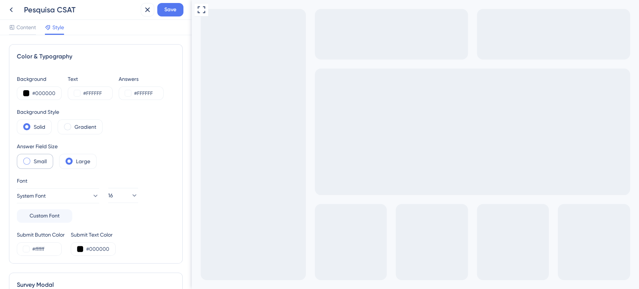
click at [39, 159] on label "Small" at bounding box center [40, 161] width 13 height 9
click at [73, 163] on div "Large" at bounding box center [77, 161] width 37 height 15
click at [48, 160] on div "Small" at bounding box center [35, 161] width 36 height 15
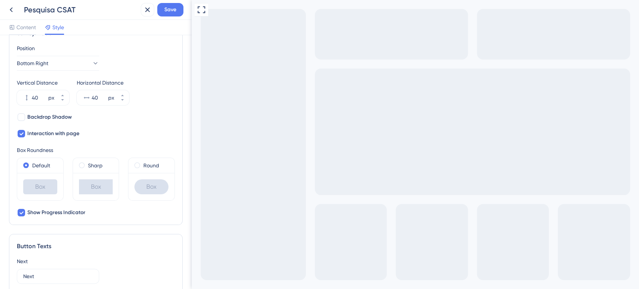
scroll to position [208, 0]
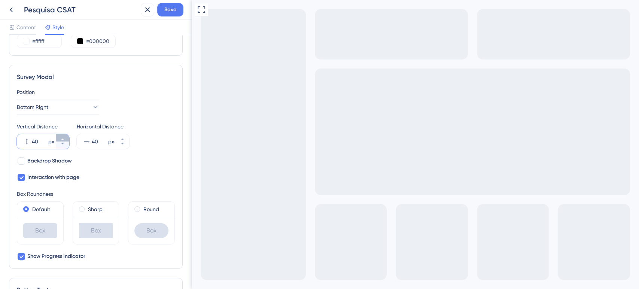
click at [62, 138] on icon at bounding box center [62, 139] width 4 height 4
type input "43"
click at [122, 137] on icon at bounding box center [122, 139] width 4 height 4
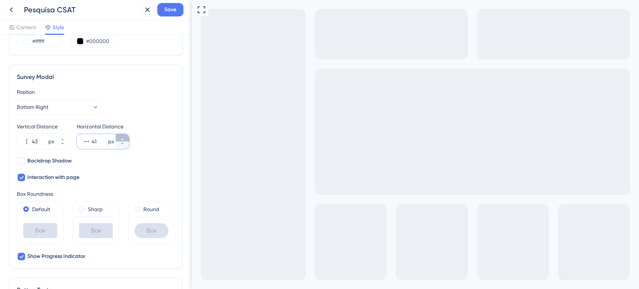
click at [122, 137] on icon at bounding box center [122, 139] width 4 height 4
click at [121, 143] on icon at bounding box center [122, 144] width 4 height 4
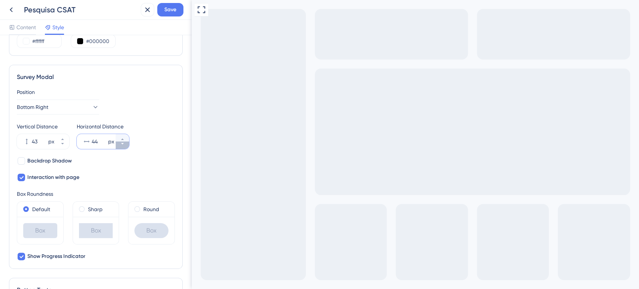
click at [121, 143] on icon at bounding box center [122, 144] width 4 height 4
type input "40"
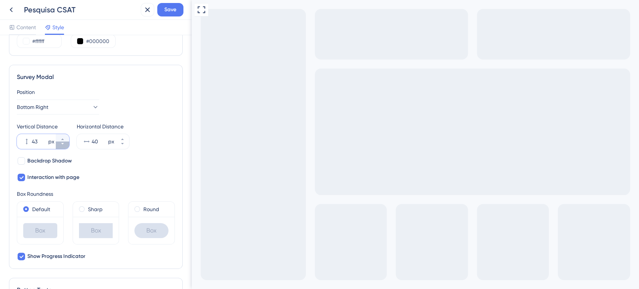
click at [61, 144] on icon at bounding box center [62, 144] width 4 height 4
click at [63, 144] on icon at bounding box center [62, 144] width 4 height 4
type input "40"
click at [54, 162] on span "Backdrop Shadow" at bounding box center [49, 161] width 45 height 9
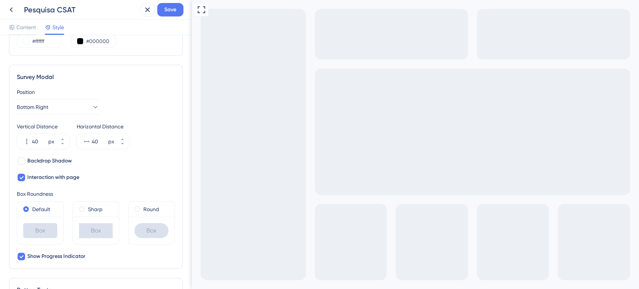
click at [54, 162] on span "Backdrop Shadow" at bounding box center [49, 161] width 45 height 9
click at [24, 160] on div at bounding box center [21, 160] width 7 height 7
checkbox input "false"
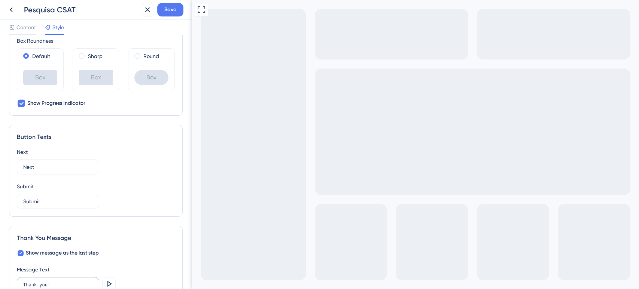
scroll to position [375, 0]
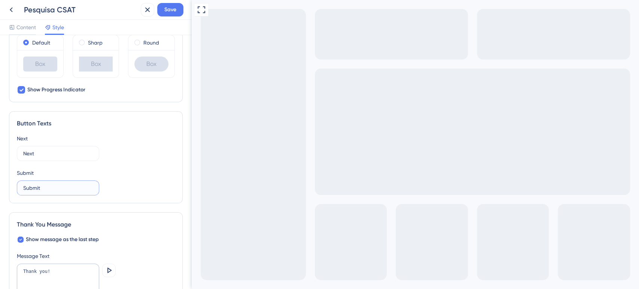
drag, startPoint x: 52, startPoint y: 191, endPoint x: 0, endPoint y: 191, distance: 52.1
click at [0, 191] on div "Color & Typography Background #000000 Text #FFFFFF Answers #FFFFFF Background S…" at bounding box center [96, 162] width 192 height 254
type input "Enviar"
drag, startPoint x: 49, startPoint y: 151, endPoint x: 12, endPoint y: 148, distance: 36.8
click at [13, 148] on div "Button Texts Next Next Submit Enviar" at bounding box center [96, 157] width 174 height 92
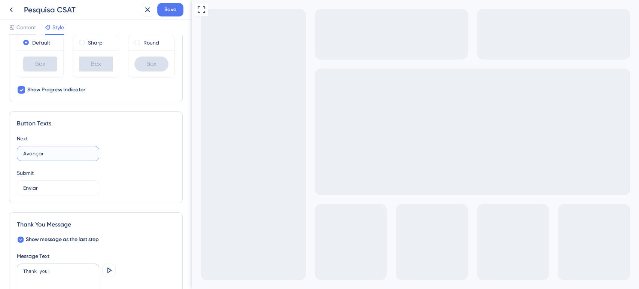
type input "Avançar"
click at [179, 137] on div "Color & Typography Background #000000 Text #FFFFFF Answers #FFFFFF Background S…" at bounding box center [96, 162] width 192 height 254
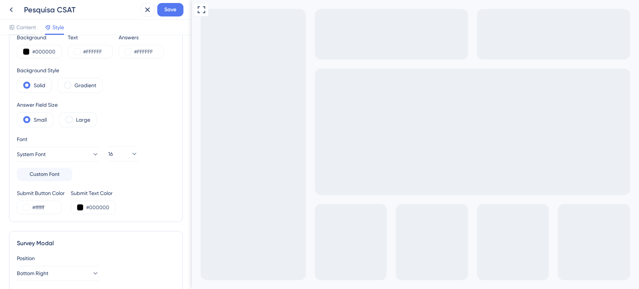
scroll to position [0, 0]
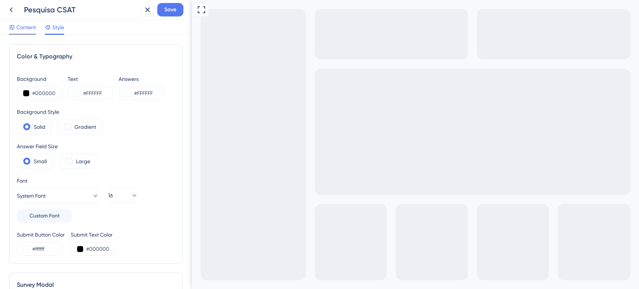
click at [24, 32] on div "Content" at bounding box center [22, 29] width 27 height 12
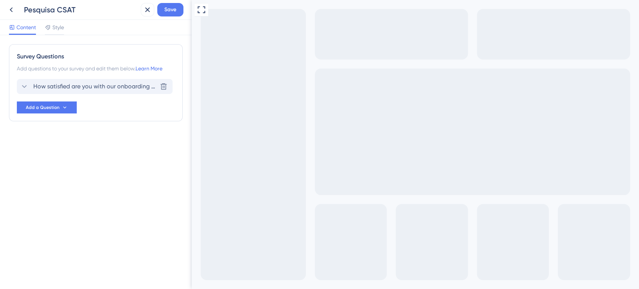
click at [25, 86] on icon at bounding box center [24, 86] width 9 height 9
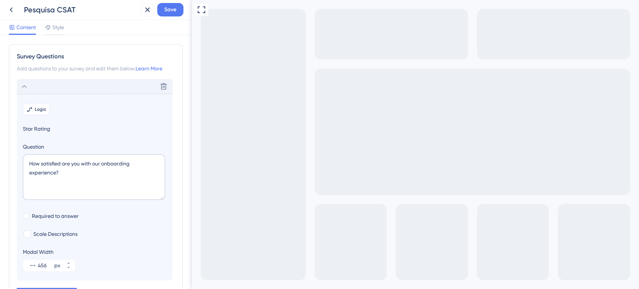
click at [39, 110] on span "Logic" at bounding box center [41, 109] width 12 height 6
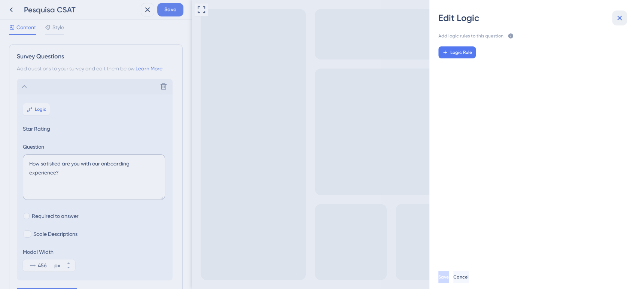
drag, startPoint x: 623, startPoint y: 22, endPoint x: 388, endPoint y: 30, distance: 235.3
click at [623, 22] on icon at bounding box center [619, 17] width 9 height 9
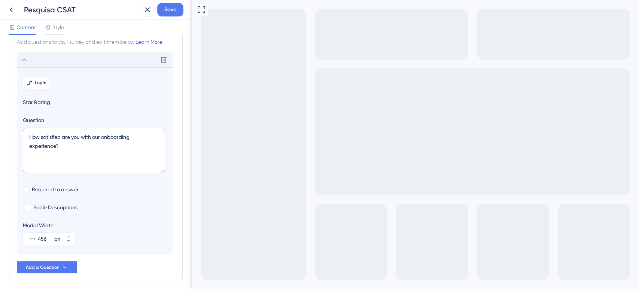
scroll to position [57, 0]
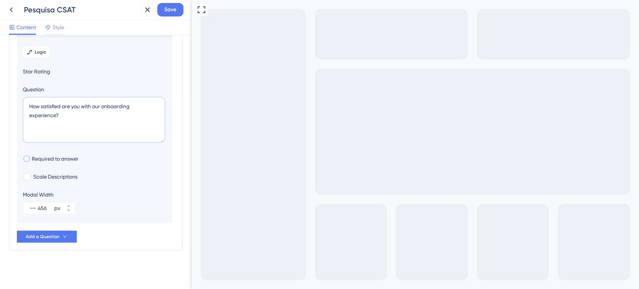
click at [39, 175] on span "Scale Descriptions" at bounding box center [55, 176] width 44 height 9
checkbox input "false"
click at [27, 158] on div at bounding box center [27, 159] width 6 height 6
click at [27, 158] on icon at bounding box center [26, 158] width 3 height 5
click at [27, 158] on div at bounding box center [27, 159] width 6 height 6
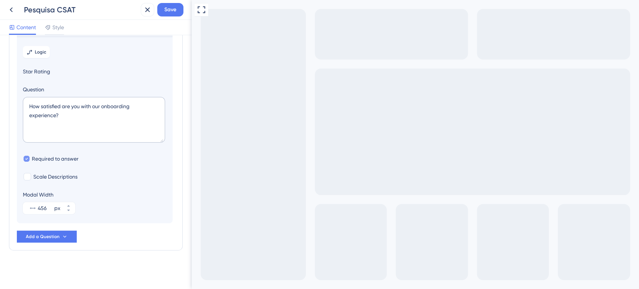
click at [30, 157] on label "Required to answer" at bounding box center [51, 158] width 56 height 9
checkbox input "true"
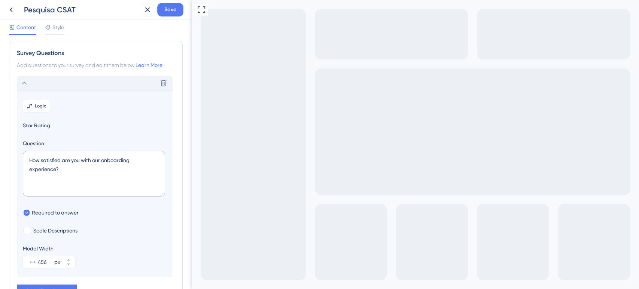
scroll to position [0, 0]
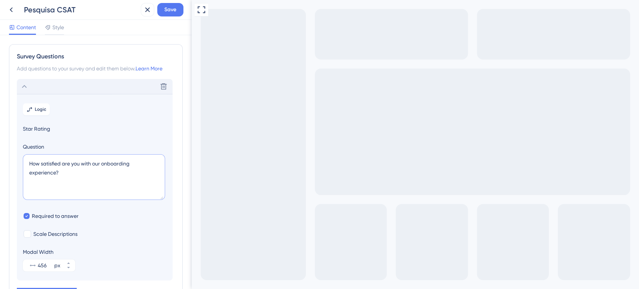
drag, startPoint x: 81, startPoint y: 178, endPoint x: 5, endPoint y: 151, distance: 80.1
click at [5, 151] on div "Survey Questions Add questions to your survey and edit them below. Learn More D…" at bounding box center [96, 162] width 192 height 254
paste textarea "Qual seu nível de satisfação com os resultados da sua pesquisa"
click at [117, 165] on textarea "Qual seu nível de satisfação com os resultados da sua pesquisa?" at bounding box center [94, 177] width 142 height 46
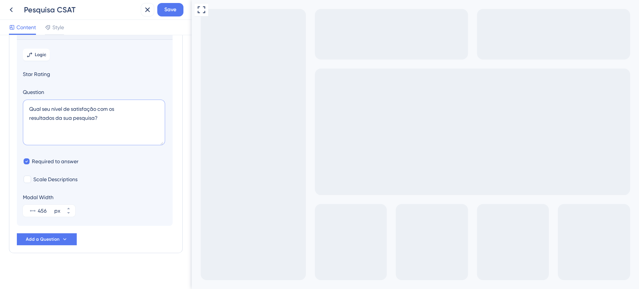
scroll to position [57, 0]
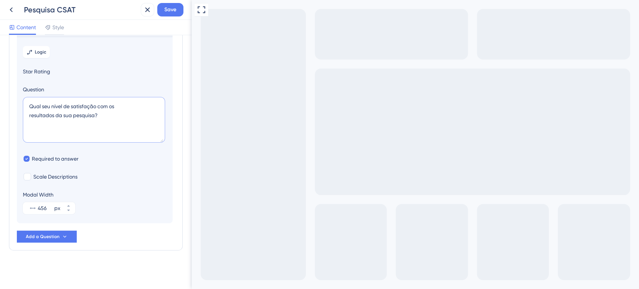
type textarea "Qual seu nível de satisfação com os resultados da sua pesquisa?"
click at [174, 14] on span "Save" at bounding box center [170, 9] width 12 height 9
click at [12, 9] on icon at bounding box center [11, 9] width 9 height 9
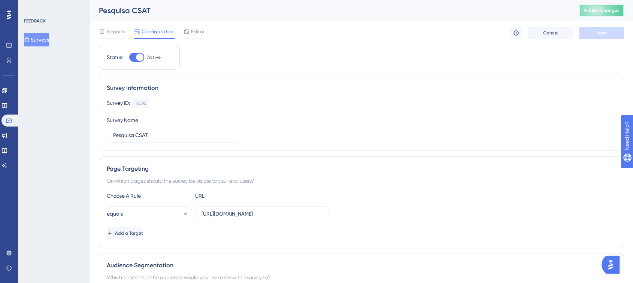
click at [599, 7] on button "Publish Changes" at bounding box center [601, 10] width 45 height 12
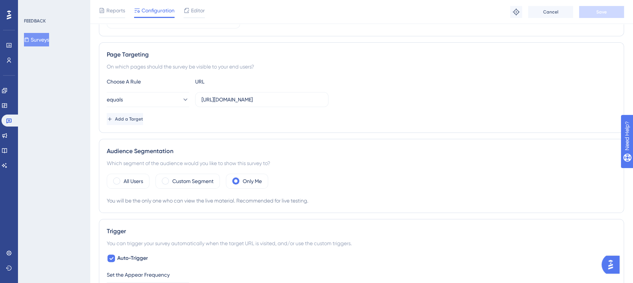
scroll to position [125, 0]
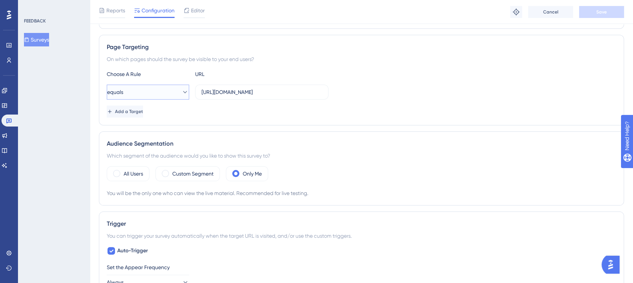
click at [141, 97] on button "equals" at bounding box center [148, 92] width 82 height 15
click at [141, 155] on span "not contains" at bounding box center [127, 159] width 30 height 9
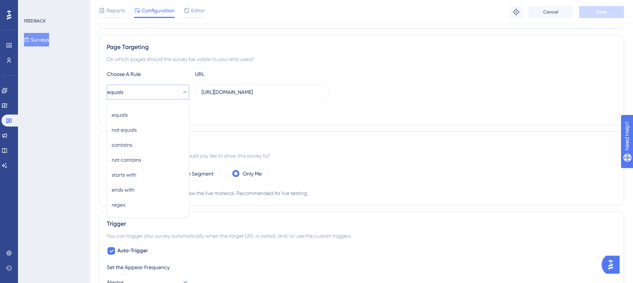
click at [131, 143] on div "Audience Segmentation Which segment of the audience would you like to show this…" at bounding box center [361, 168] width 525 height 74
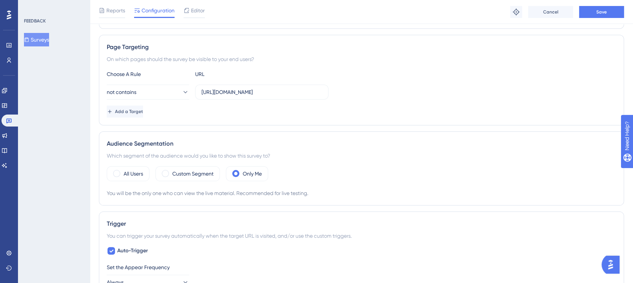
scroll to position [143, 0]
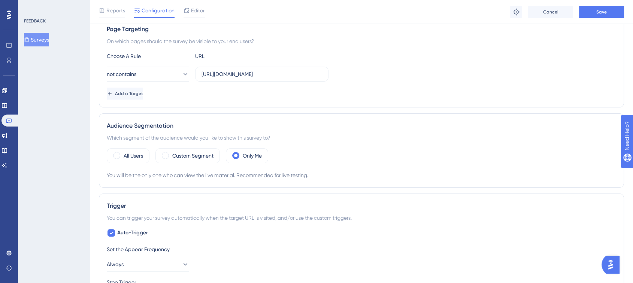
click at [129, 145] on div "Audience Segmentation Which segment of the audience would you like to show this…" at bounding box center [361, 150] width 525 height 74
click at [137, 73] on span "not contains" at bounding box center [122, 74] width 30 height 9
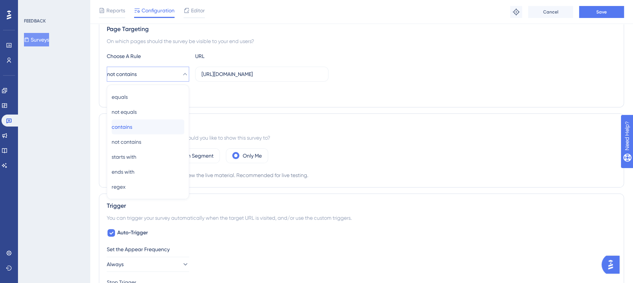
click at [123, 127] on span "contains" at bounding box center [122, 126] width 21 height 9
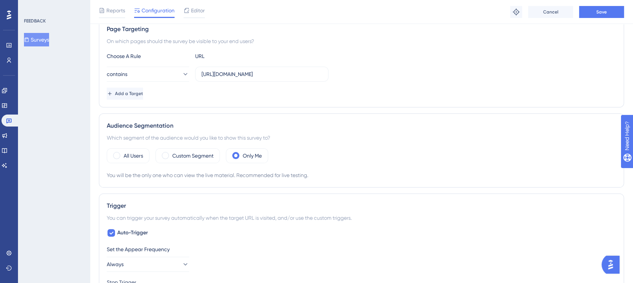
click at [361, 119] on div "Audience Segmentation Which segment of the audience would you like to show this…" at bounding box center [361, 150] width 525 height 74
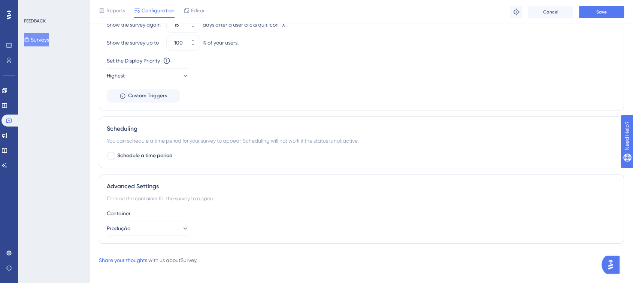
scroll to position [516, 0]
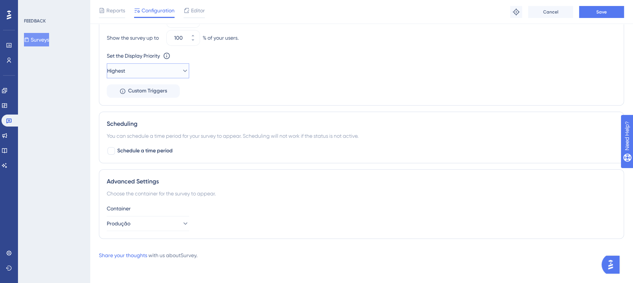
click at [153, 70] on button "Highest" at bounding box center [148, 70] width 82 height 15
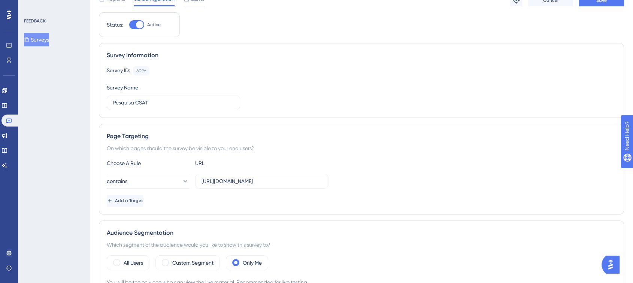
scroll to position [0, 0]
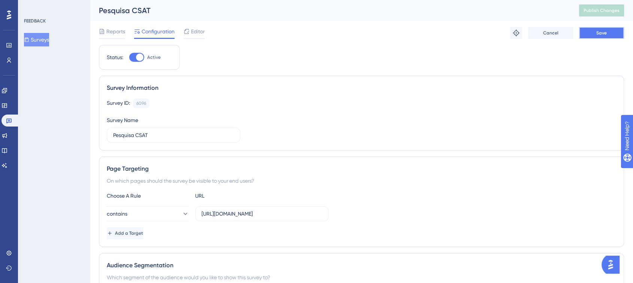
click at [611, 30] on button "Save" at bounding box center [601, 33] width 45 height 12
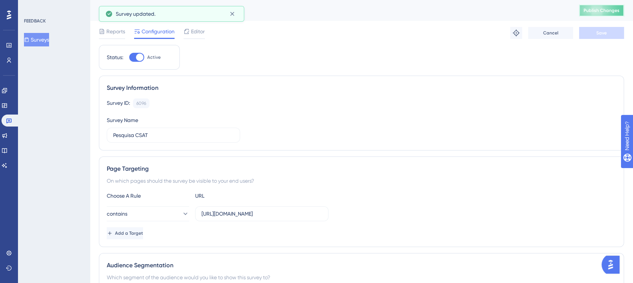
click at [612, 14] on button "Publish Changes" at bounding box center [601, 10] width 45 height 12
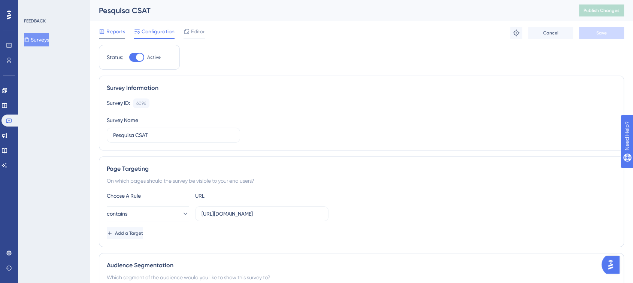
click at [113, 30] on span "Reports" at bounding box center [115, 31] width 19 height 9
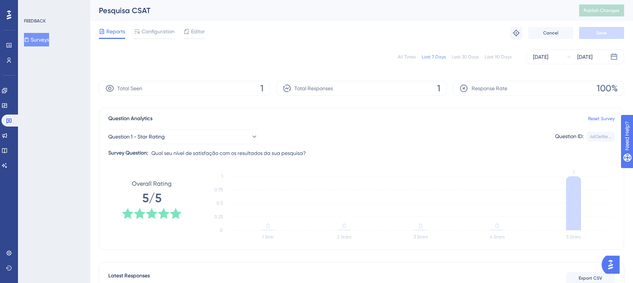
click at [207, 144] on div "Question 1 - Star Rating Question ID: 46f2ef8e... Copy Survey Question: Qual se…" at bounding box center [361, 140] width 506 height 34
click at [221, 137] on button "Question 1 - Star Rating" at bounding box center [183, 136] width 150 height 15
click at [307, 115] on div "Question Analytics Reset Survey" at bounding box center [361, 118] width 506 height 9
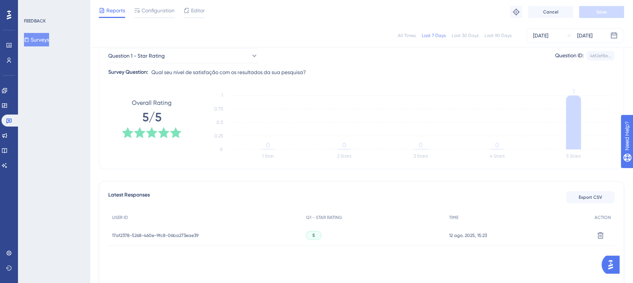
scroll to position [83, 0]
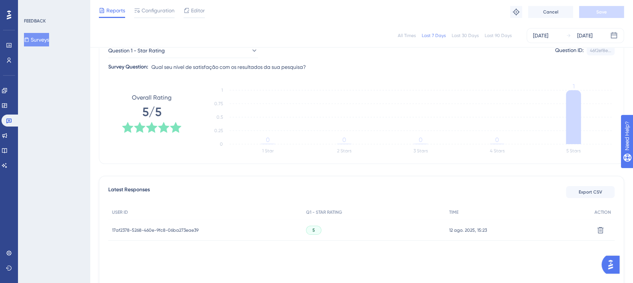
click at [171, 227] on span "17af2378-5268-460e-9fc8-06ba273eae39" at bounding box center [155, 230] width 87 height 6
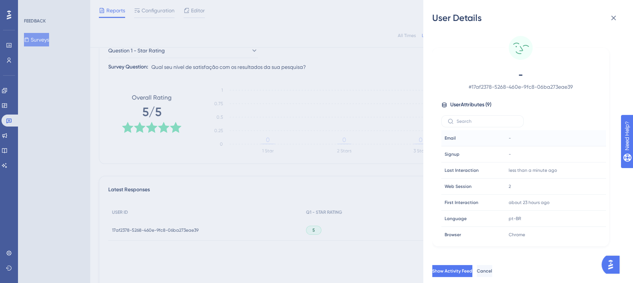
click at [511, 137] on div "-" at bounding box center [546, 138] width 81 height 15
click at [518, 137] on div "-" at bounding box center [546, 138] width 81 height 15
click at [473, 274] on span "Show Activity Feed" at bounding box center [453, 271] width 40 height 6
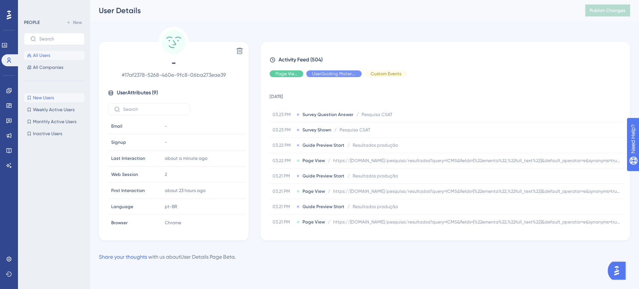
click at [49, 97] on span "New Users" at bounding box center [43, 98] width 21 height 6
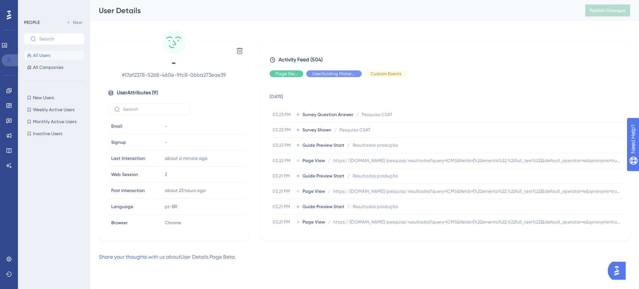
click at [9, 62] on icon at bounding box center [9, 60] width 6 height 6
click at [49, 54] on span "All Users" at bounding box center [41, 55] width 17 height 6
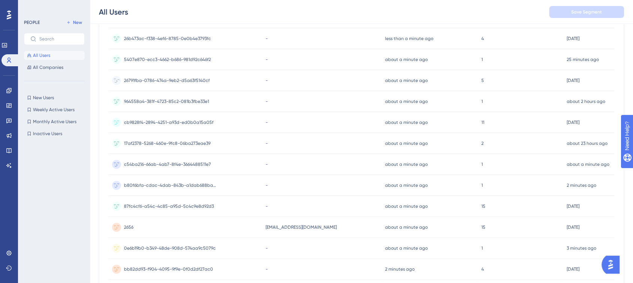
scroll to position [249, 0]
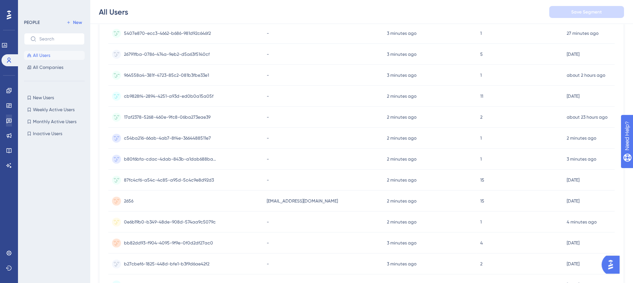
click at [7, 112] on div "Engagement Widgets Feedback Product Updates Knowledge Base AI Assistant" at bounding box center [9, 128] width 6 height 87
click at [9, 119] on icon at bounding box center [9, 121] width 6 height 6
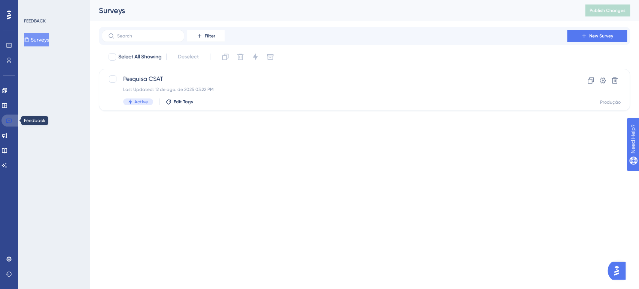
click at [9, 119] on icon at bounding box center [9, 121] width 6 height 6
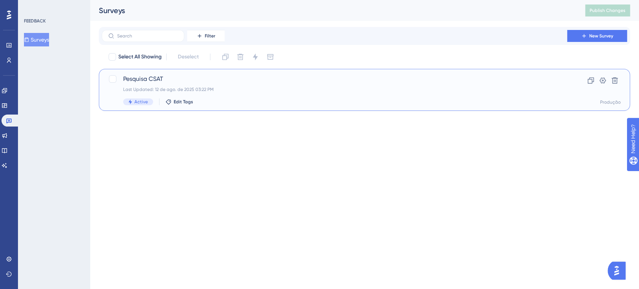
click at [207, 87] on div "Last Updated: 12 de ago. de 2025 03:22 PM" at bounding box center [334, 90] width 423 height 6
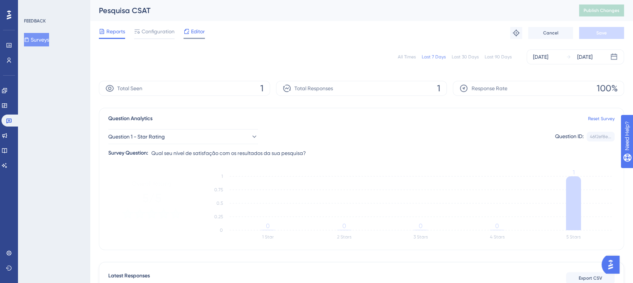
click at [189, 32] on icon at bounding box center [186, 31] width 5 height 5
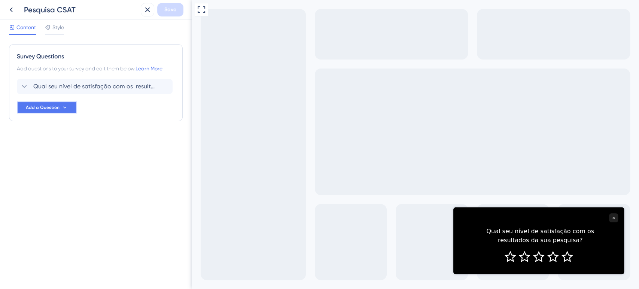
click at [51, 104] on button "Add a Question" at bounding box center [47, 107] width 60 height 12
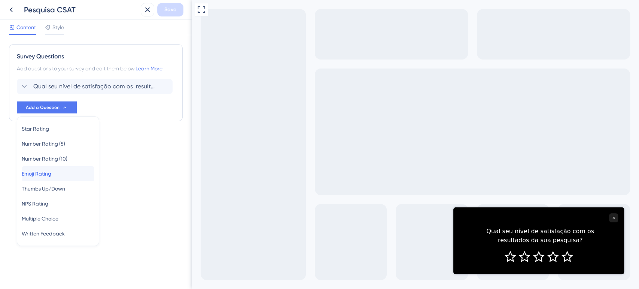
click at [51, 170] on span "Emoji Rating" at bounding box center [37, 173] width 30 height 9
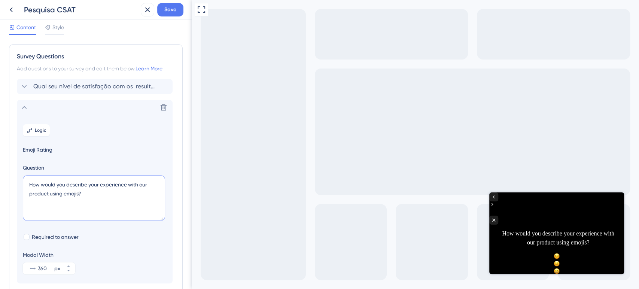
click at [0, 168] on div "Survey Questions Add questions to your survey and edit them below. Learn More Q…" at bounding box center [96, 162] width 192 height 254
click at [34, 188] on textarea "How would you describe your experience with our product using emojis?" at bounding box center [94, 198] width 142 height 46
click at [38, 186] on textarea "How would you describe your experience with our product using emojis?" at bounding box center [94, 198] width 142 height 46
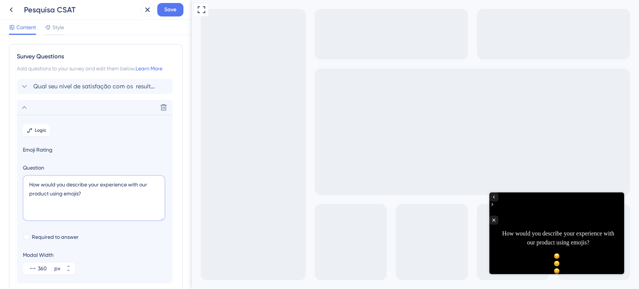
click at [68, 185] on textarea "How would you describe your experience with our product using emojis?" at bounding box center [94, 198] width 142 height 46
paste textarea "Qual seu nível de satisfação com os resultados da sua pesquisa?"
type textarea "Qual seu nível de satisfação com os resultados da sua pesquisa?"
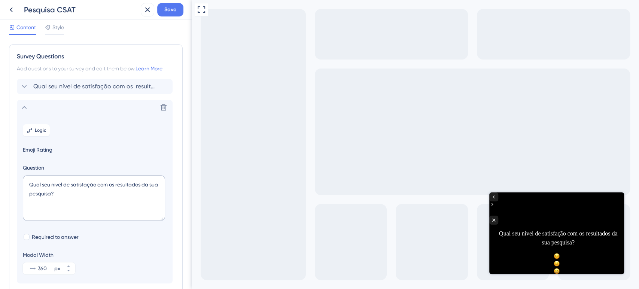
click at [46, 147] on span "Emoji Rating" at bounding box center [95, 149] width 144 height 9
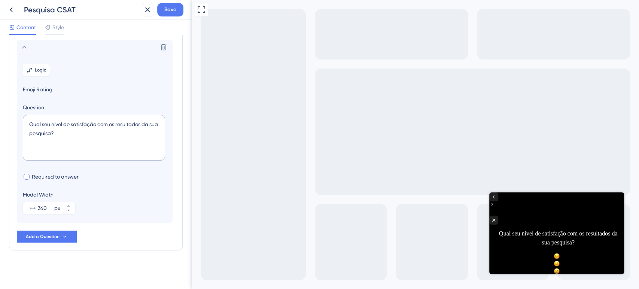
click at [29, 178] on div at bounding box center [27, 177] width 6 height 6
checkbox input "true"
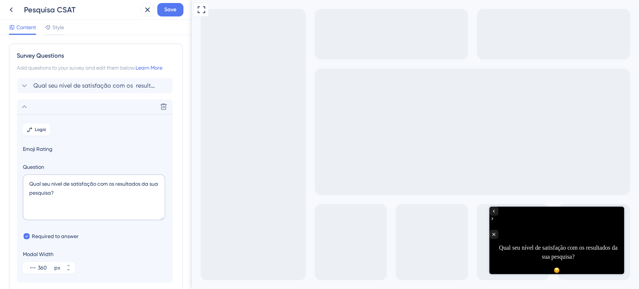
scroll to position [0, 0]
click at [60, 29] on span "Style" at bounding box center [58, 27] width 12 height 9
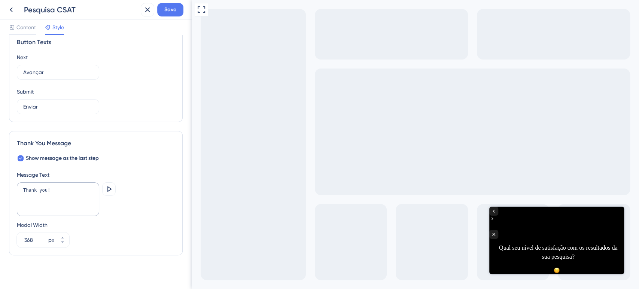
scroll to position [460, 0]
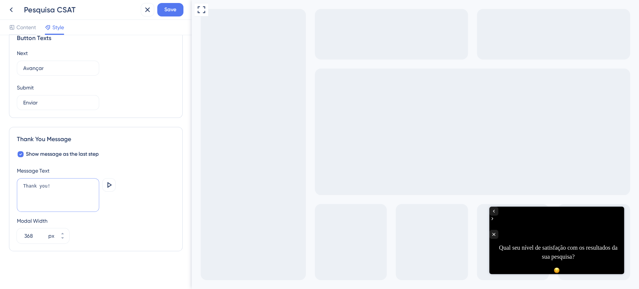
drag, startPoint x: 57, startPoint y: 190, endPoint x: 0, endPoint y: 185, distance: 57.5
click at [0, 185] on div "Color & Typography Background #000000 Text #FFFFFF Answers #FFFFFF Background S…" at bounding box center [96, 162] width 192 height 254
type textarea "O"
type textarea "m"
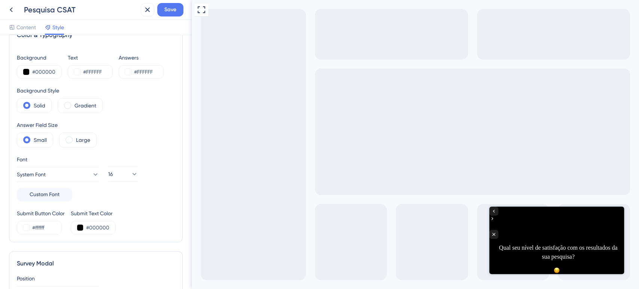
scroll to position [2, 0]
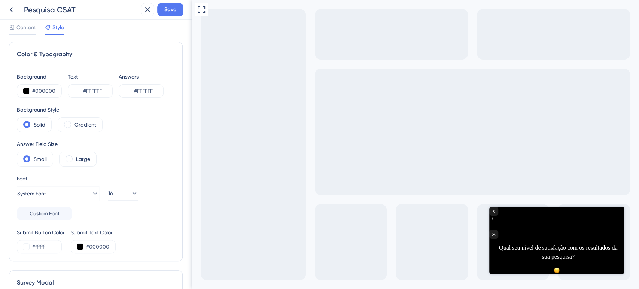
type textarea "Muito obrigado"
click at [84, 197] on button "System Font" at bounding box center [58, 193] width 82 height 15
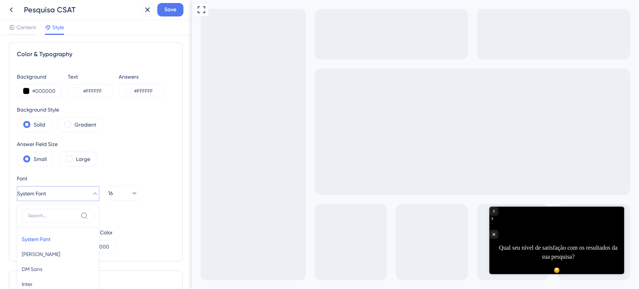
scroll to position [118, 0]
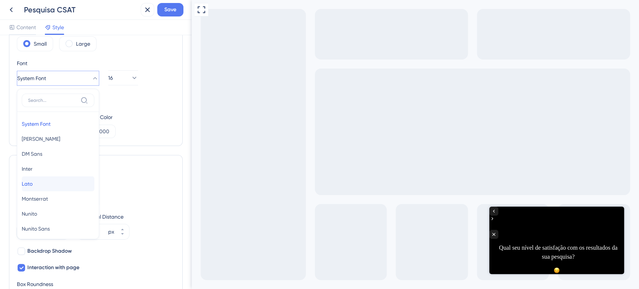
click at [32, 182] on span "Lato" at bounding box center [27, 183] width 11 height 9
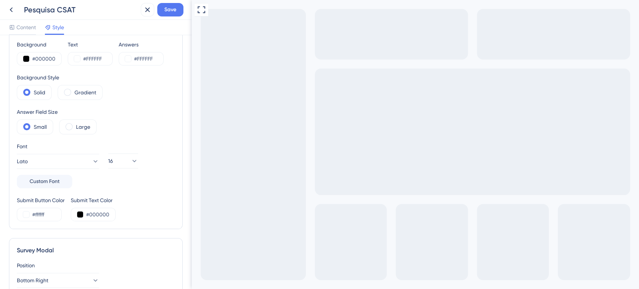
scroll to position [0, 0]
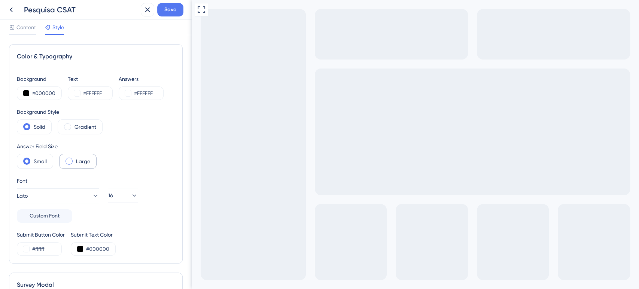
click at [72, 163] on span at bounding box center [69, 161] width 7 height 7
click at [75, 159] on input "radio" at bounding box center [75, 159] width 0 height 0
click at [32, 161] on div "Small" at bounding box center [35, 161] width 36 height 15
click at [68, 129] on span at bounding box center [67, 126] width 7 height 7
click at [73, 124] on input "radio" at bounding box center [73, 124] width 0 height 0
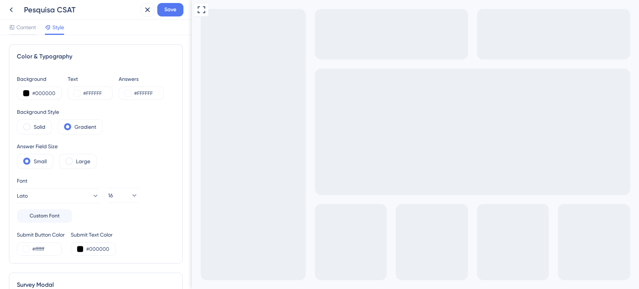
click at [27, 125] on span at bounding box center [26, 126] width 7 height 7
click at [33, 124] on input "radio" at bounding box center [33, 124] width 0 height 0
click at [26, 126] on span at bounding box center [26, 126] width 7 height 7
click at [33, 124] on input "radio" at bounding box center [33, 124] width 0 height 0
click at [17, 31] on span "Content" at bounding box center [25, 27] width 19 height 9
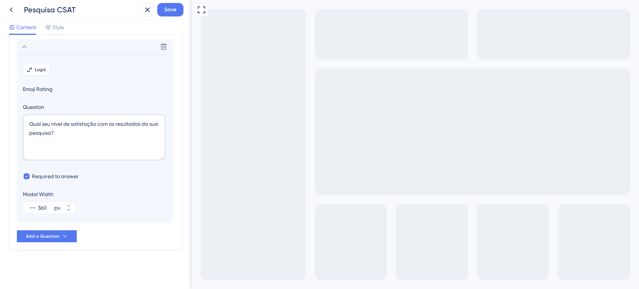
click at [36, 73] on button "Logic" at bounding box center [36, 70] width 27 height 12
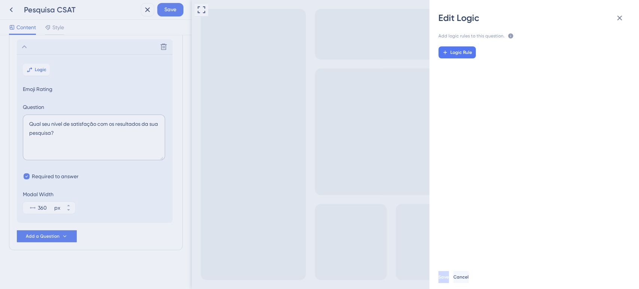
click at [458, 58] on div "Logic Rule" at bounding box center [538, 149] width 222 height 219
click at [464, 53] on span "Logic Rule" at bounding box center [462, 52] width 22 height 6
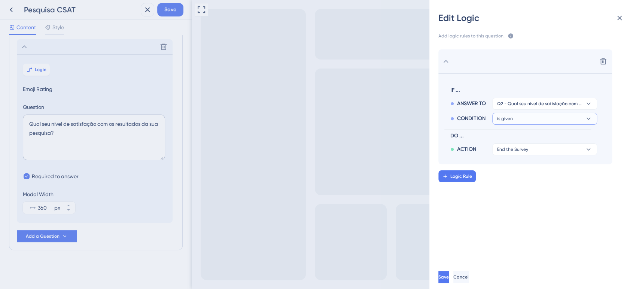
click at [515, 110] on button "is given" at bounding box center [544, 104] width 105 height 12
click at [589, 119] on icon at bounding box center [588, 118] width 7 height 7
click at [589, 107] on icon at bounding box center [588, 103] width 7 height 7
click at [589, 119] on icon at bounding box center [588, 118] width 7 height 7
click at [530, 102] on span "Q2 - Qual seu nível de satisfação com os resultados da sua pesquisa?" at bounding box center [539, 104] width 85 height 6
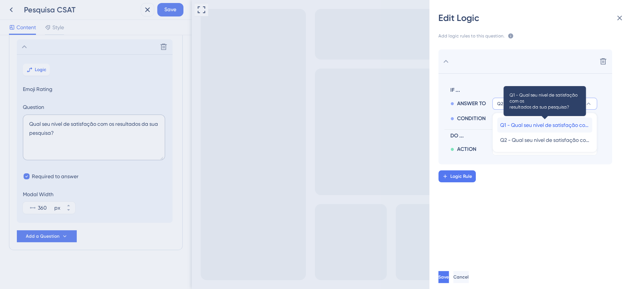
click at [524, 121] on span "Q1 - Qual seu nível de satisfação com os resultados da sua pesquisa?" at bounding box center [544, 125] width 89 height 9
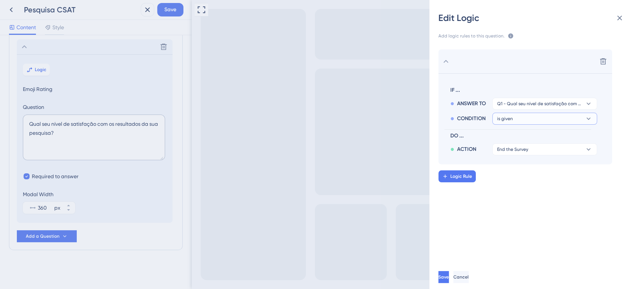
click at [510, 107] on span "is given" at bounding box center [539, 104] width 85 height 6
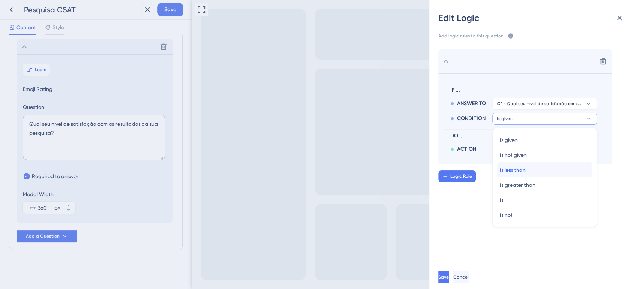
click at [526, 168] on div "is less than is less than" at bounding box center [544, 170] width 89 height 15
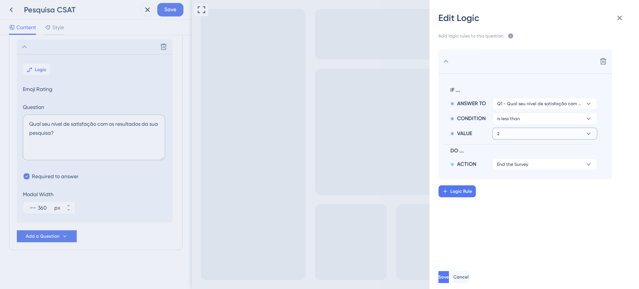
click at [509, 110] on button "2" at bounding box center [544, 104] width 105 height 12
click at [473, 136] on div "VALUE" at bounding box center [472, 133] width 42 height 9
click at [469, 279] on span "Cancel" at bounding box center [461, 277] width 15 height 6
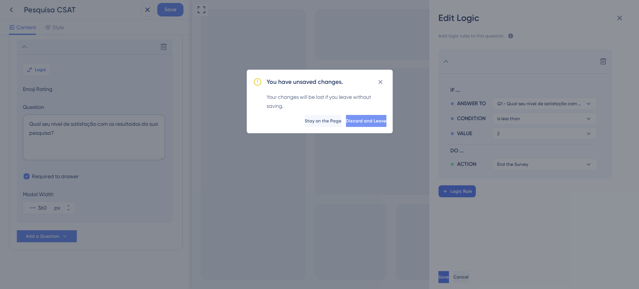
click at [341, 127] on div "You have unsaved changes. Your changes will be lost if you leave without saving…" at bounding box center [320, 102] width 146 height 64
click at [349, 123] on span "Discard and Leave" at bounding box center [366, 121] width 40 height 6
click at [360, 118] on div "Edit Logic Add logic rules to this question. The rules will apply after this qu…" at bounding box center [319, 144] width 639 height 289
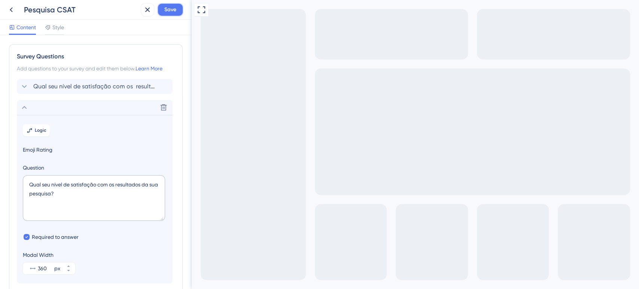
click at [161, 11] on button "Save" at bounding box center [170, 9] width 26 height 13
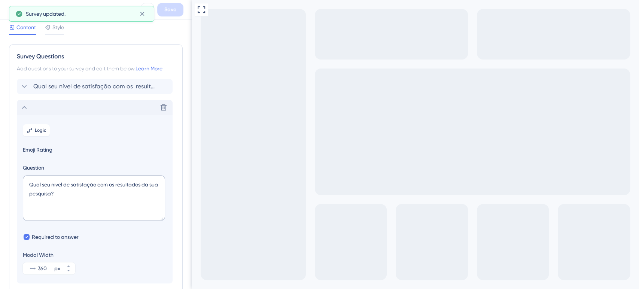
click at [22, 110] on icon at bounding box center [24, 107] width 9 height 9
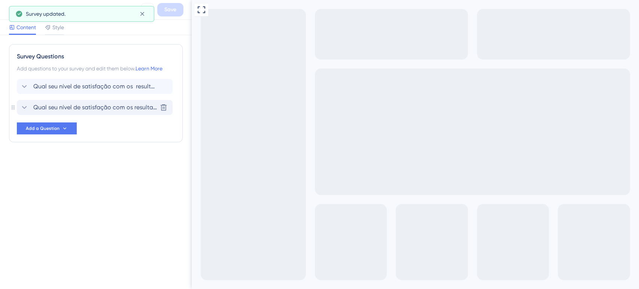
click at [22, 110] on icon at bounding box center [24, 107] width 9 height 9
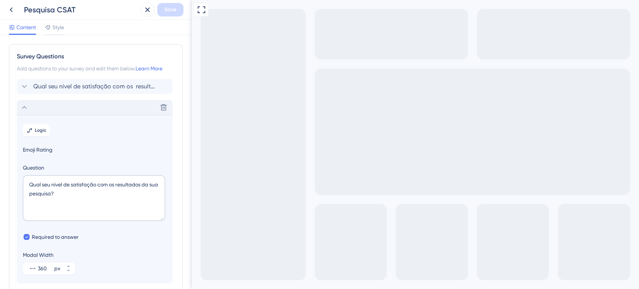
click at [30, 104] on div "Delete" at bounding box center [95, 107] width 156 height 15
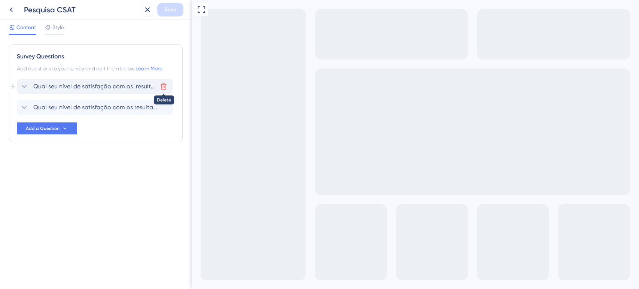
click at [161, 88] on icon at bounding box center [163, 86] width 7 height 7
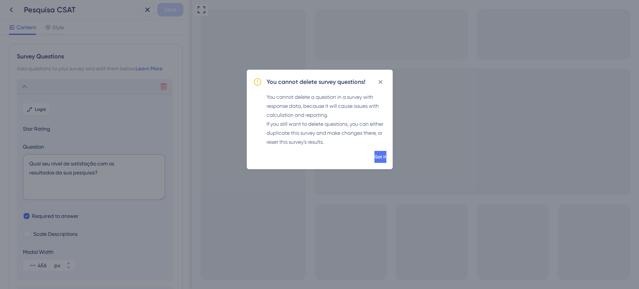
scroll to position [44, 0]
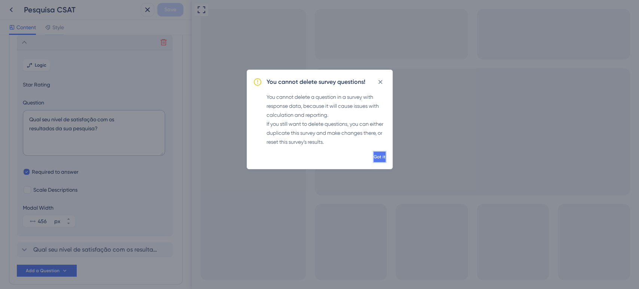
click at [374, 154] on span "Got it" at bounding box center [380, 157] width 12 height 6
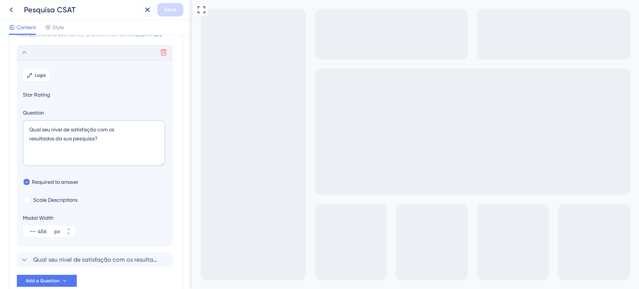
scroll to position [0, 0]
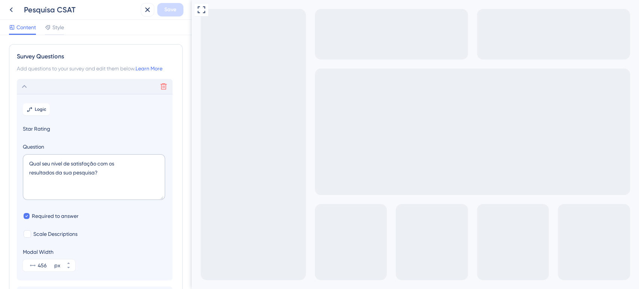
click at [26, 86] on icon at bounding box center [24, 86] width 9 height 9
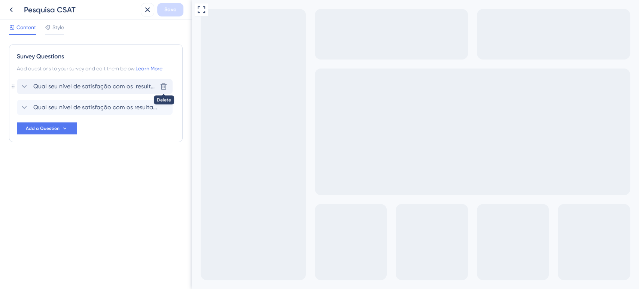
click at [165, 86] on icon at bounding box center [163, 86] width 7 height 7
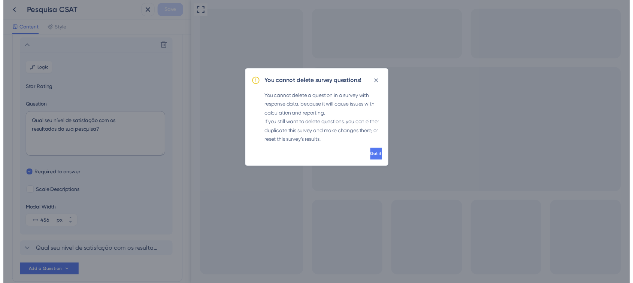
scroll to position [44, 0]
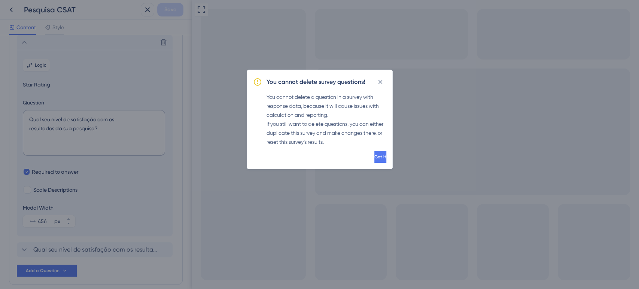
click at [375, 155] on span "Got it" at bounding box center [381, 157] width 12 height 6
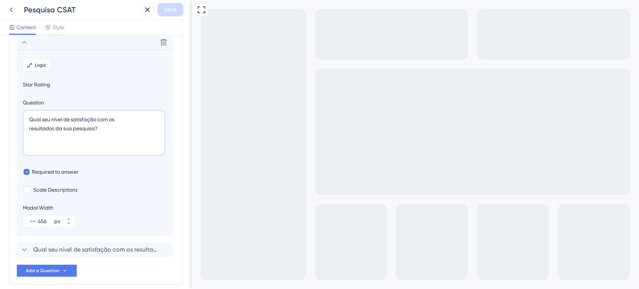
click at [14, 9] on icon at bounding box center [11, 9] width 9 height 9
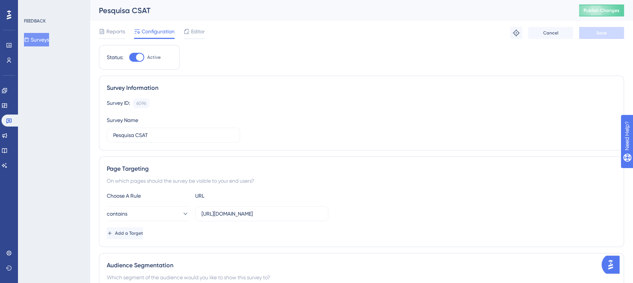
click at [46, 40] on button "Surveys" at bounding box center [36, 39] width 25 height 13
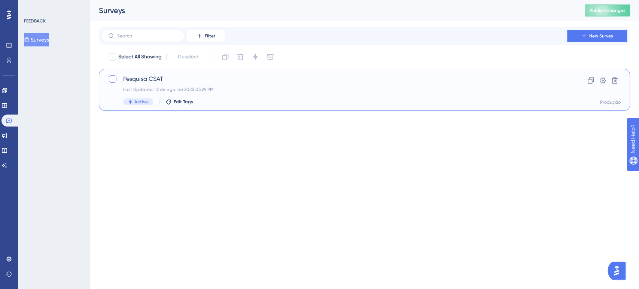
click at [114, 79] on div at bounding box center [112, 78] width 7 height 7
checkbox input "true"
click at [242, 58] on icon at bounding box center [240, 56] width 7 height 7
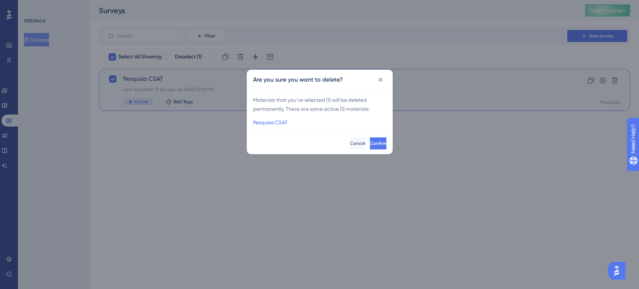
click at [370, 146] on span "Confirm" at bounding box center [378, 143] width 16 height 6
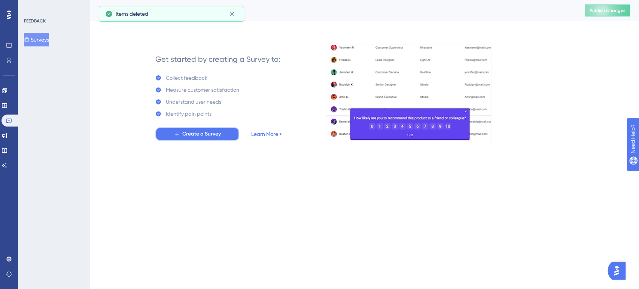
click at [204, 137] on span "Create a Survey" at bounding box center [201, 134] width 39 height 9
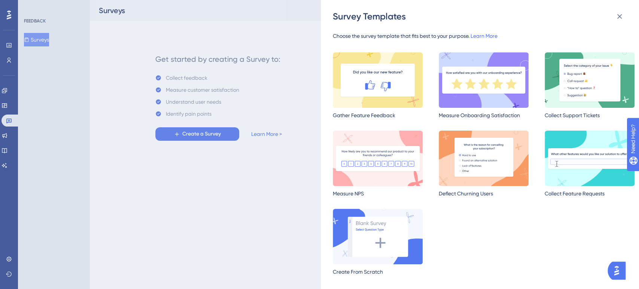
click at [395, 150] on img at bounding box center [378, 158] width 90 height 55
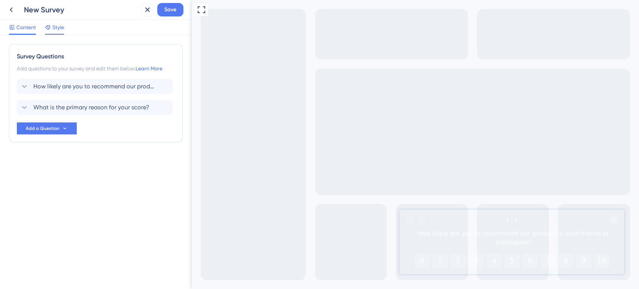
click at [54, 24] on span "Style" at bounding box center [58, 27] width 12 height 9
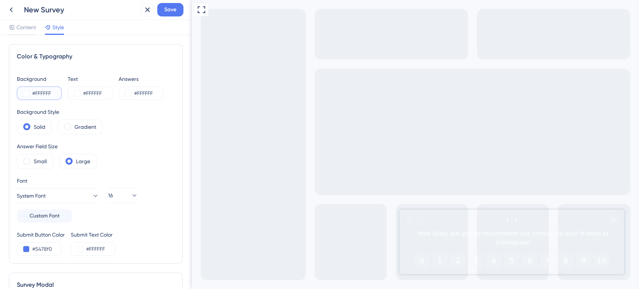
click at [26, 92] on button at bounding box center [26, 93] width 6 height 6
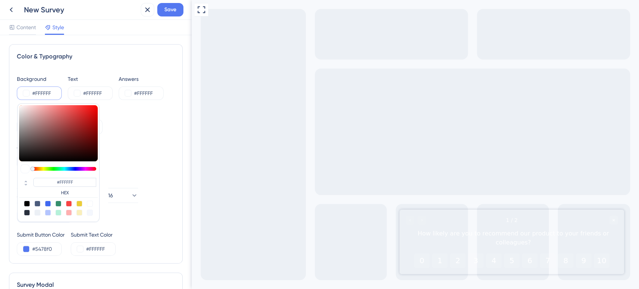
type input "#6c3838"
type input "#6C3838"
type input "#422020"
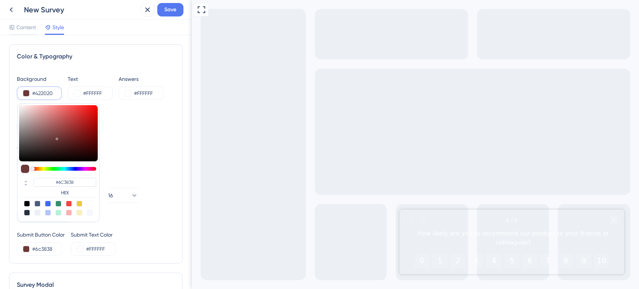
type input "#422020"
type input "#000000"
drag, startPoint x: 58, startPoint y: 139, endPoint x: 67, endPoint y: 177, distance: 39.4
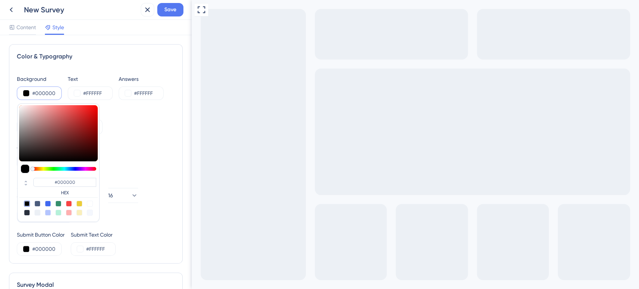
click at [67, 177] on div "#000000 HEX" at bounding box center [58, 162] width 82 height 119
click at [180, 58] on div "Color & Typography Background #000000 #000000 HEX Text #FFFFFF Answers #FFFFFF …" at bounding box center [96, 162] width 192 height 254
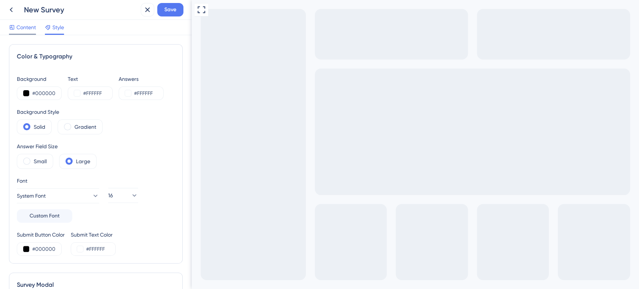
click at [29, 31] on div "Content" at bounding box center [22, 29] width 27 height 12
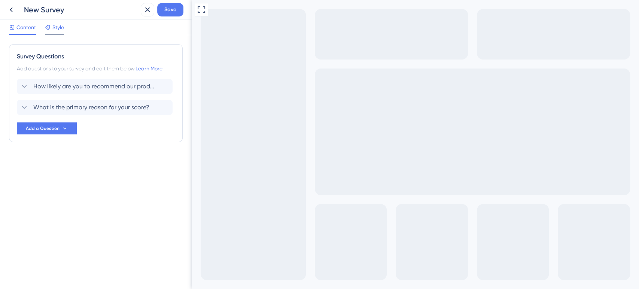
click at [61, 31] on span "Style" at bounding box center [58, 27] width 12 height 9
